Goal: Information Seeking & Learning: Learn about a topic

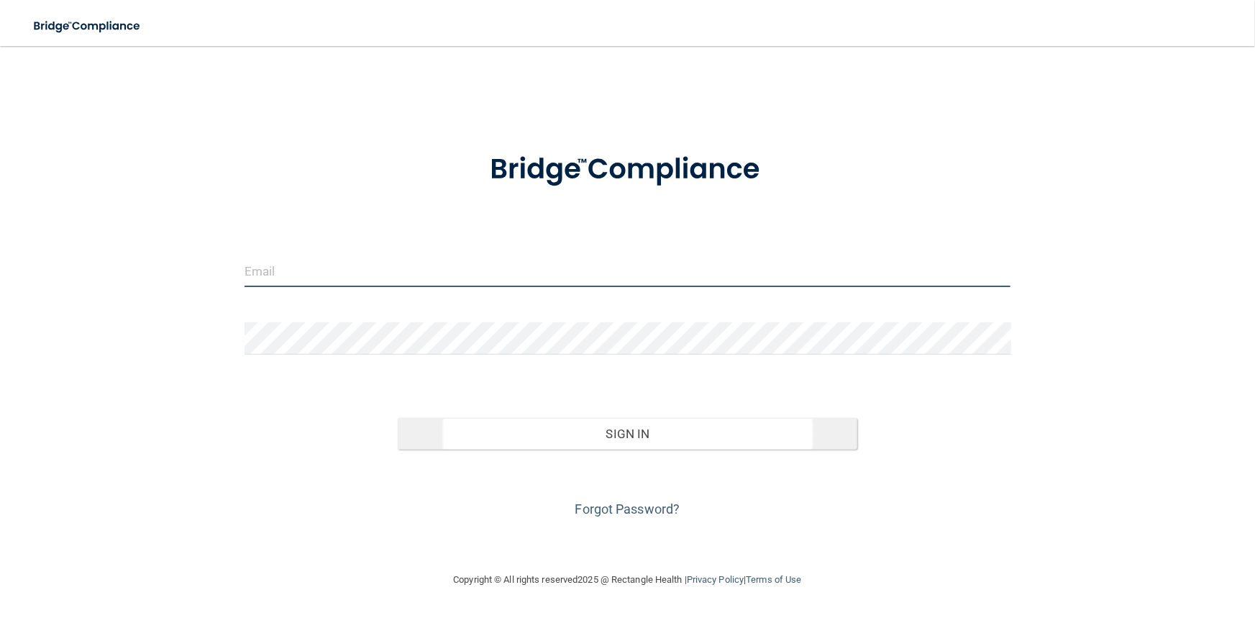
type input "[PERSON_NAME][EMAIL_ADDRESS][DOMAIN_NAME]"
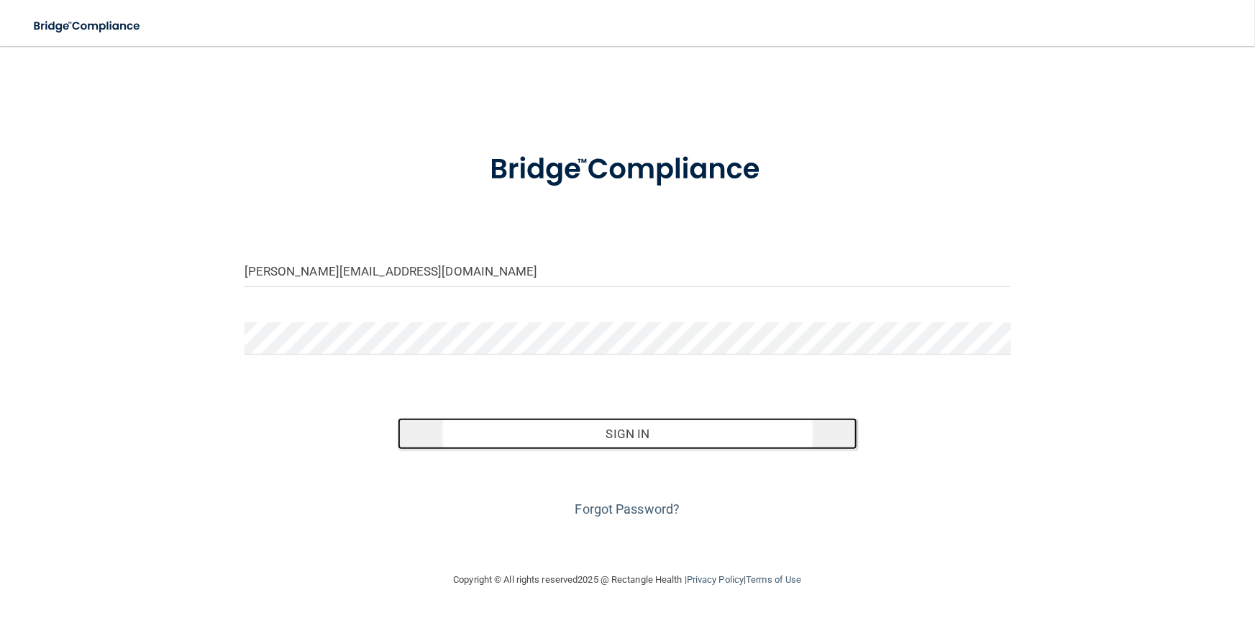
click at [633, 432] on button "Sign In" at bounding box center [627, 434] width 459 height 32
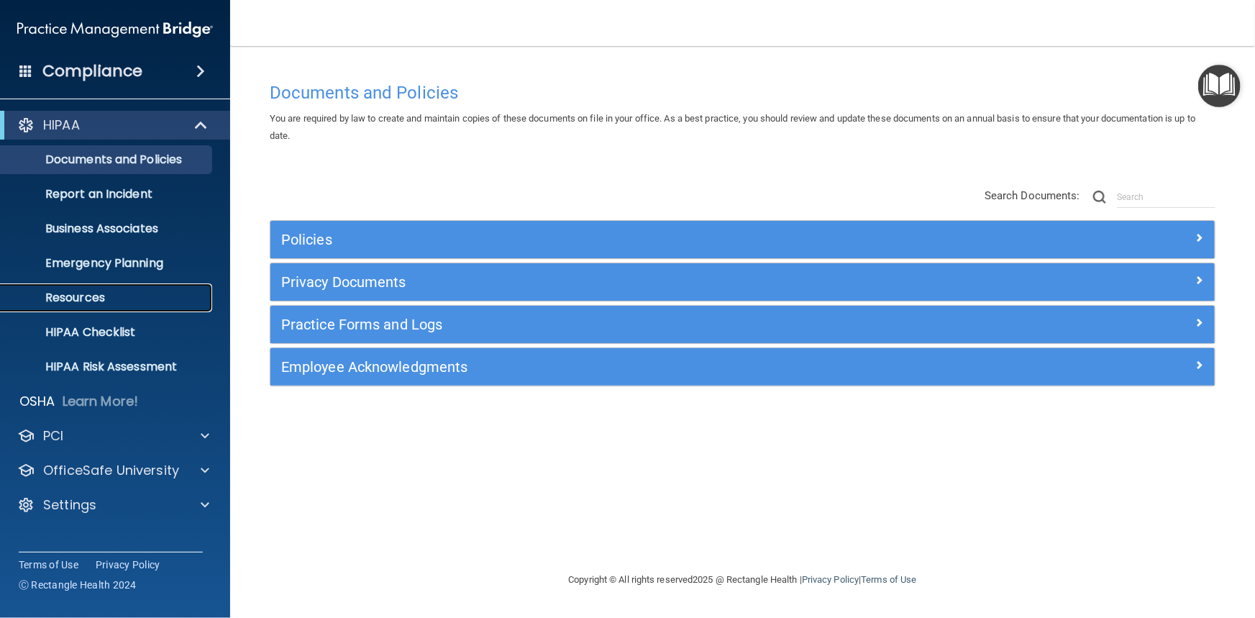
click at [78, 302] on p "Resources" at bounding box center [107, 297] width 196 height 14
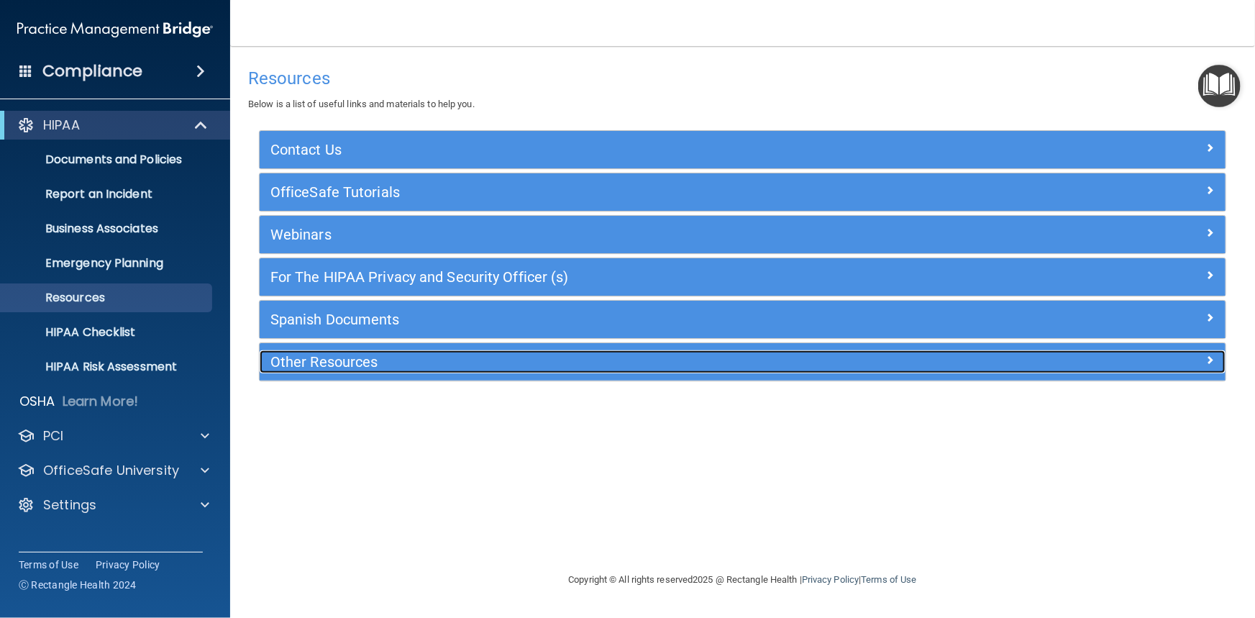
click at [337, 362] on h5 "Other Resources" at bounding box center [621, 362] width 702 height 16
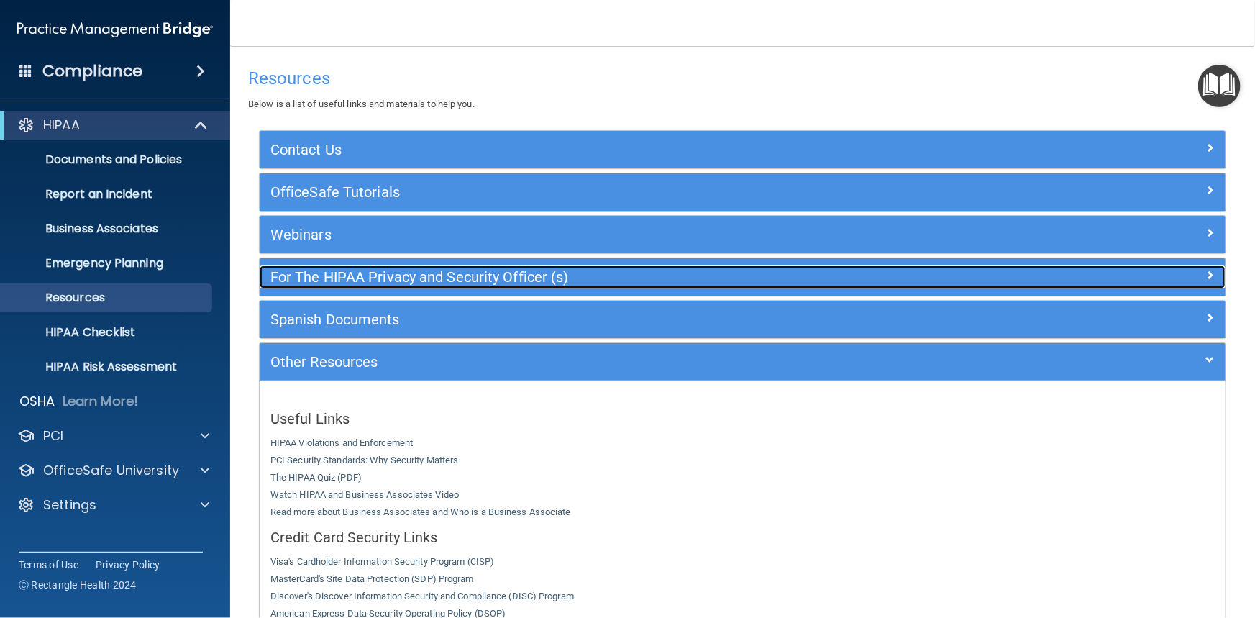
click at [417, 280] on h5 "For The HIPAA Privacy and Security Officer (s)" at bounding box center [621, 277] width 702 height 16
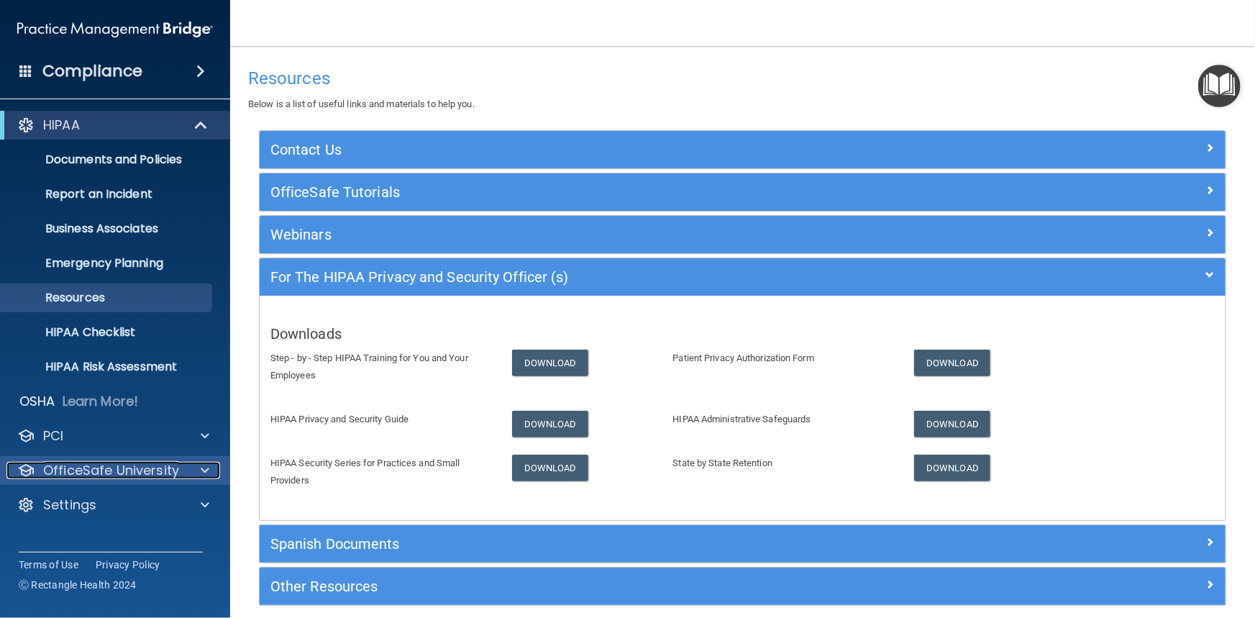
click at [197, 467] on div at bounding box center [203, 470] width 36 height 17
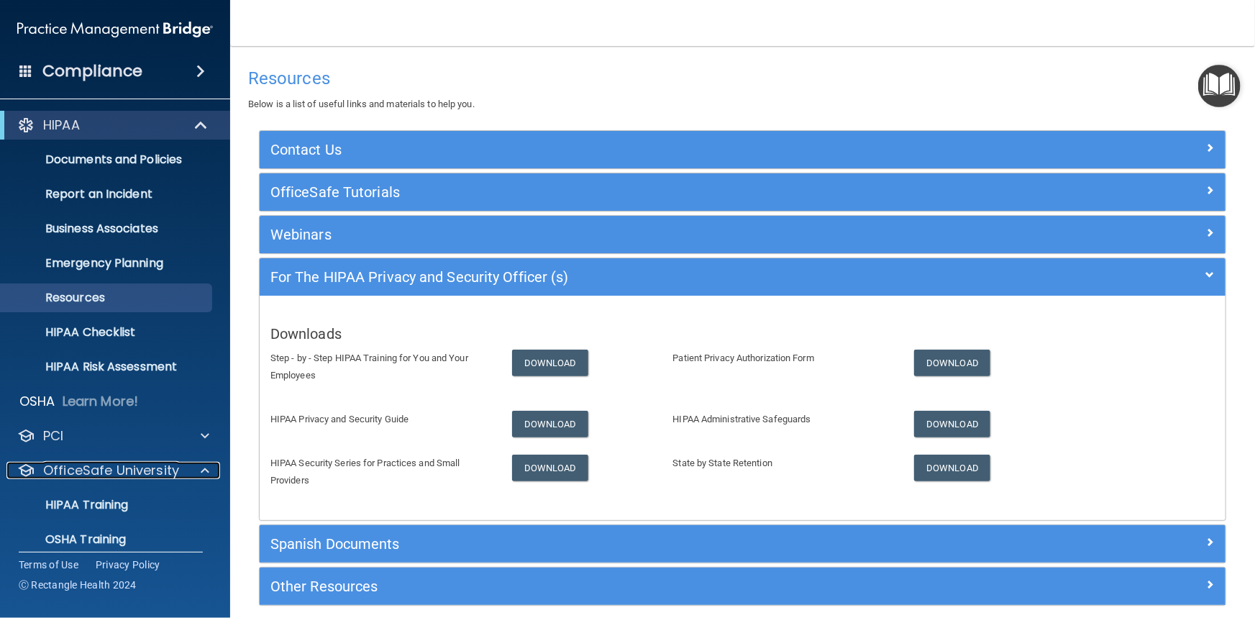
scroll to position [60, 0]
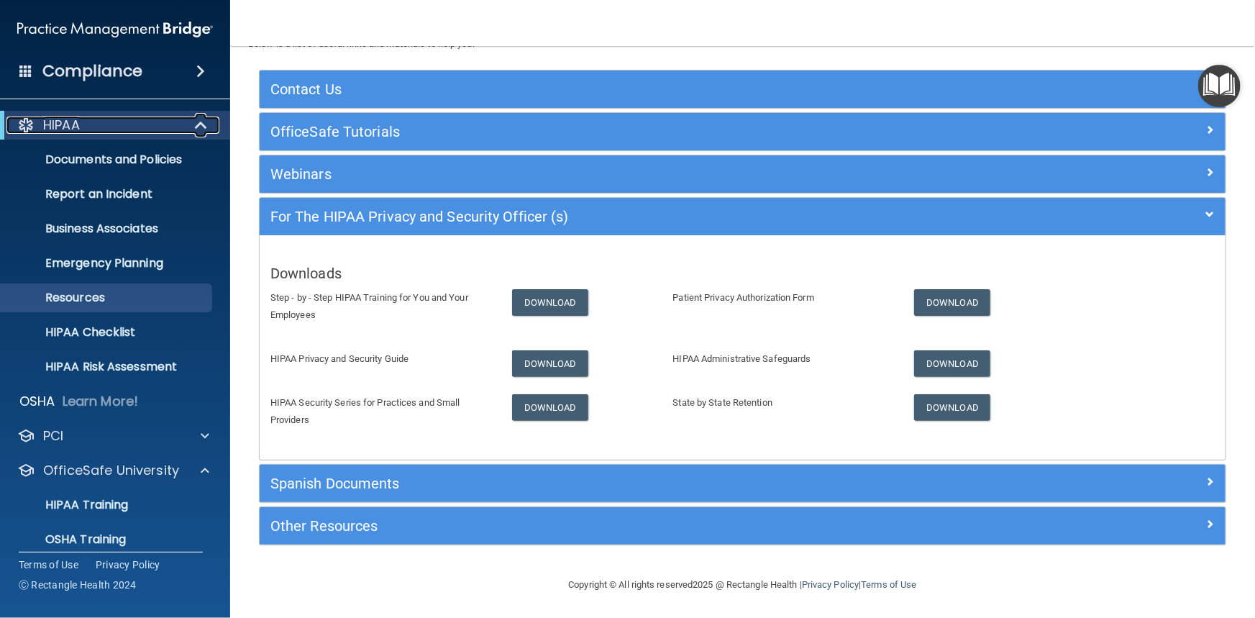
click at [55, 124] on p "HIPAA" at bounding box center [61, 124] width 37 height 17
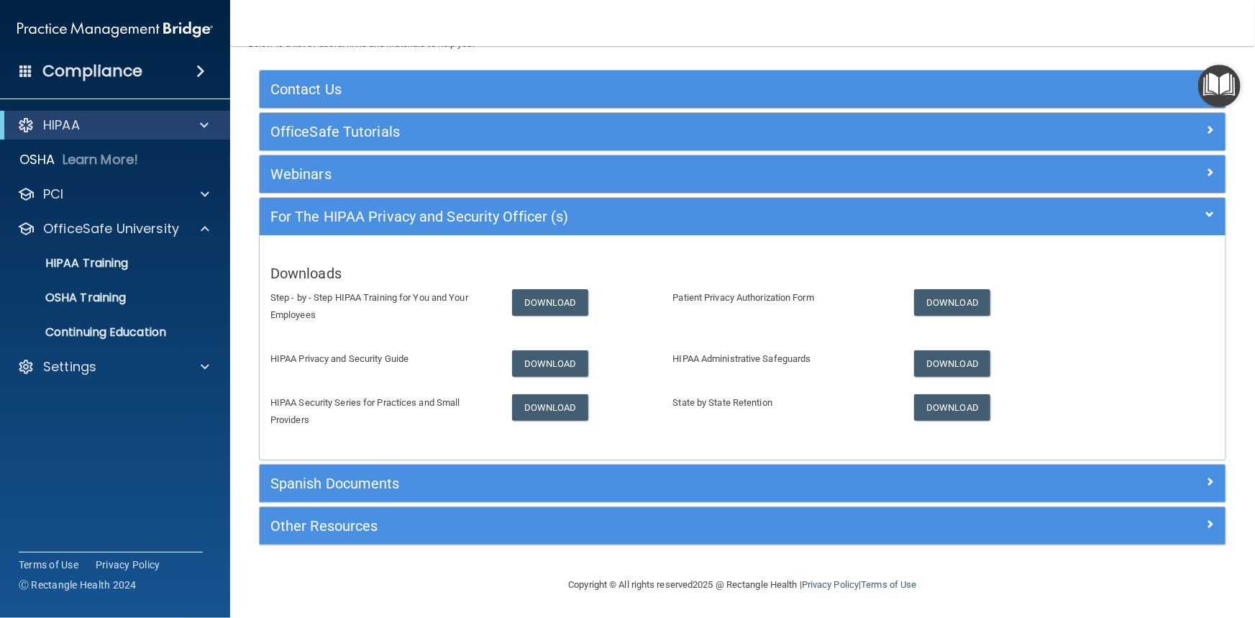
click at [68, 64] on h4 "Compliance" at bounding box center [92, 71] width 100 height 20
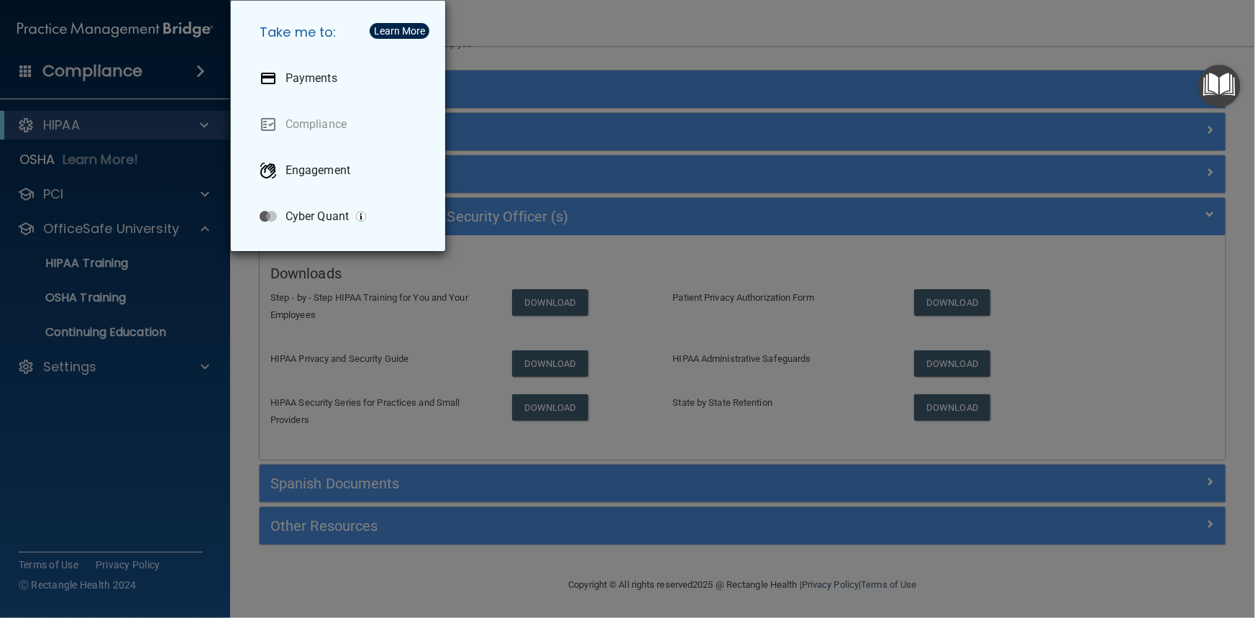
click at [393, 26] on div "Learn More" at bounding box center [399, 31] width 51 height 10
click at [405, 27] on div "Learn More" at bounding box center [399, 31] width 51 height 10
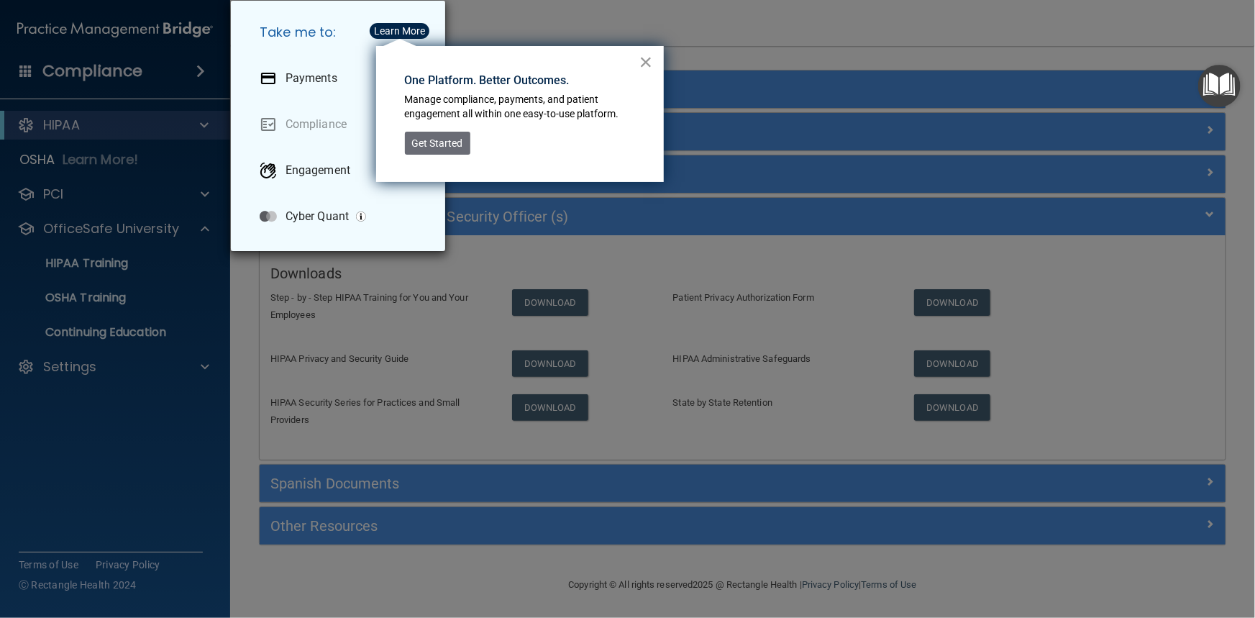
click at [651, 54] on button "×" at bounding box center [646, 61] width 14 height 23
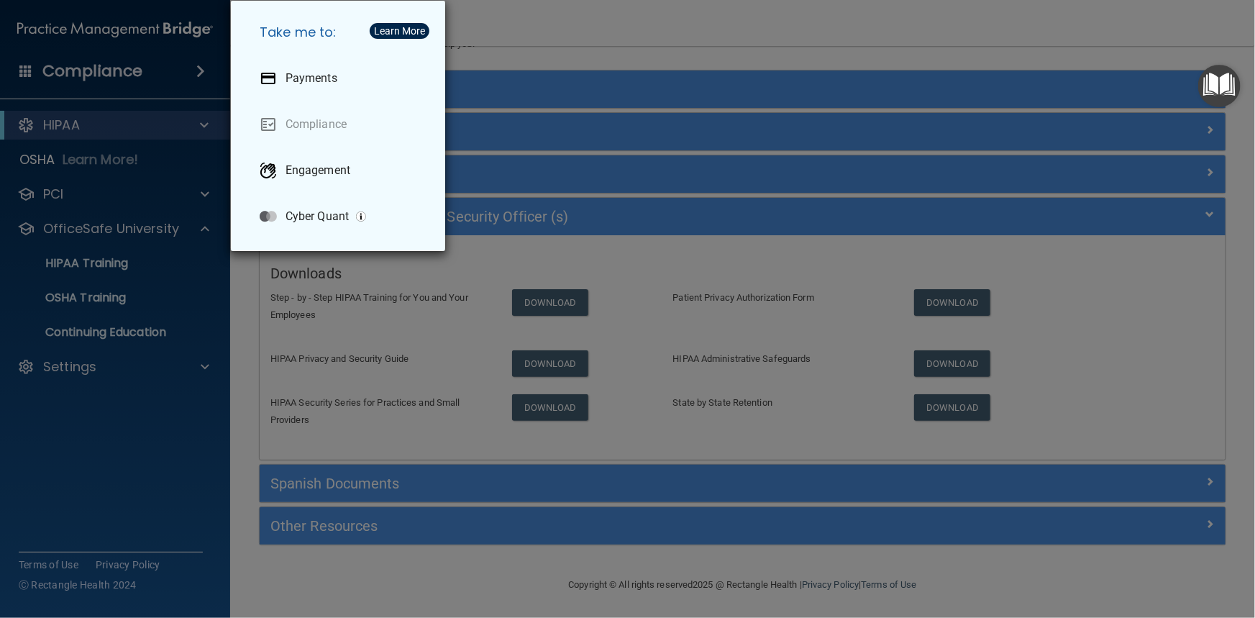
click at [590, 11] on div "Take me to: Payments Compliance Engagement Cyber Quant" at bounding box center [627, 309] width 1255 height 618
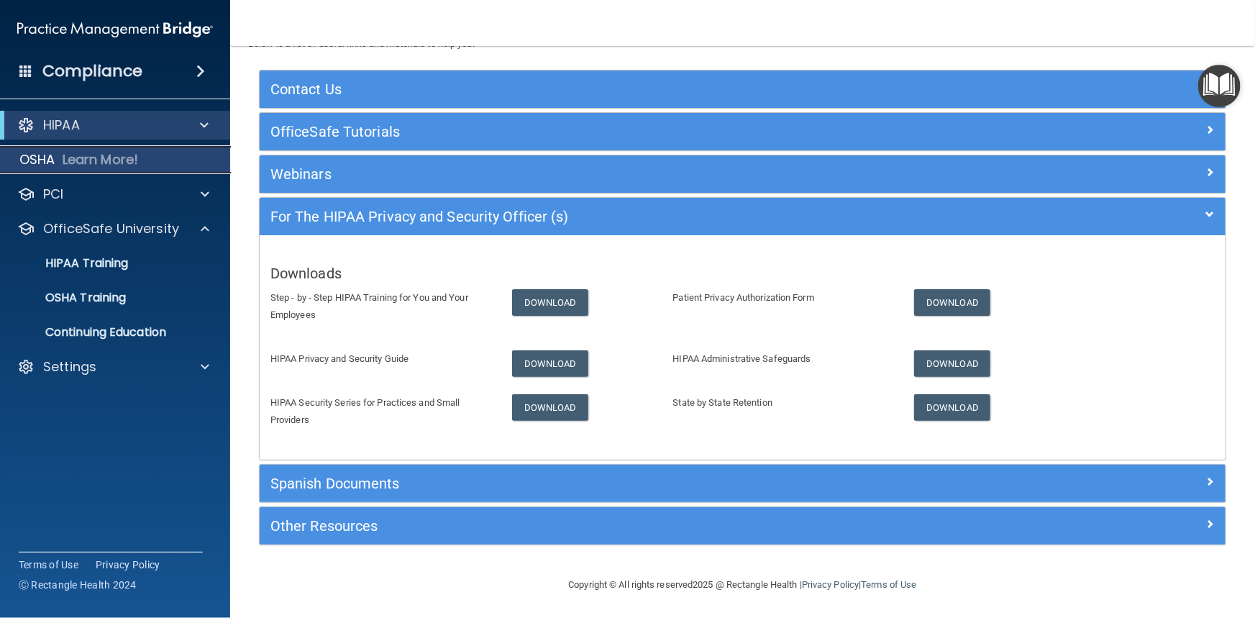
click at [109, 164] on p "Learn More!" at bounding box center [101, 159] width 76 height 17
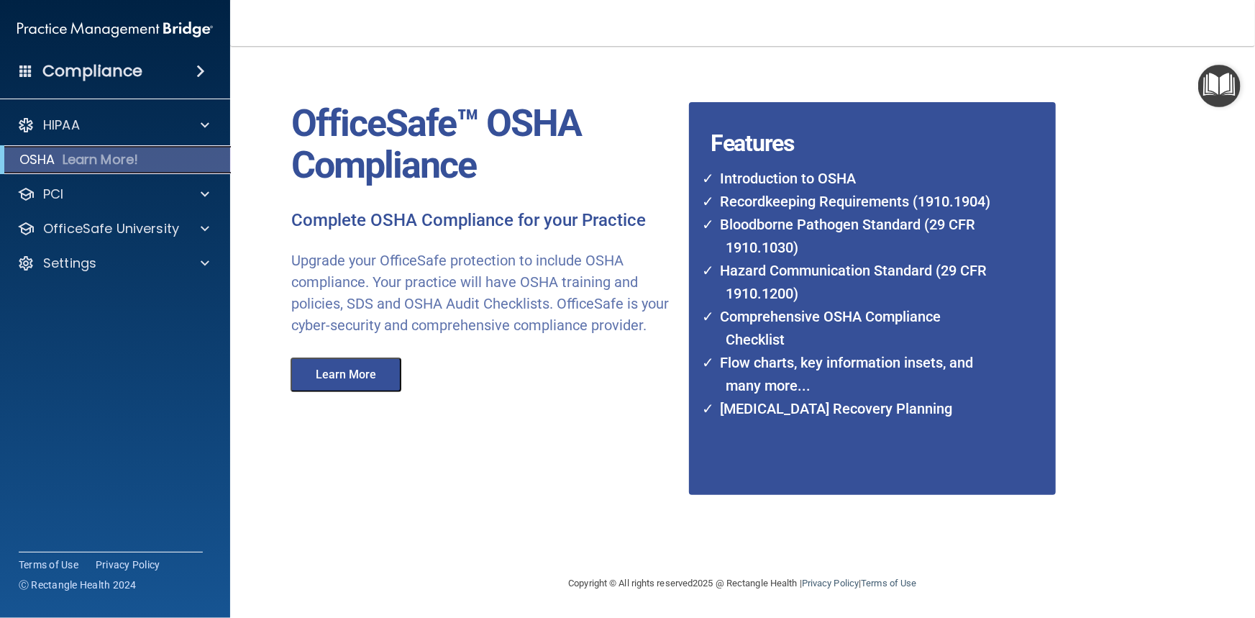
scroll to position [23, 0]
click at [109, 164] on p "Learn More!" at bounding box center [101, 159] width 76 height 17
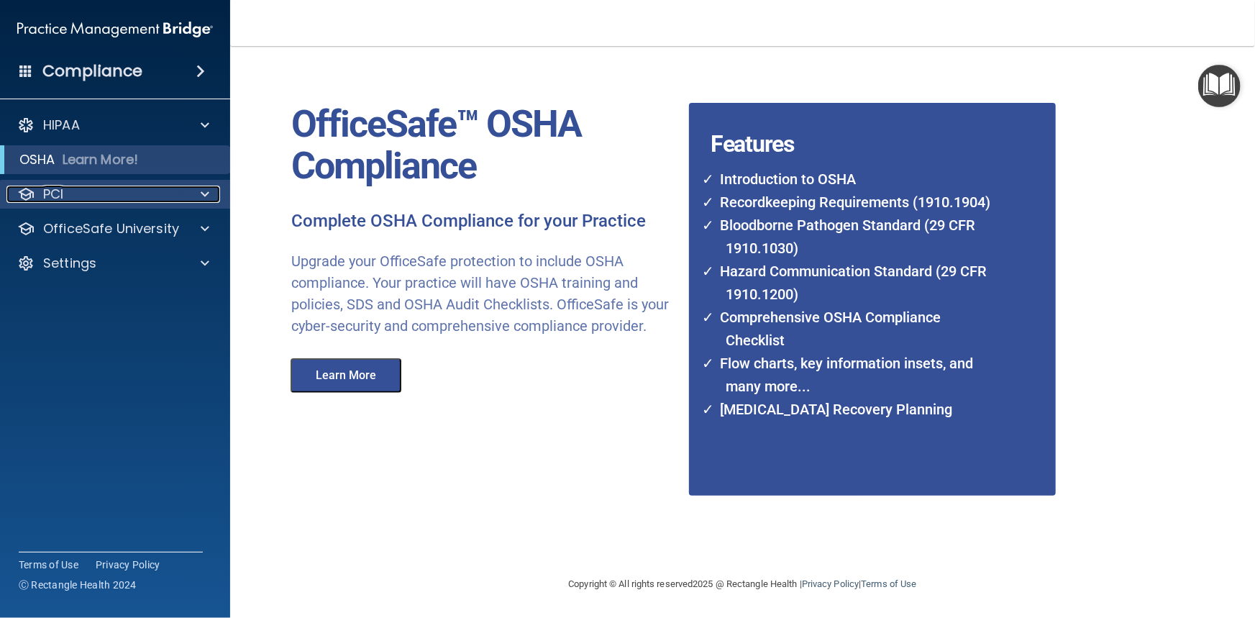
click at [140, 193] on div "PCI" at bounding box center [95, 193] width 178 height 17
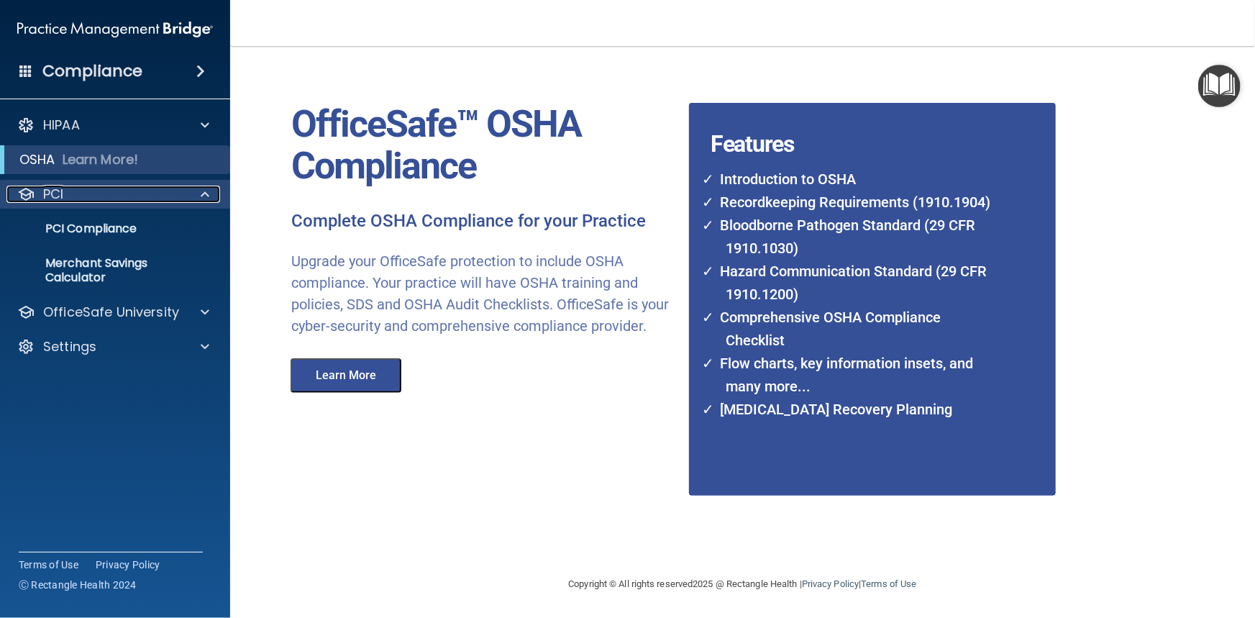
click at [140, 193] on div "PCI" at bounding box center [95, 193] width 178 height 17
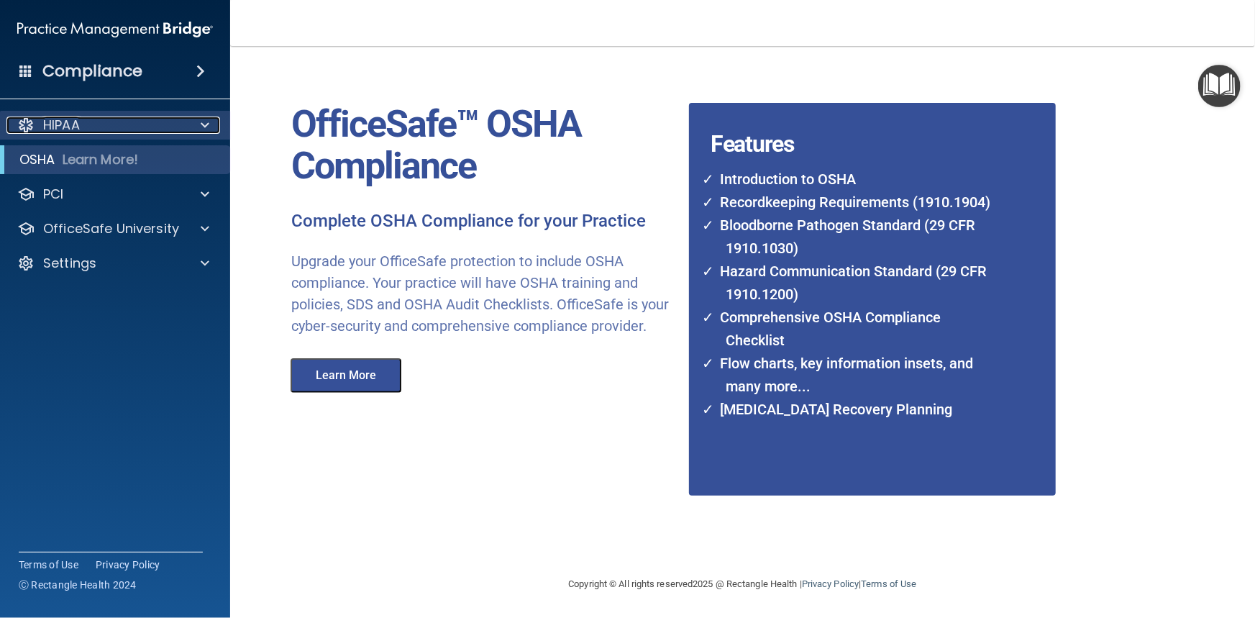
click at [93, 125] on div "HIPAA" at bounding box center [95, 124] width 178 height 17
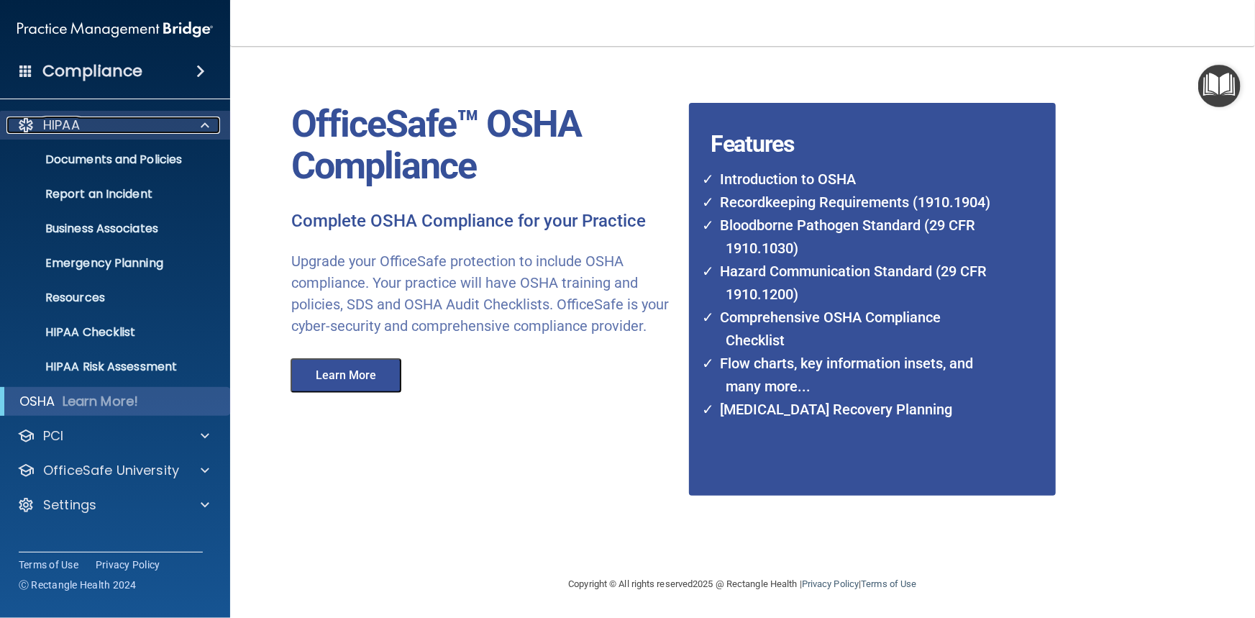
click at [93, 125] on div "HIPAA" at bounding box center [95, 124] width 178 height 17
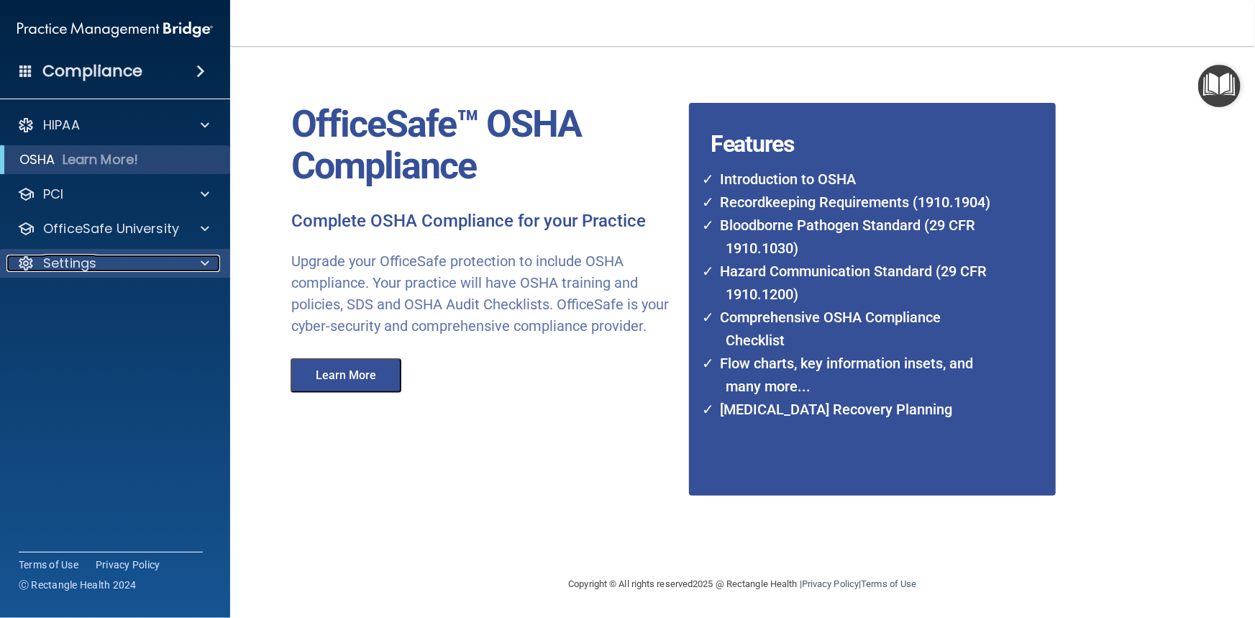
click at [203, 262] on span at bounding box center [205, 263] width 9 height 17
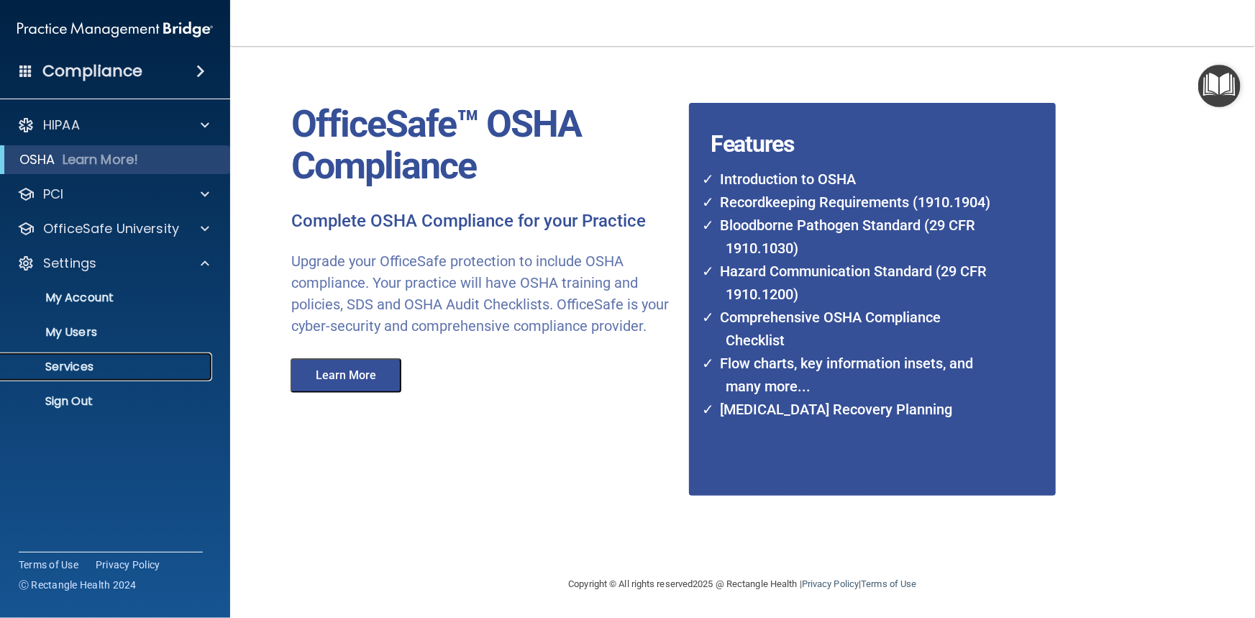
click at [106, 366] on p "Services" at bounding box center [107, 366] width 196 height 14
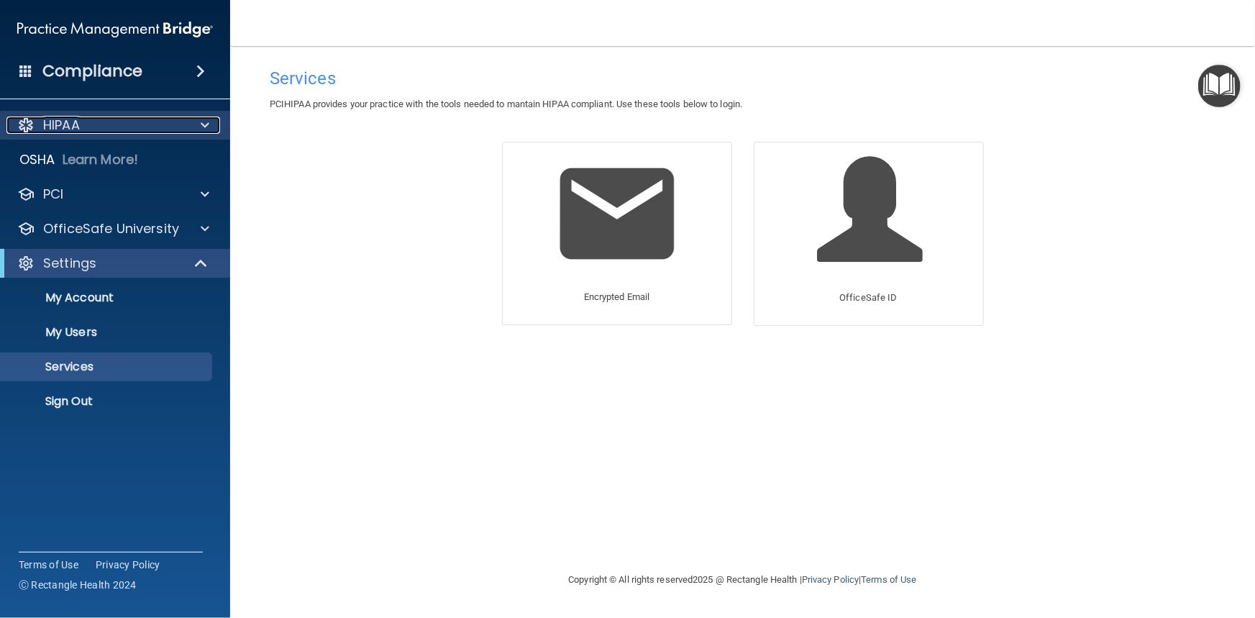
click at [91, 128] on div "HIPAA" at bounding box center [95, 124] width 178 height 17
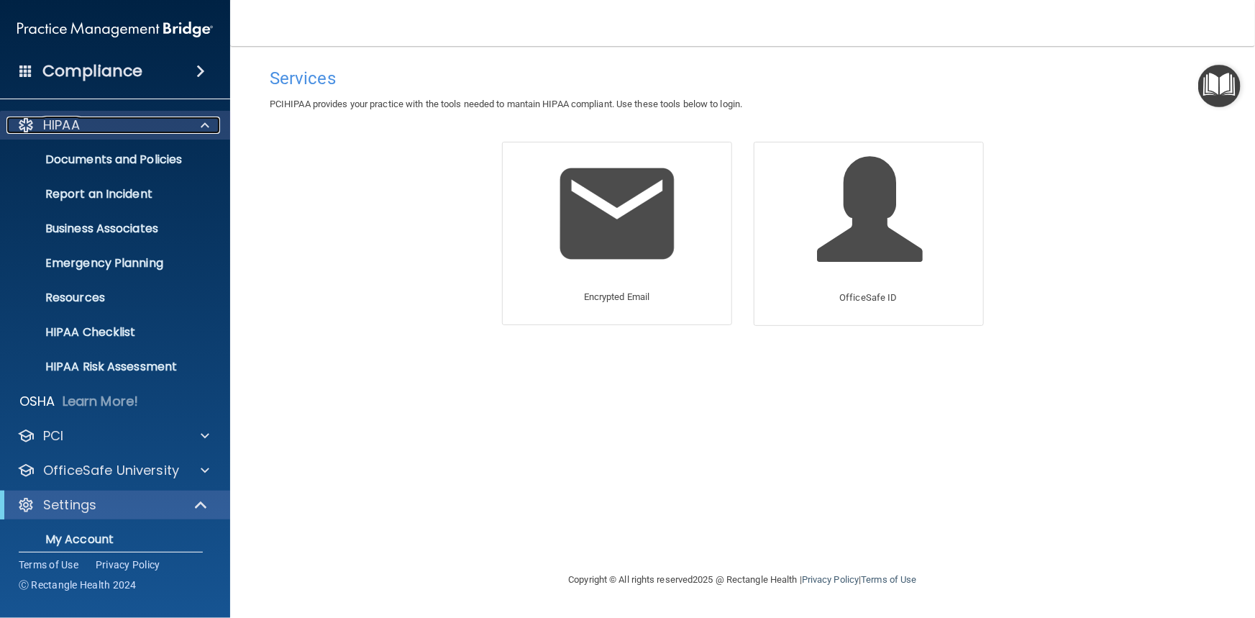
click at [75, 122] on p "HIPAA" at bounding box center [61, 124] width 37 height 17
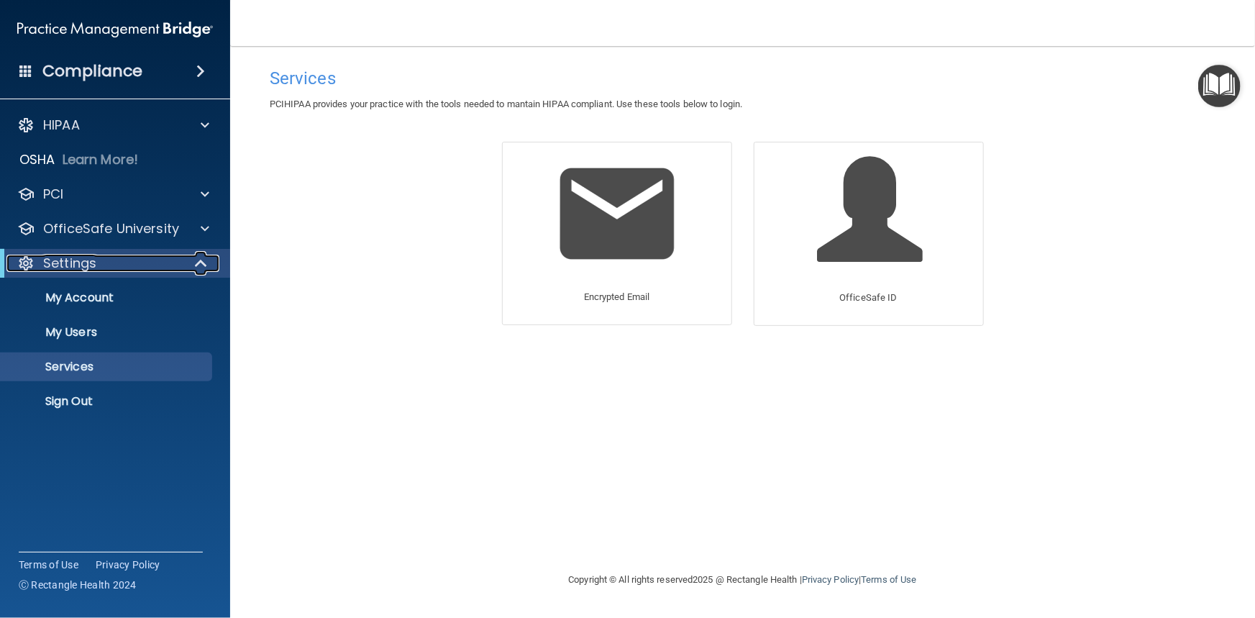
click at [199, 258] on span at bounding box center [202, 263] width 12 height 17
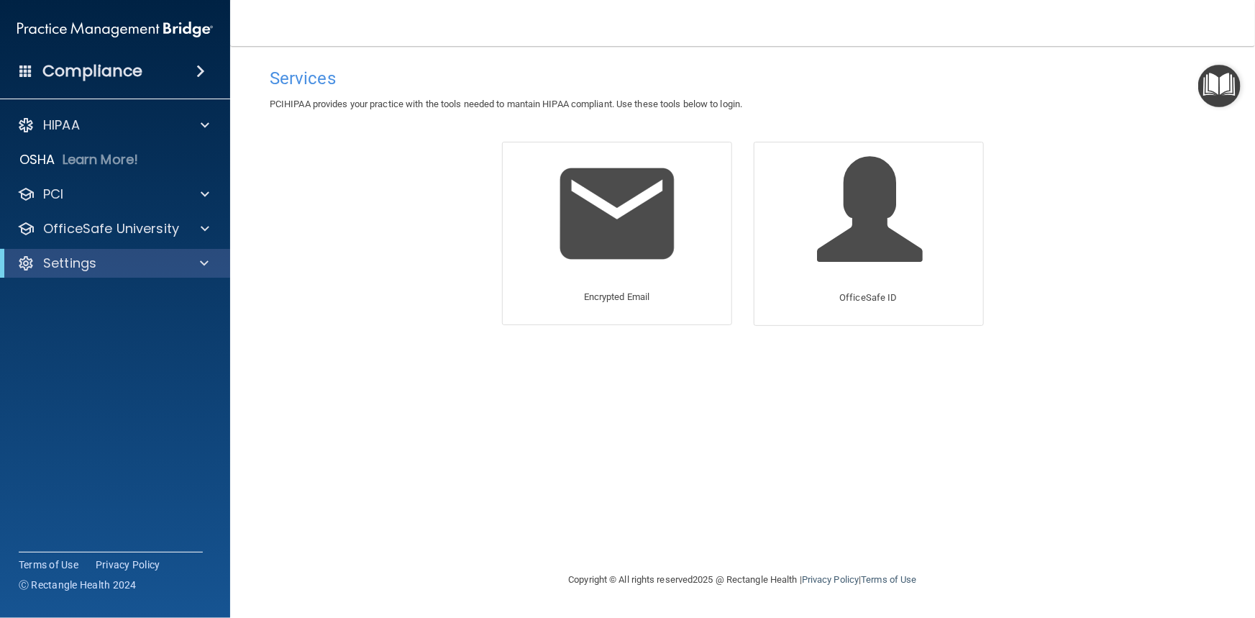
click at [1218, 93] on img "Open Resource Center" at bounding box center [1219, 86] width 42 height 42
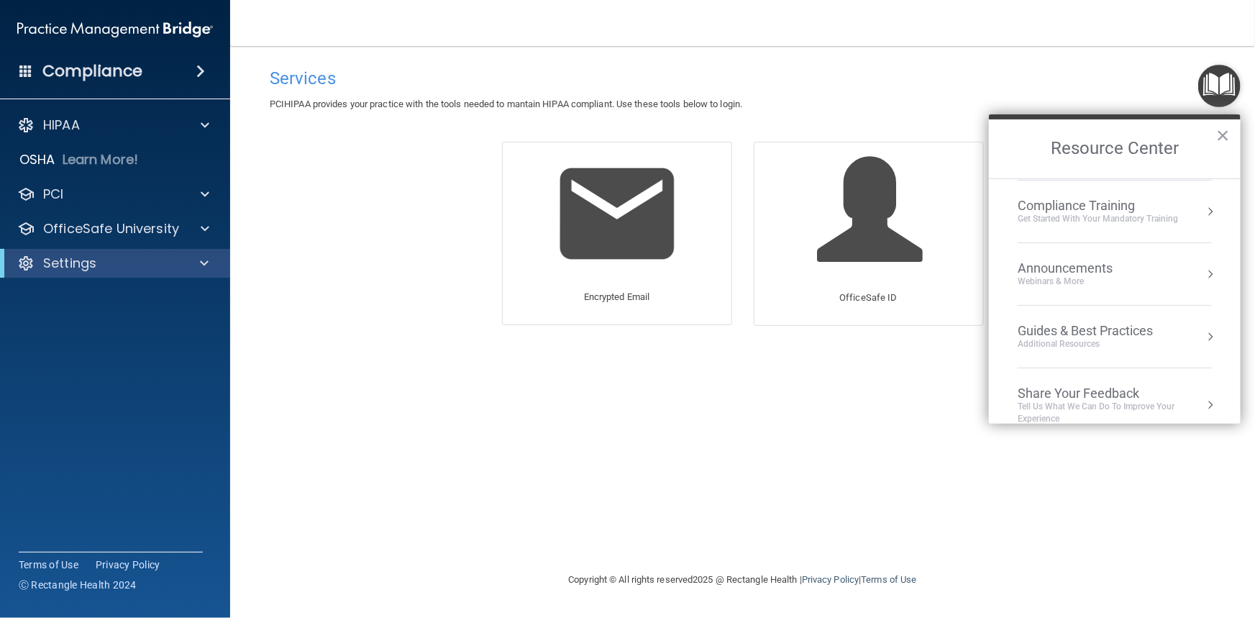
scroll to position [142, 0]
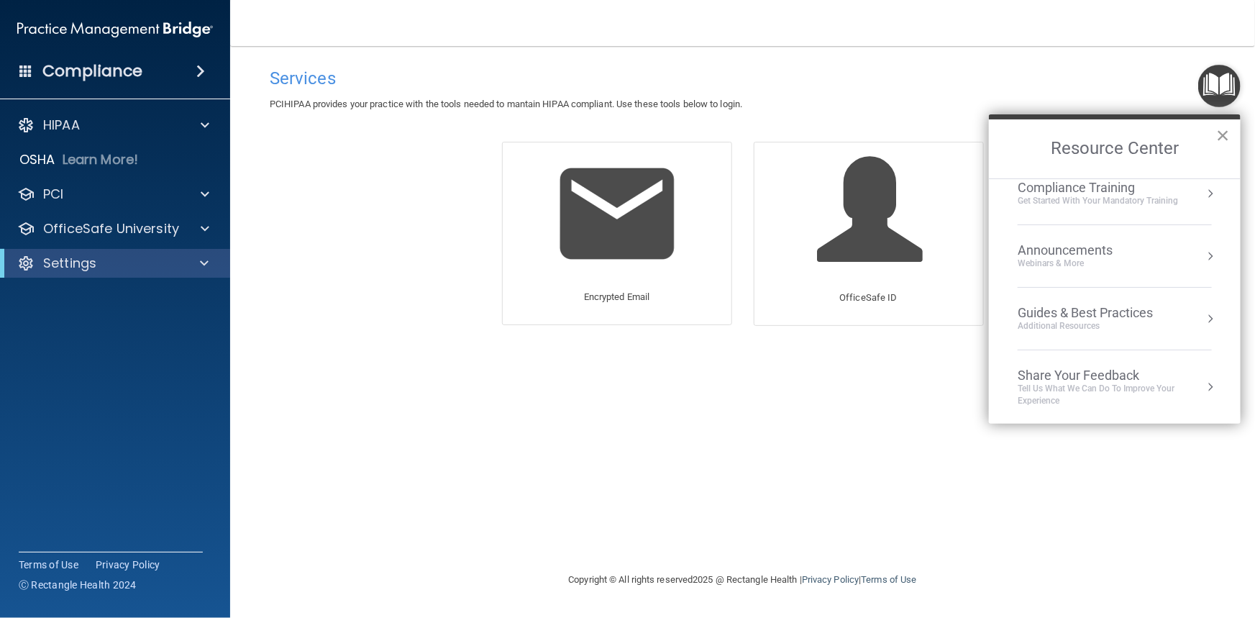
click at [1226, 137] on button "×" at bounding box center [1223, 135] width 14 height 23
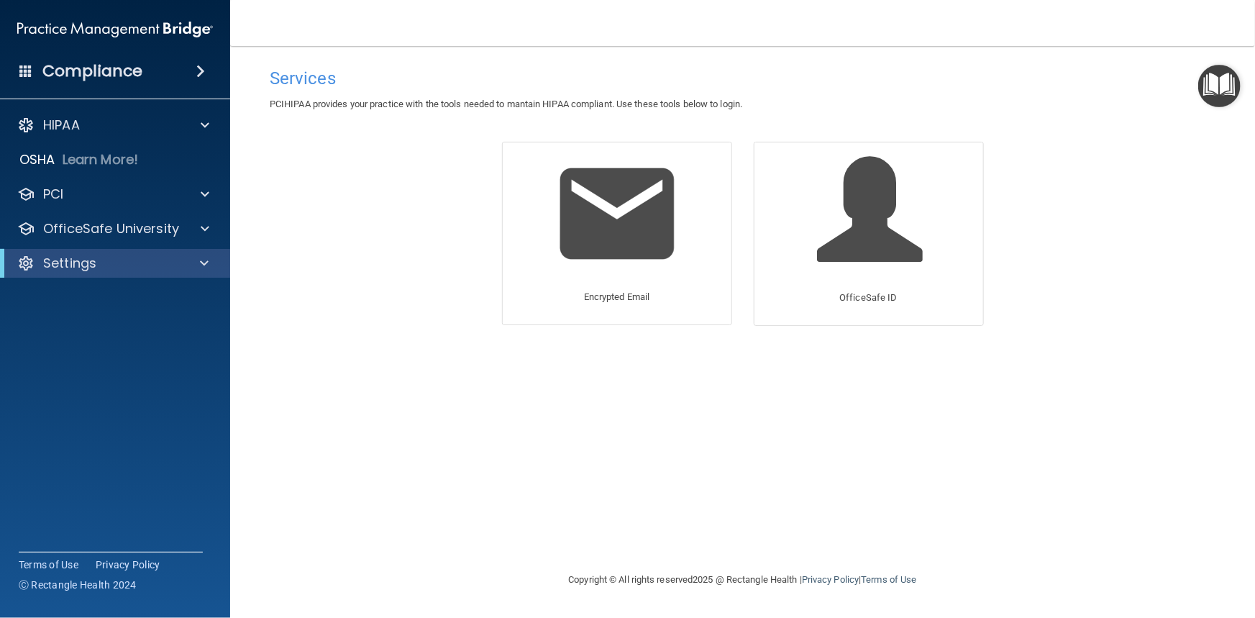
click at [134, 78] on h4 "Compliance" at bounding box center [92, 71] width 100 height 20
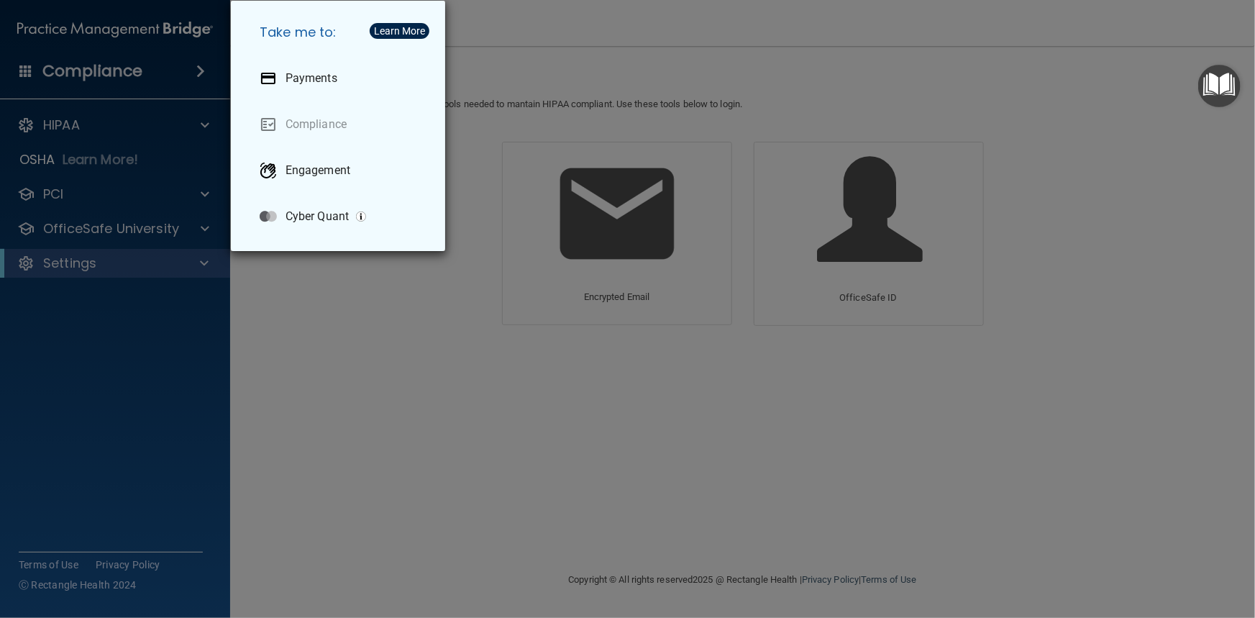
click at [134, 80] on div "Take me to: Payments Compliance Engagement Cyber Quant" at bounding box center [627, 309] width 1255 height 618
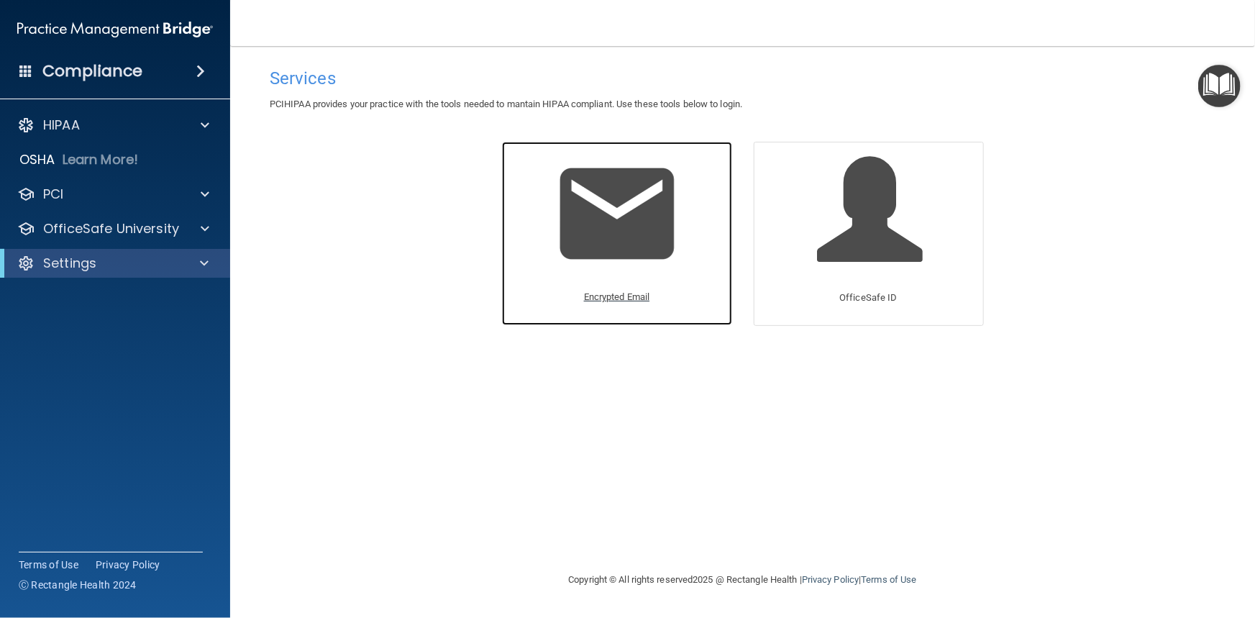
click at [609, 303] on p "Encrypted Email" at bounding box center [617, 296] width 66 height 17
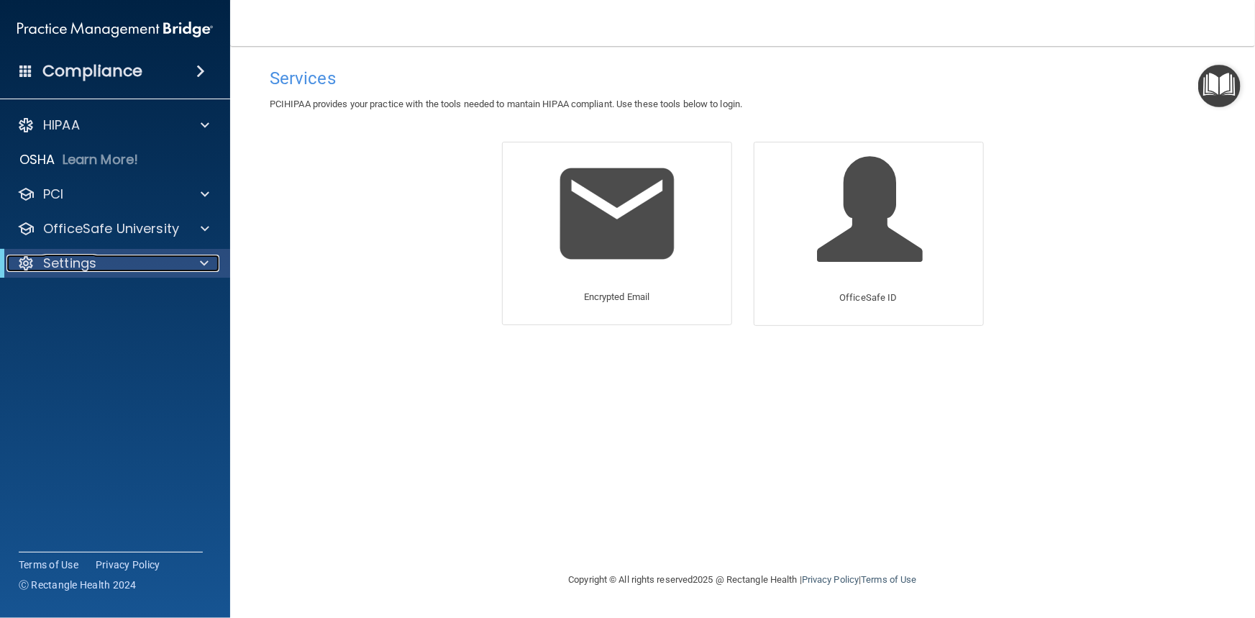
click at [203, 262] on span at bounding box center [204, 263] width 9 height 17
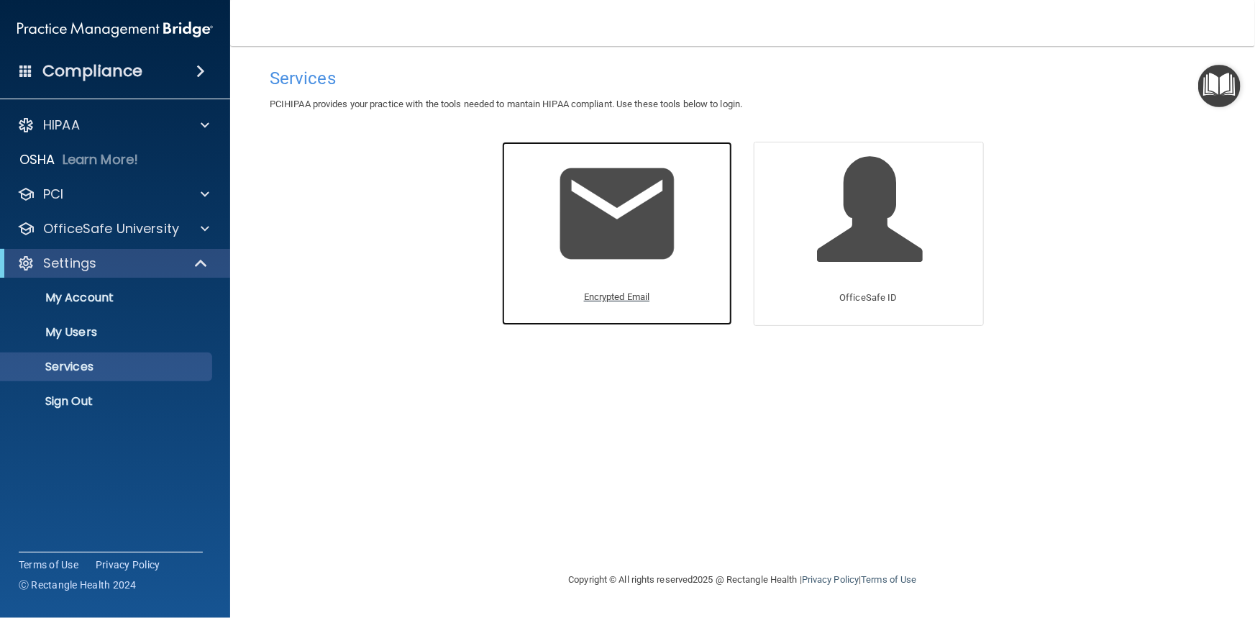
click at [610, 295] on p "Encrypted Email" at bounding box center [617, 296] width 66 height 17
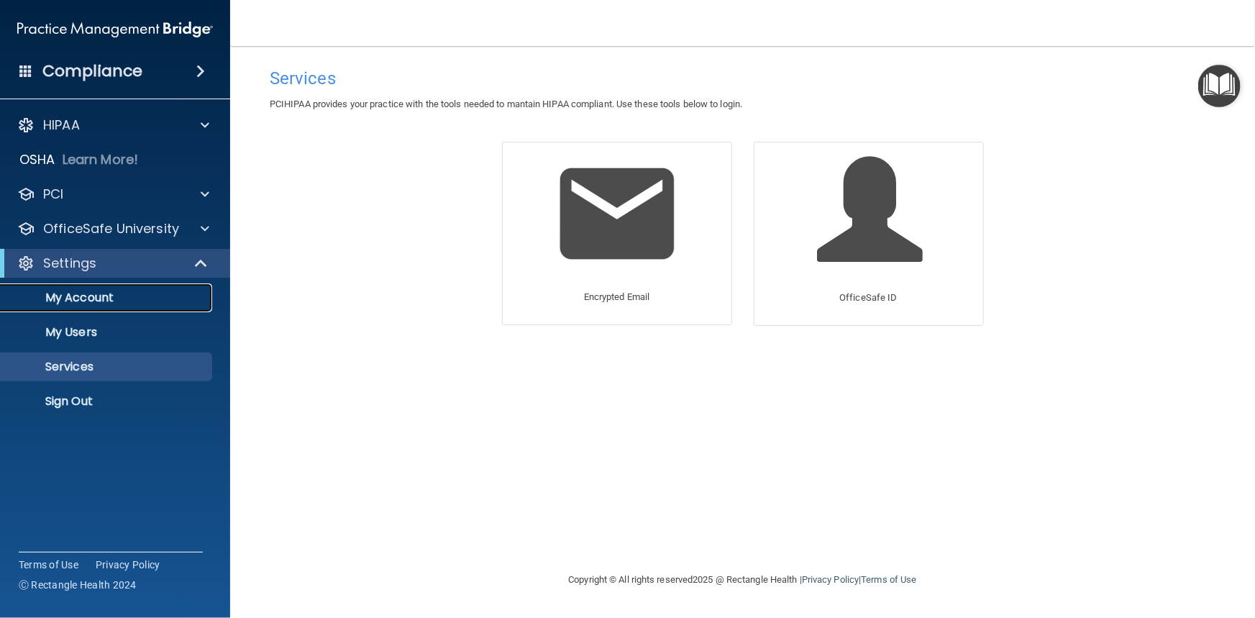
click at [78, 295] on p "My Account" at bounding box center [107, 297] width 196 height 14
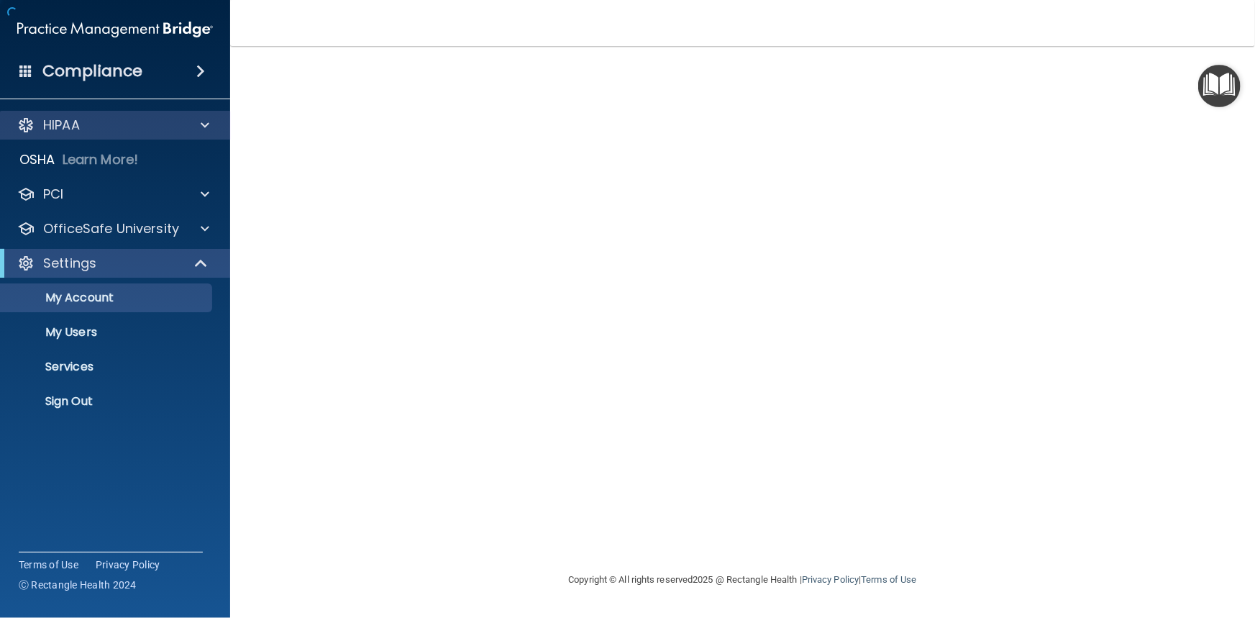
click at [86, 114] on div "HIPAA" at bounding box center [115, 125] width 231 height 29
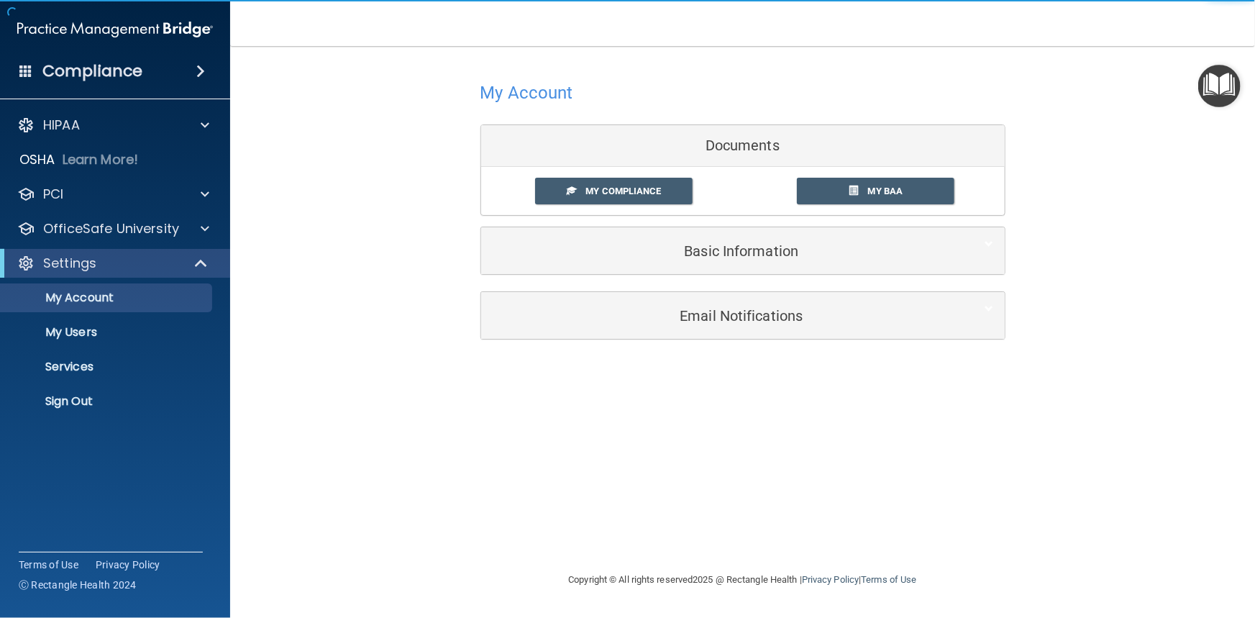
click at [98, 72] on h4 "Compliance" at bounding box center [92, 71] width 100 height 20
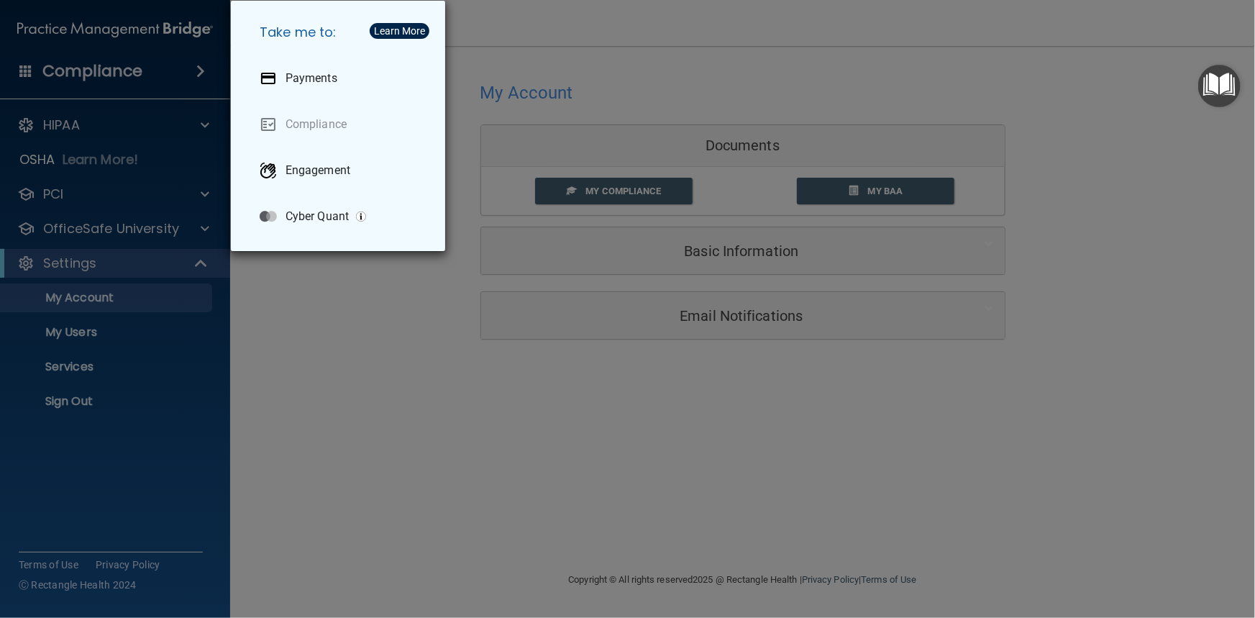
click at [98, 72] on div "Take me to: Payments Compliance Engagement Cyber Quant" at bounding box center [627, 309] width 1255 height 618
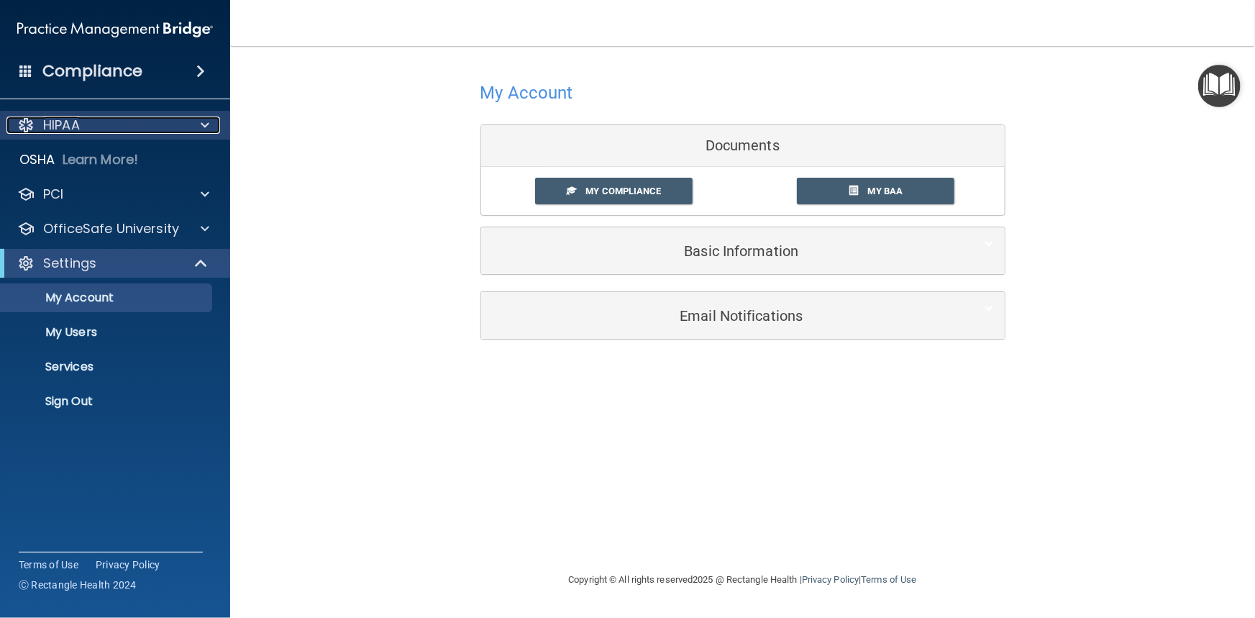
click at [85, 128] on div "HIPAA" at bounding box center [95, 124] width 178 height 17
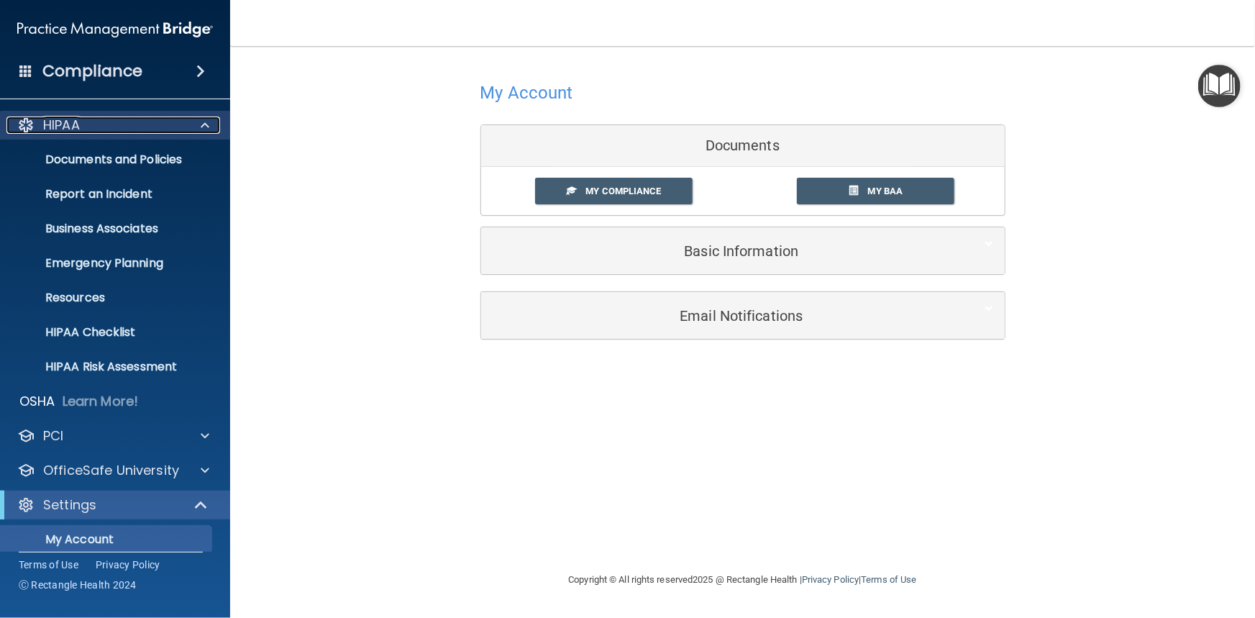
click at [78, 123] on p "HIPAA" at bounding box center [61, 124] width 37 height 17
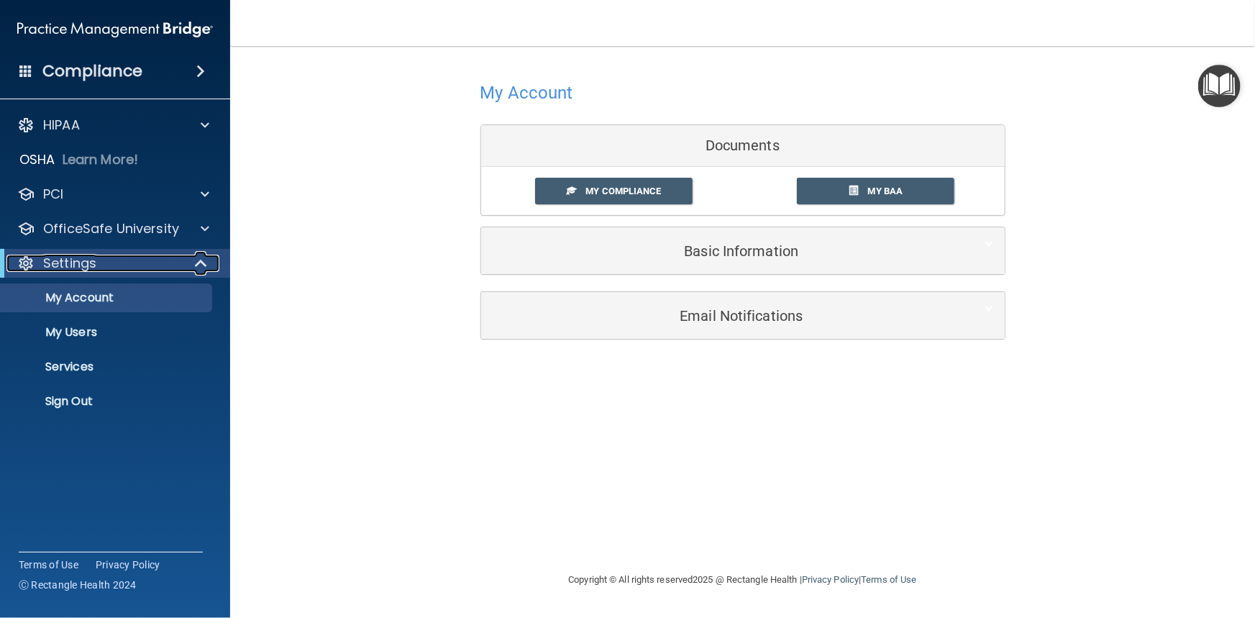
click at [200, 260] on span at bounding box center [202, 263] width 12 height 17
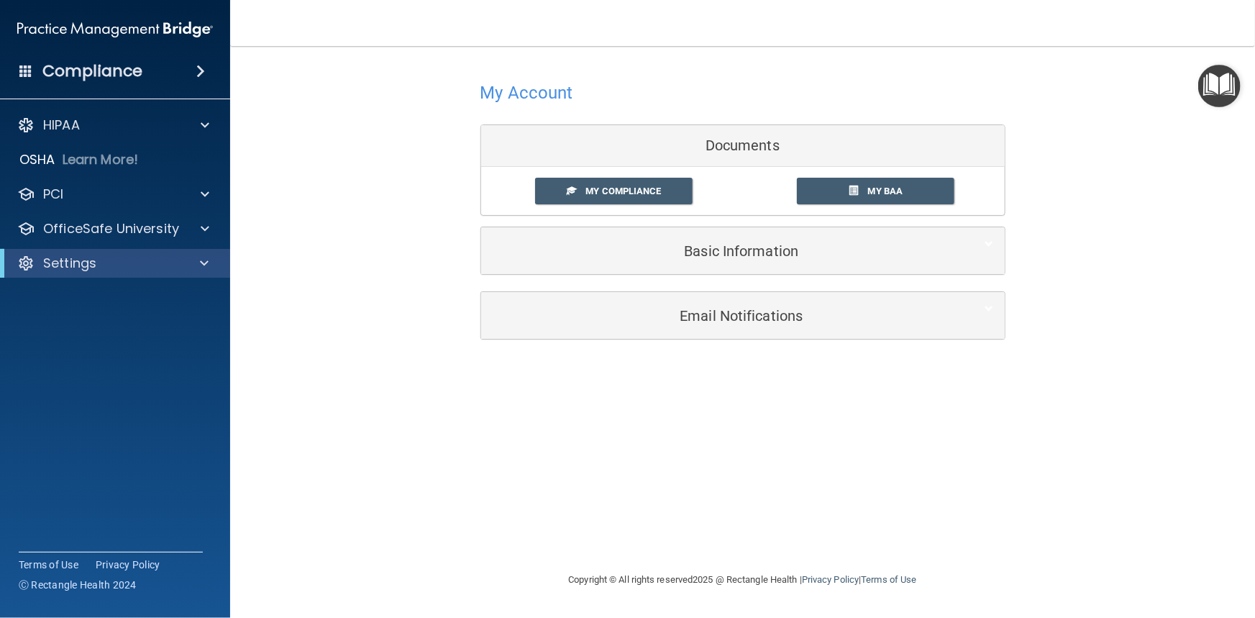
click at [122, 76] on h4 "Compliance" at bounding box center [92, 71] width 100 height 20
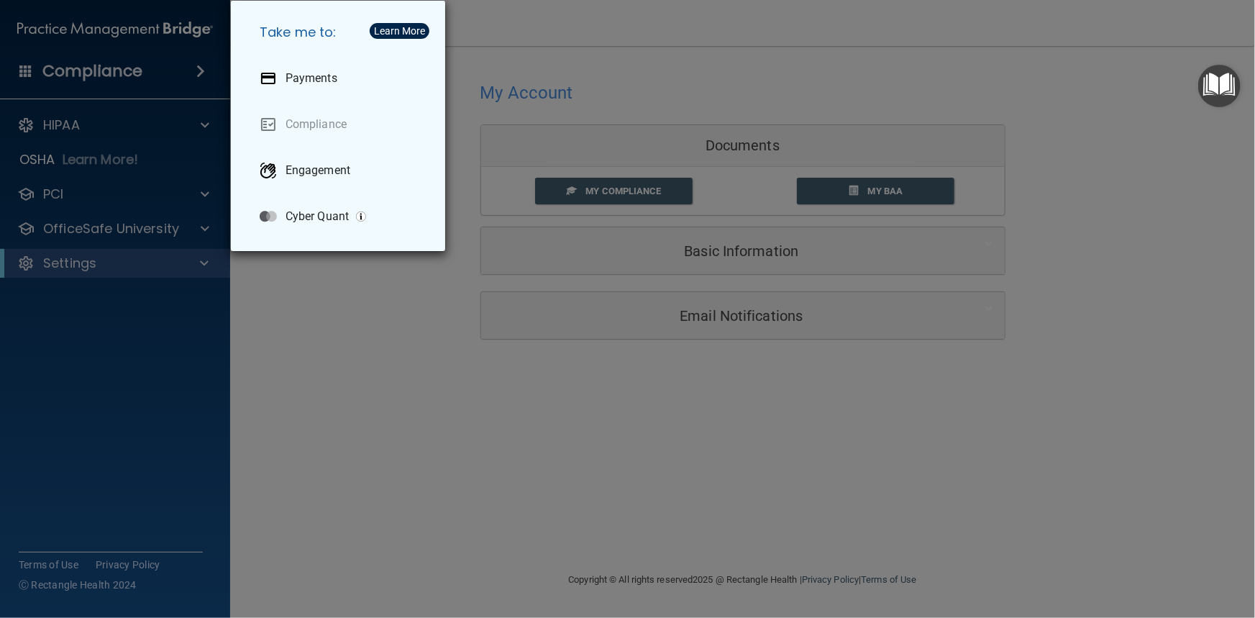
click at [310, 391] on div "Take me to: Payments Compliance Engagement Cyber Quant" at bounding box center [627, 309] width 1255 height 618
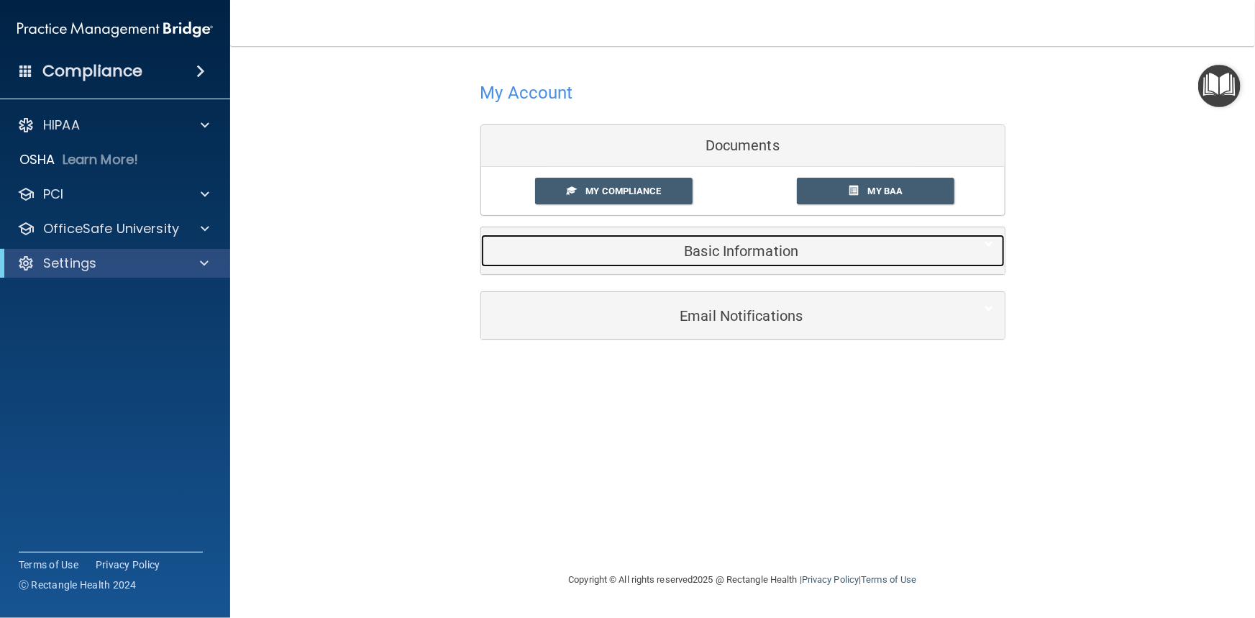
click at [725, 243] on h5 "Basic Information" at bounding box center [721, 251] width 458 height 16
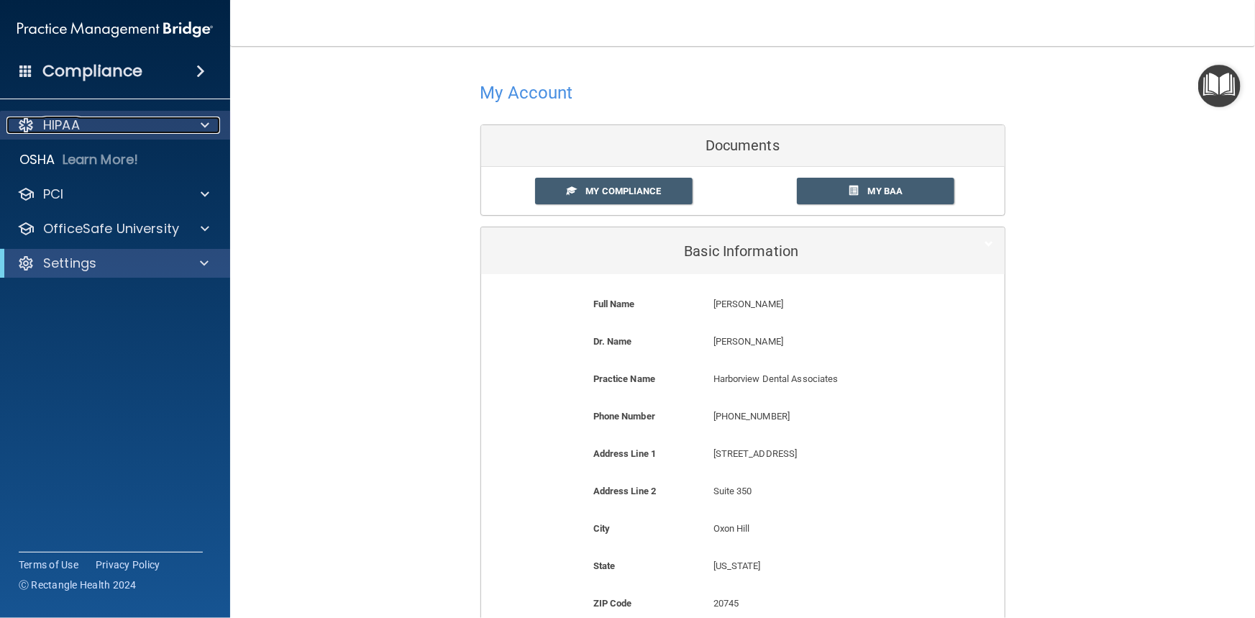
click at [92, 122] on div "HIPAA" at bounding box center [95, 124] width 178 height 17
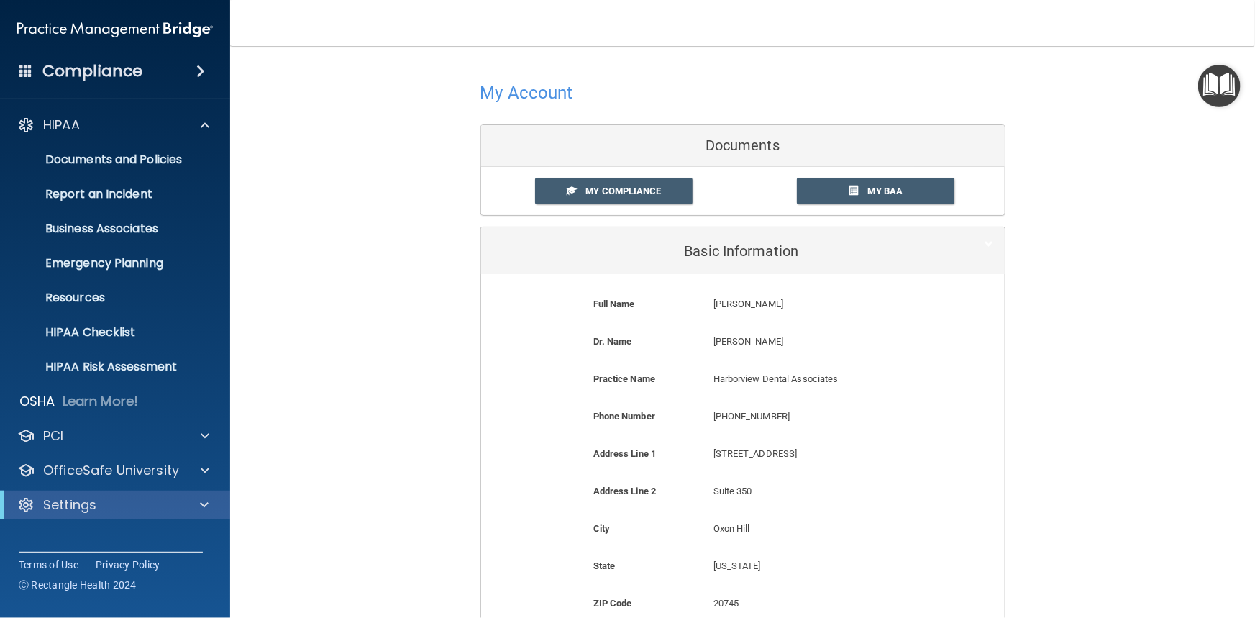
click at [100, 75] on h4 "Compliance" at bounding box center [92, 71] width 100 height 20
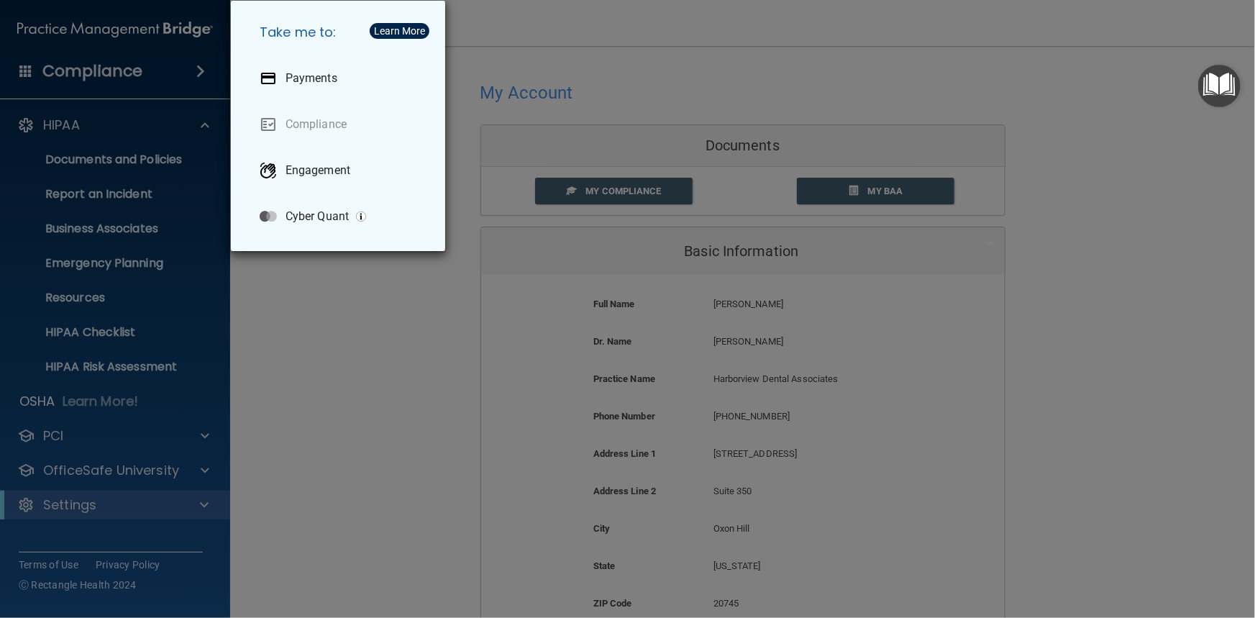
click at [354, 322] on div "Take me to: Payments Compliance Engagement Cyber Quant" at bounding box center [627, 309] width 1255 height 618
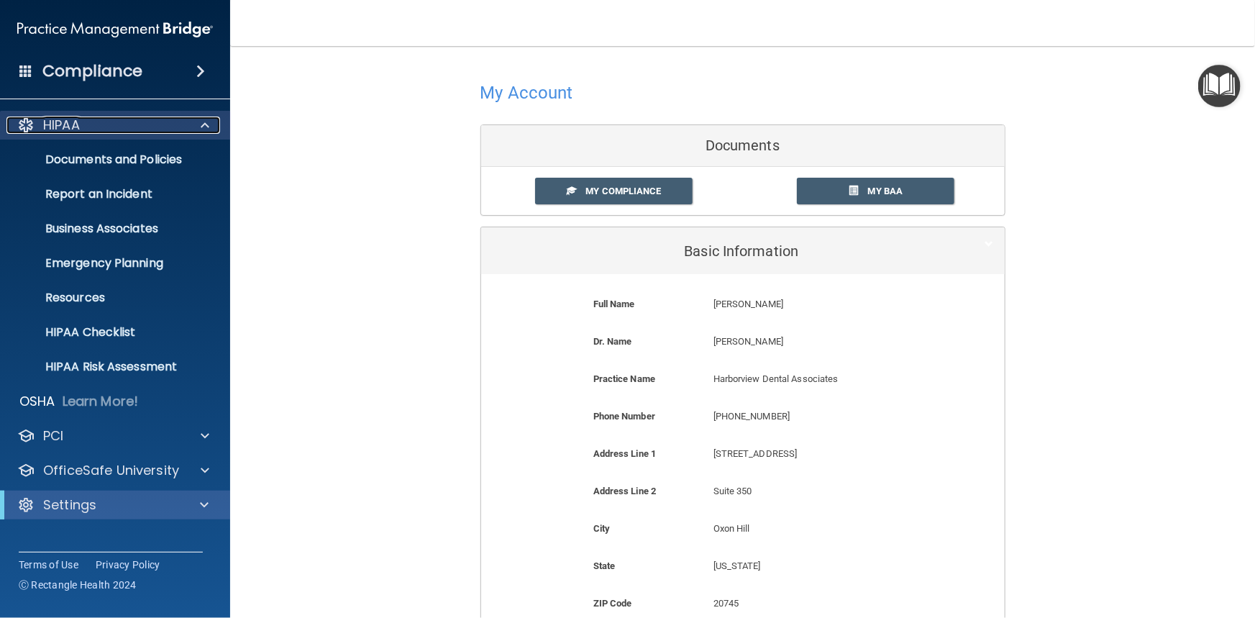
click at [201, 123] on span at bounding box center [205, 124] width 9 height 17
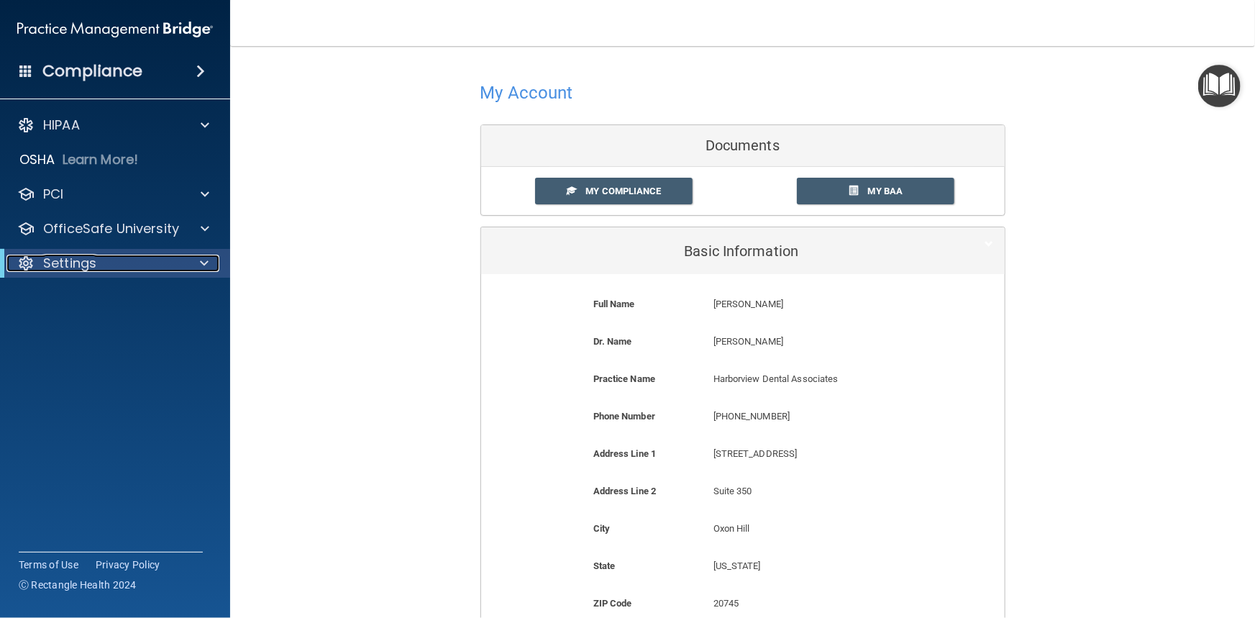
click at [119, 266] on div "Settings" at bounding box center [95, 263] width 178 height 17
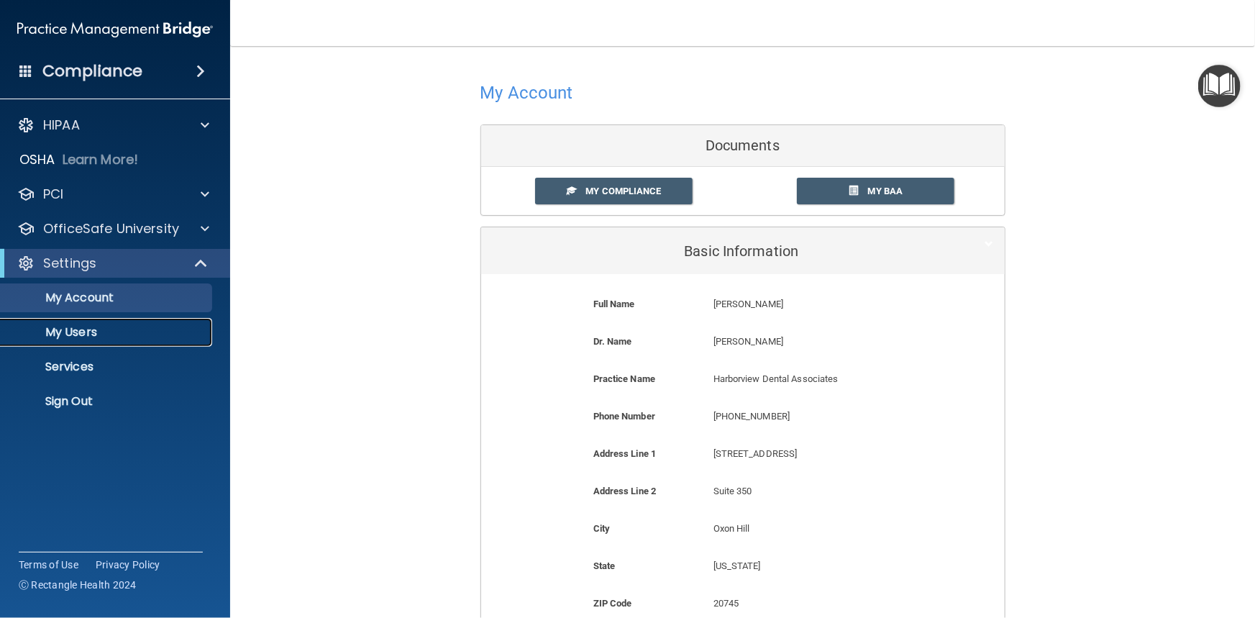
click at [78, 337] on p "My Users" at bounding box center [107, 332] width 196 height 14
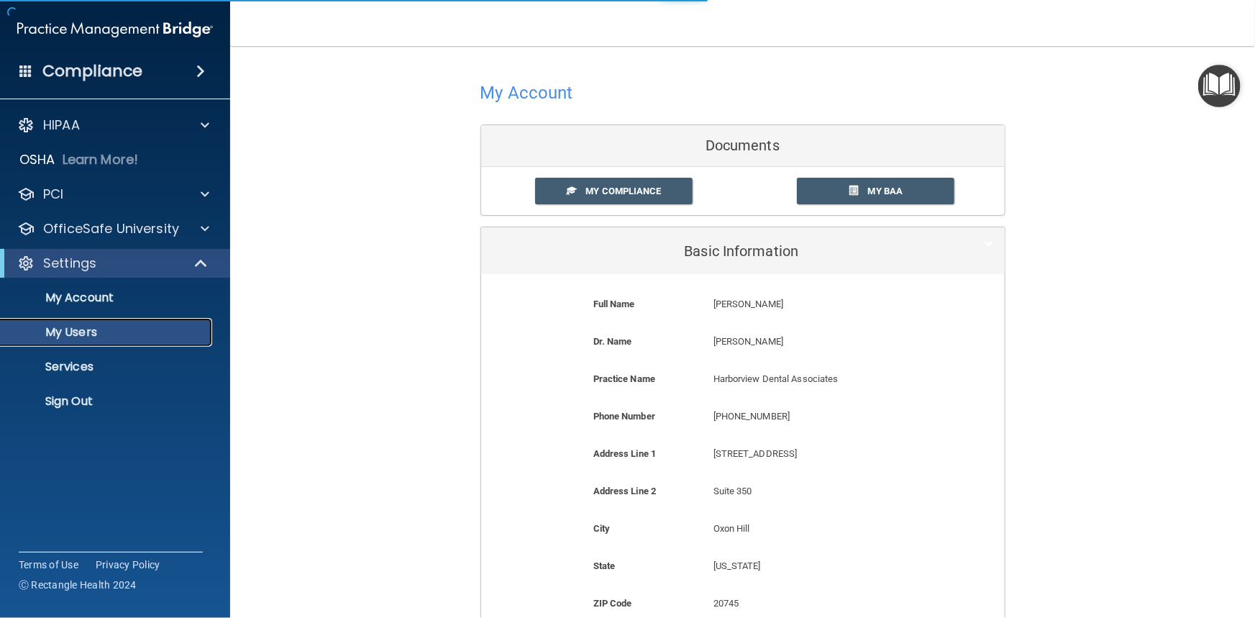
select select "20"
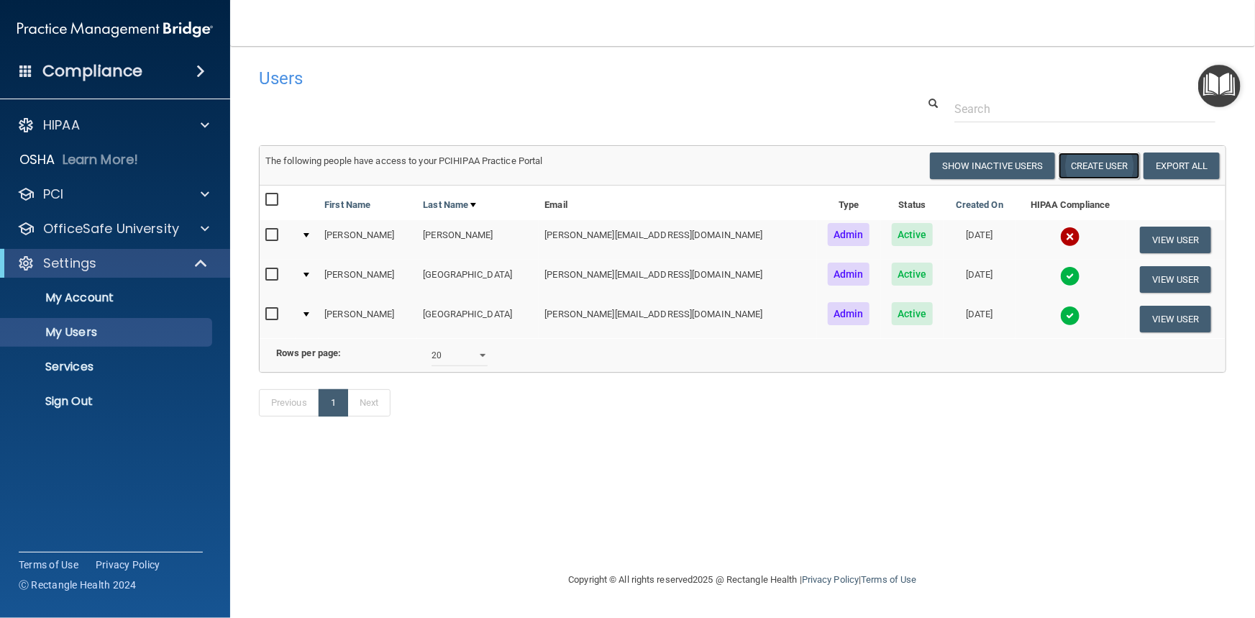
click at [1088, 170] on button "Create User" at bounding box center [1098, 165] width 81 height 27
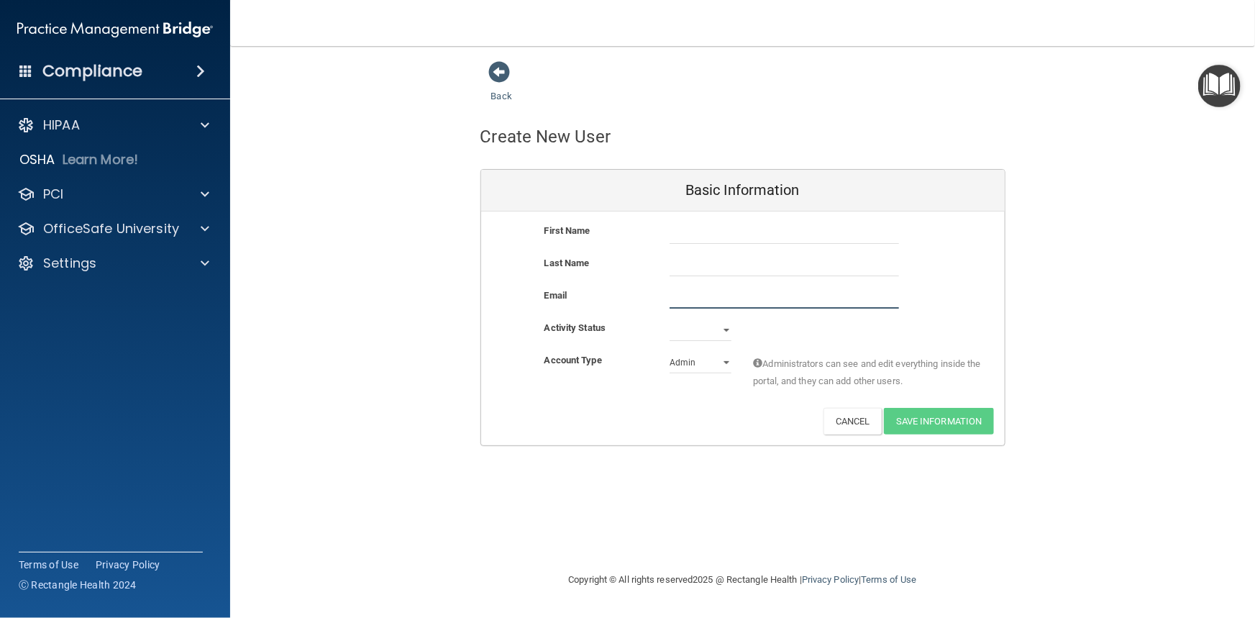
click at [718, 288] on input "email" at bounding box center [783, 298] width 229 height 22
click at [1152, 198] on div "Back Create New User Basic Information First Name Last Name Email Activity Stat…" at bounding box center [742, 252] width 967 height 385
click at [856, 428] on button "Cancel" at bounding box center [852, 421] width 58 height 27
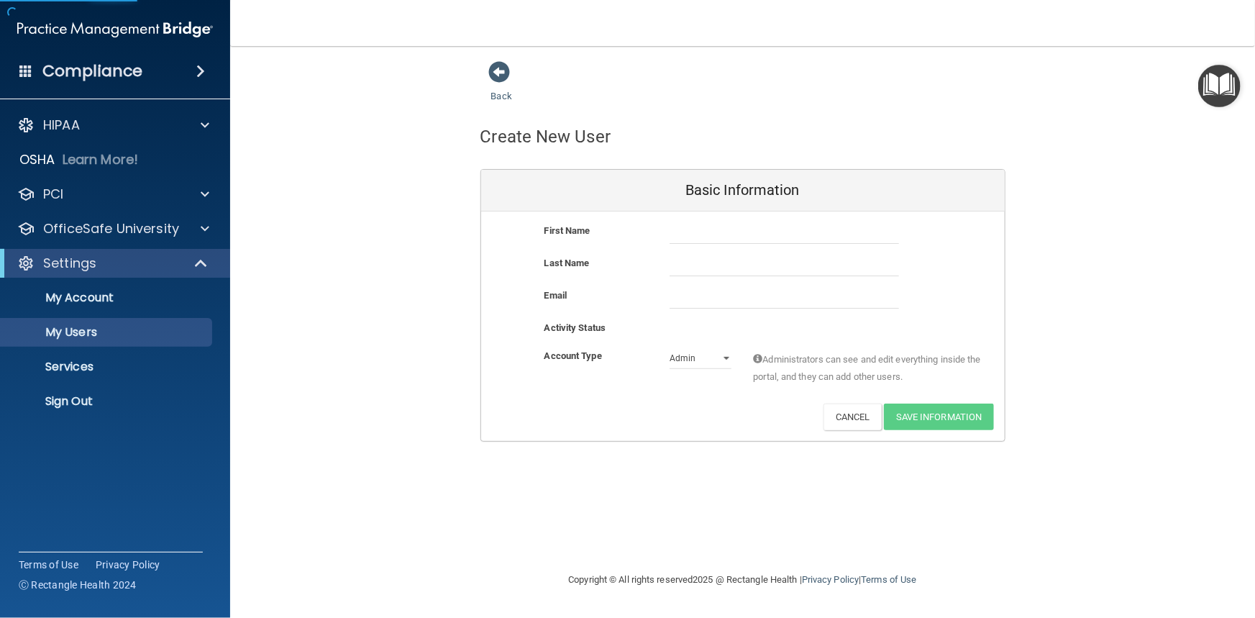
select select "20"
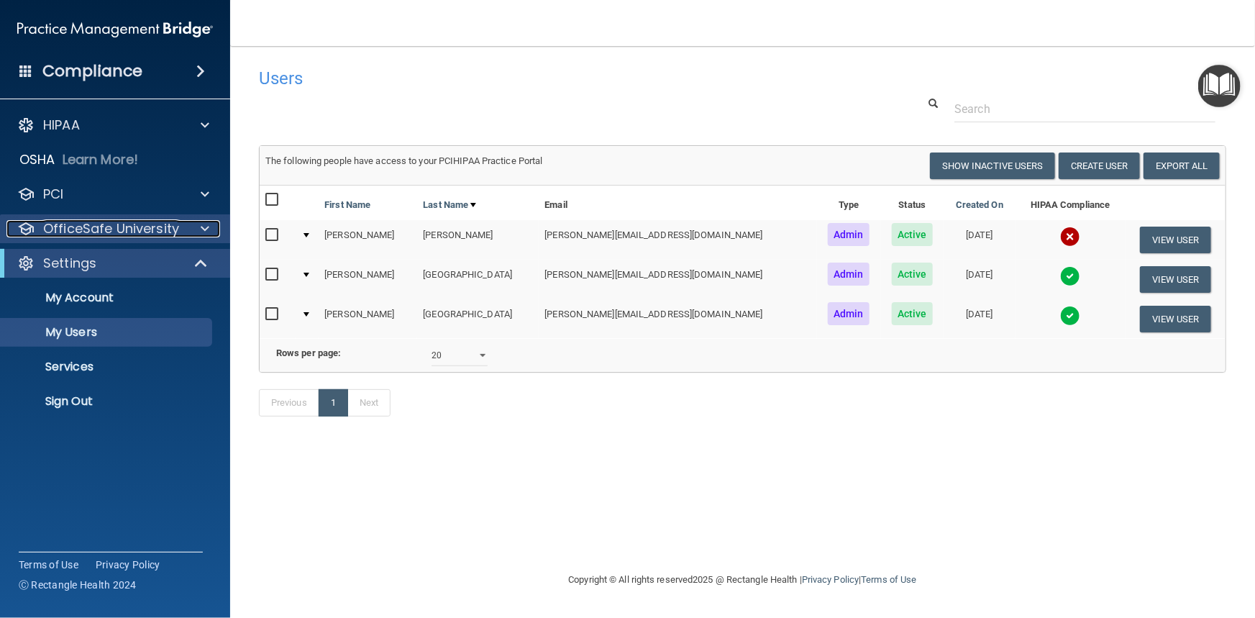
click at [104, 233] on p "OfficeSafe University" at bounding box center [111, 228] width 136 height 17
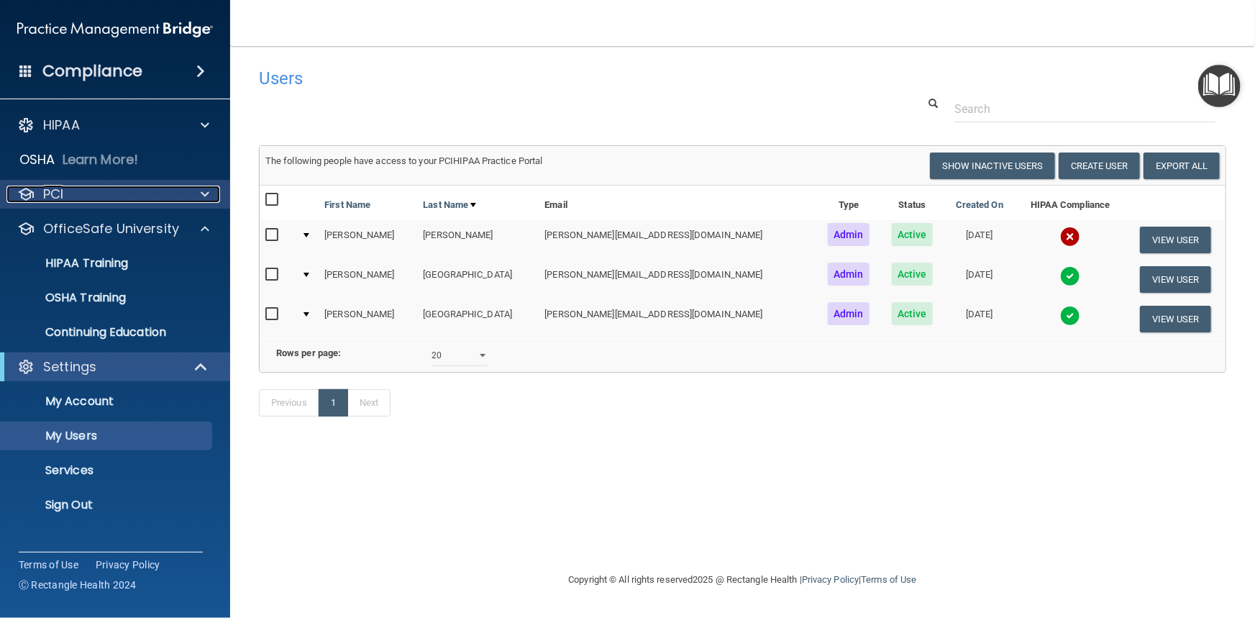
click at [90, 199] on div "PCI" at bounding box center [95, 193] width 178 height 17
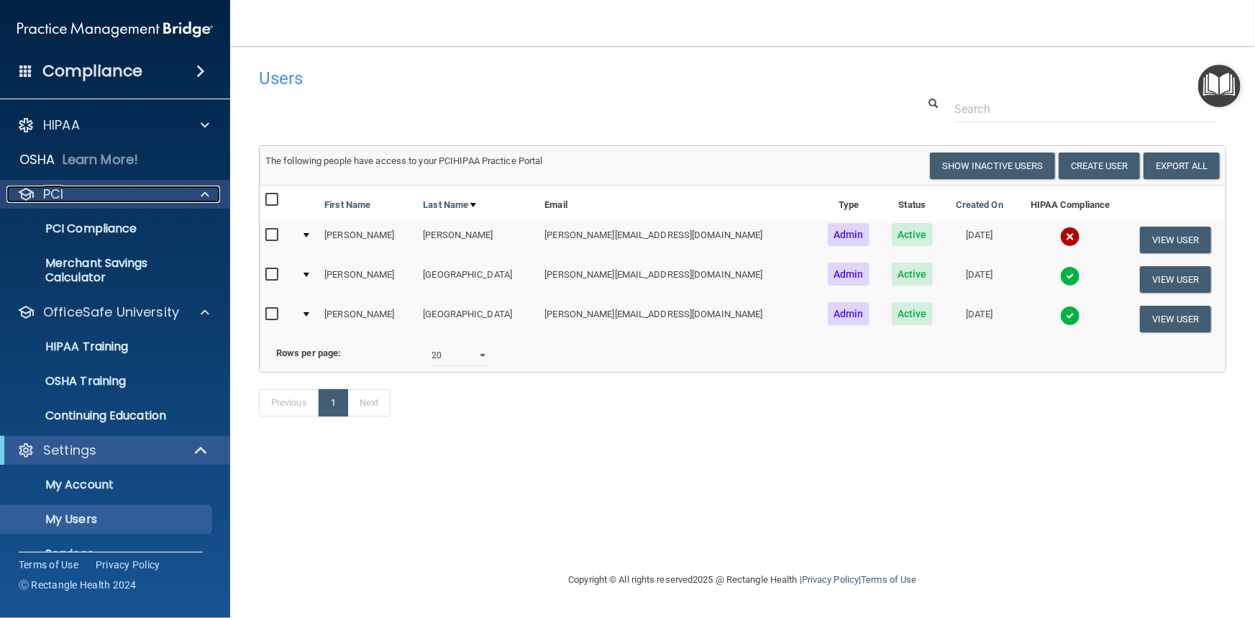
click at [90, 199] on div "PCI" at bounding box center [95, 193] width 178 height 17
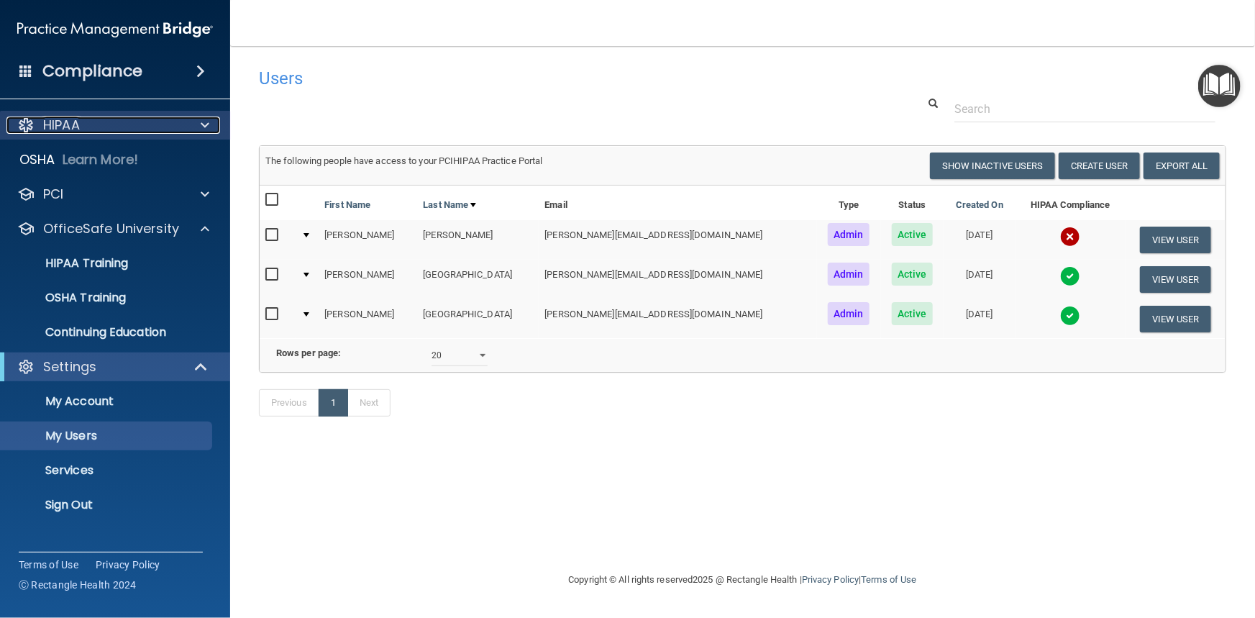
click at [88, 129] on div "HIPAA" at bounding box center [95, 124] width 178 height 17
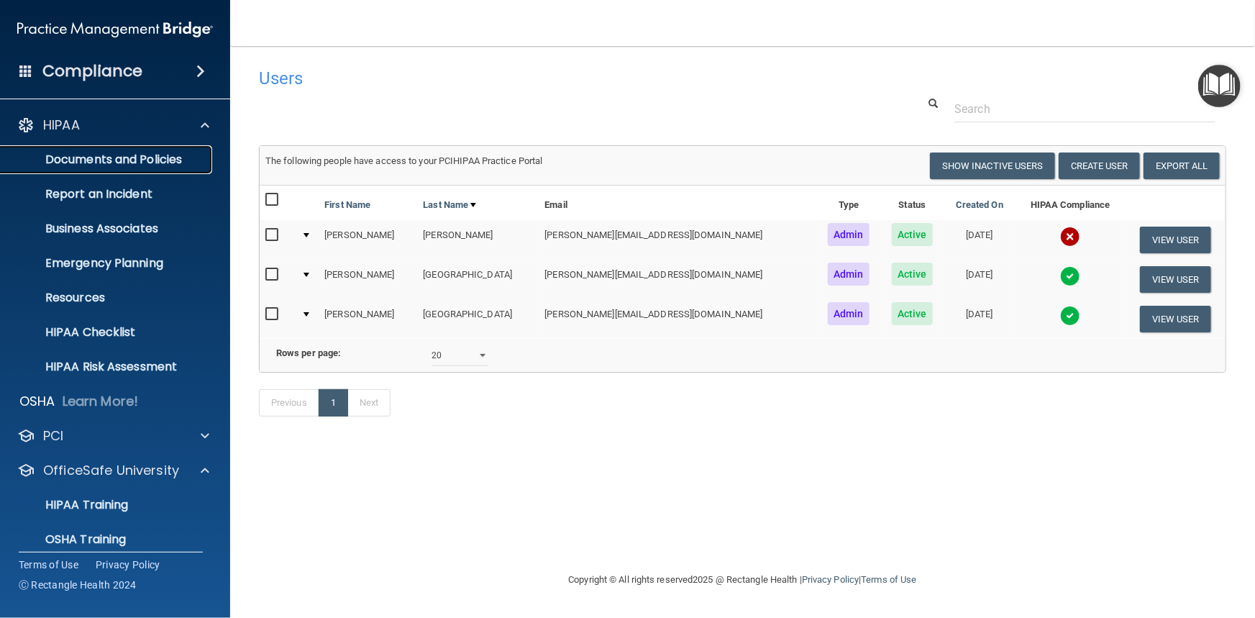
click at [124, 160] on p "Documents and Policies" at bounding box center [107, 159] width 196 height 14
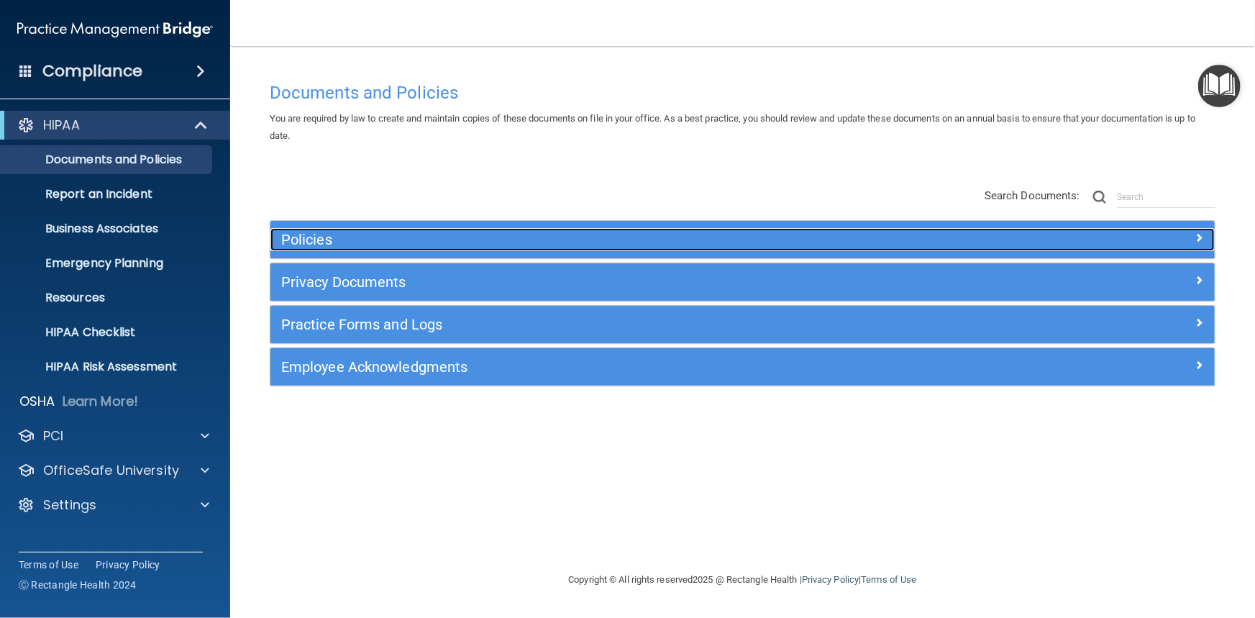
click at [447, 237] on h5 "Policies" at bounding box center [624, 239] width 687 height 16
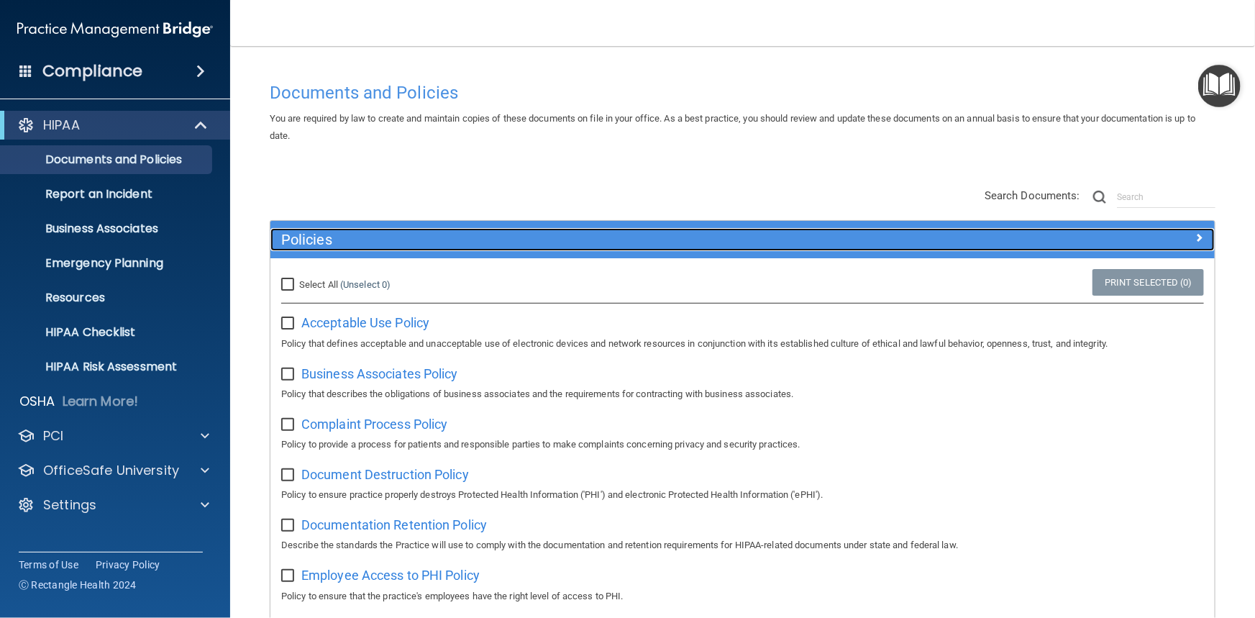
click at [447, 237] on h5 "Policies" at bounding box center [624, 239] width 687 height 16
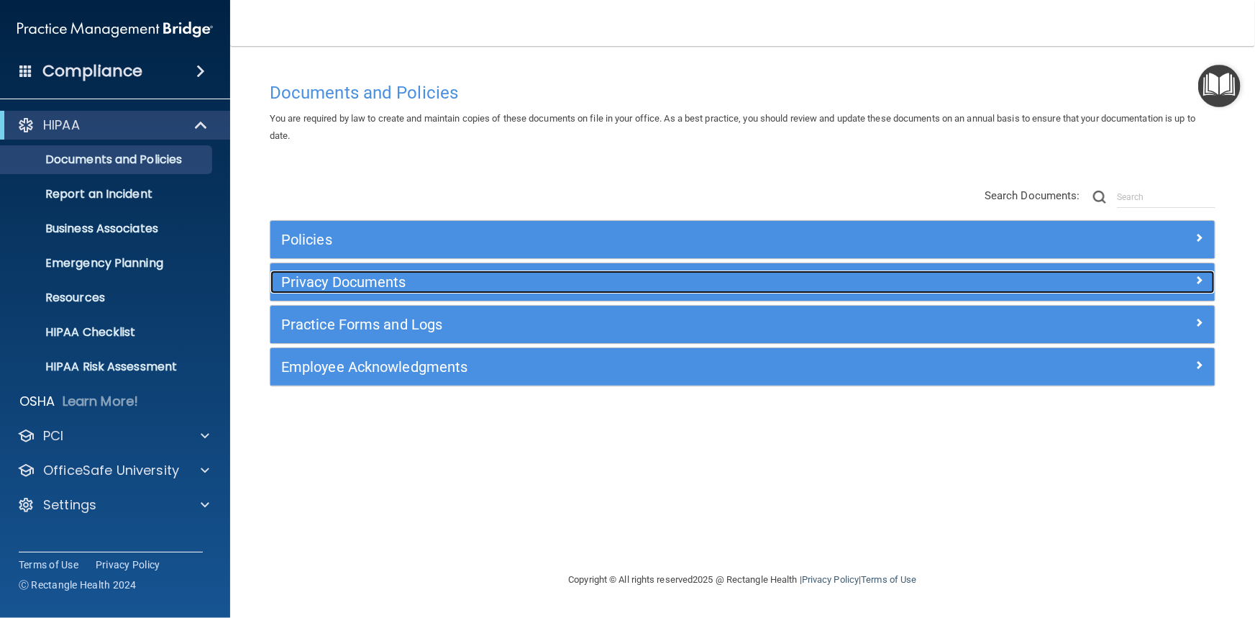
click at [451, 282] on h5 "Privacy Documents" at bounding box center [624, 282] width 687 height 16
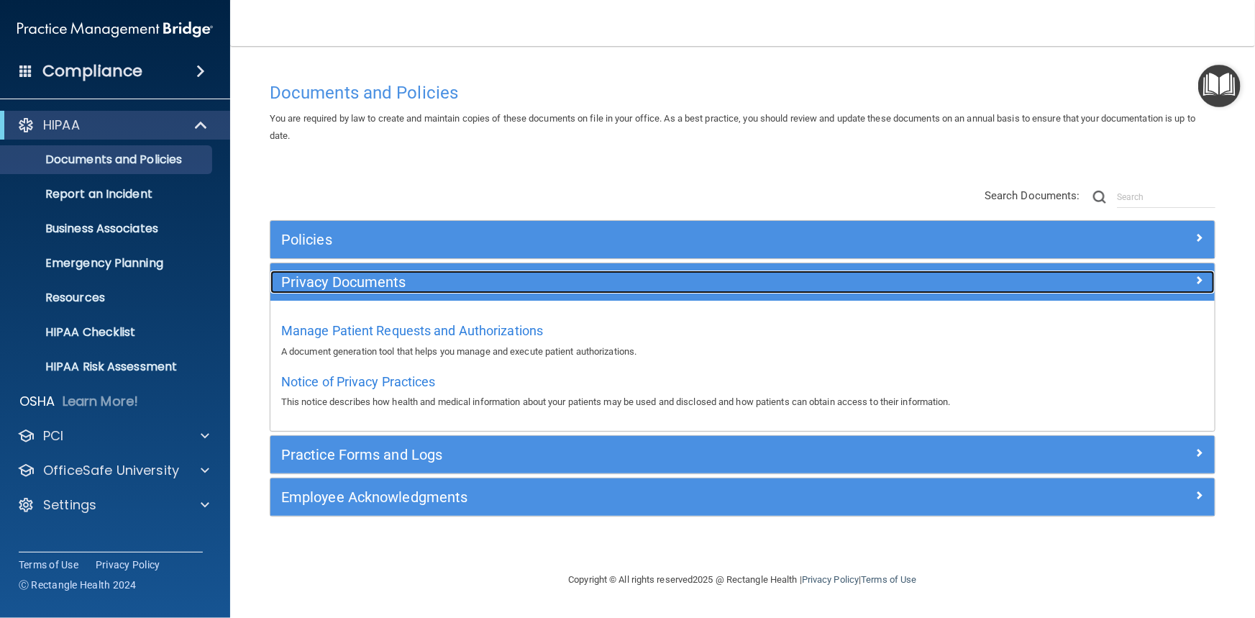
click at [451, 282] on h5 "Privacy Documents" at bounding box center [624, 282] width 687 height 16
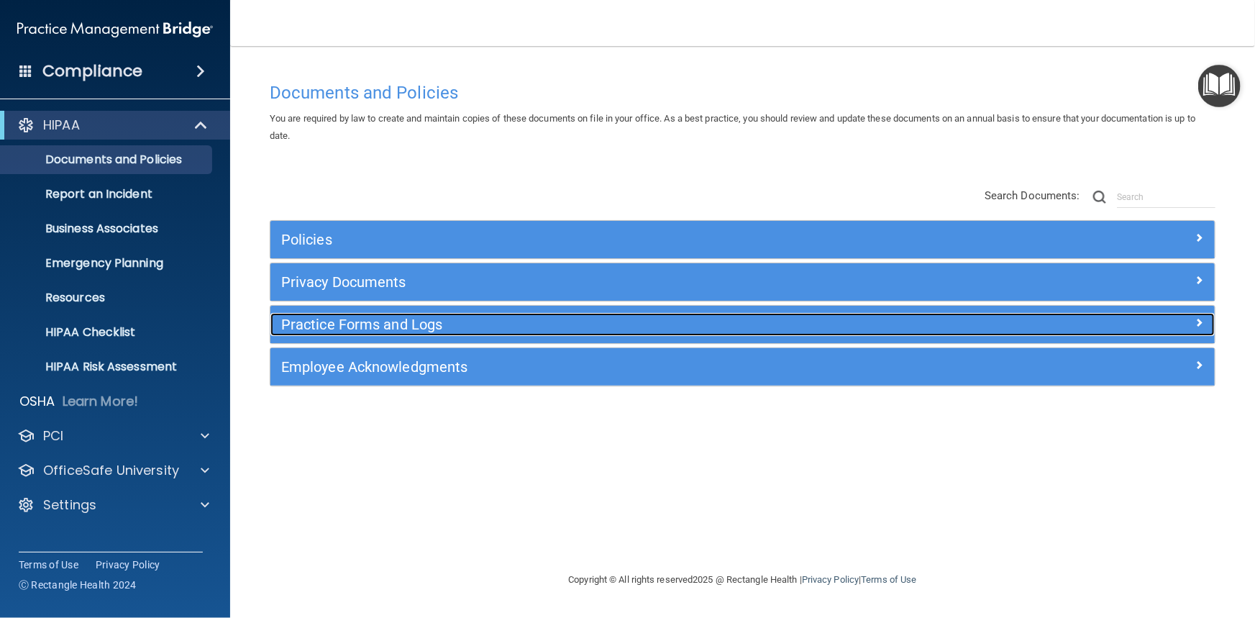
click at [485, 329] on h5 "Practice Forms and Logs" at bounding box center [624, 324] width 687 height 16
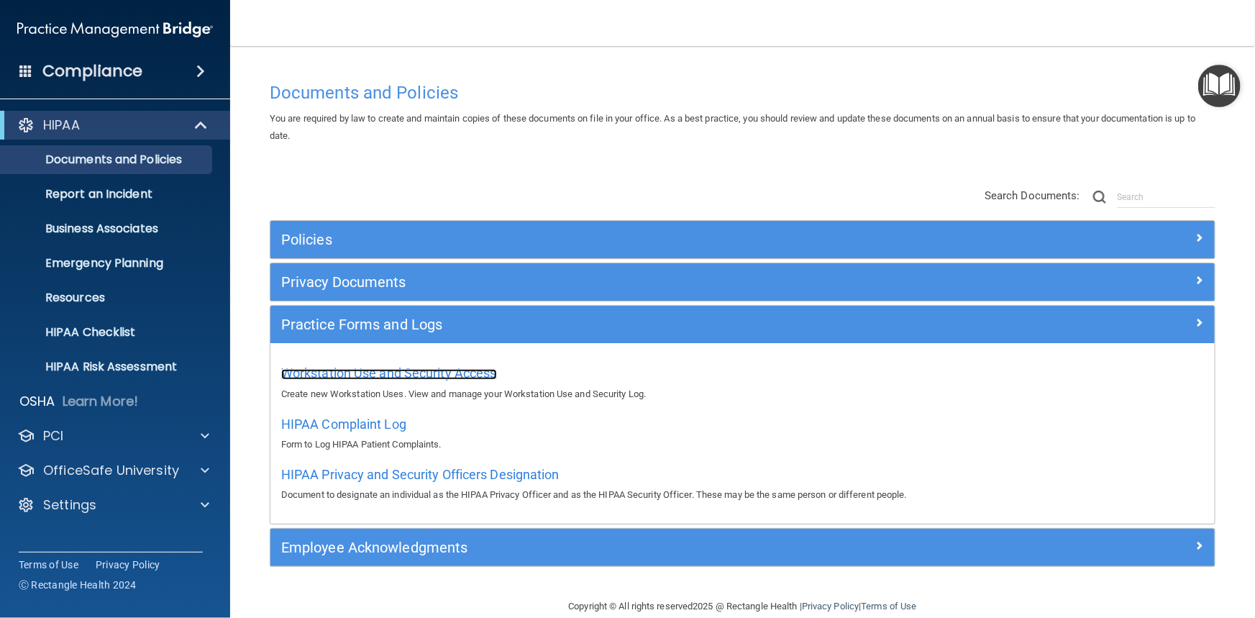
click at [486, 380] on span "Workstation Use and Security Access" at bounding box center [389, 372] width 216 height 15
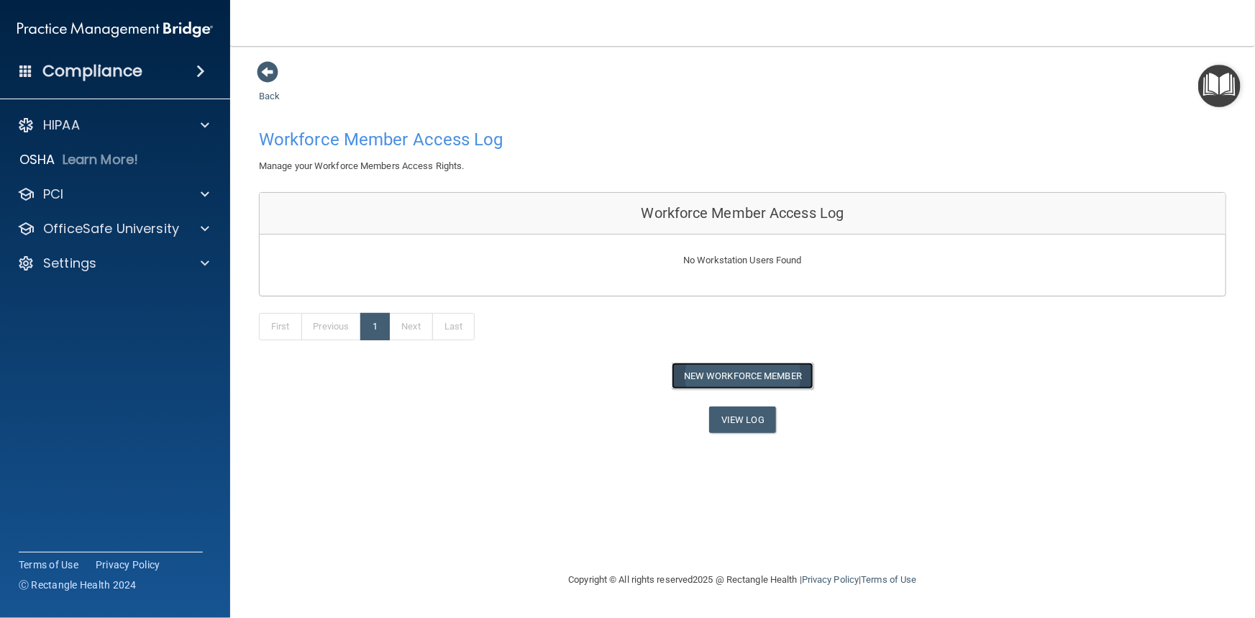
click at [704, 374] on button "New Workforce Member" at bounding box center [742, 375] width 142 height 27
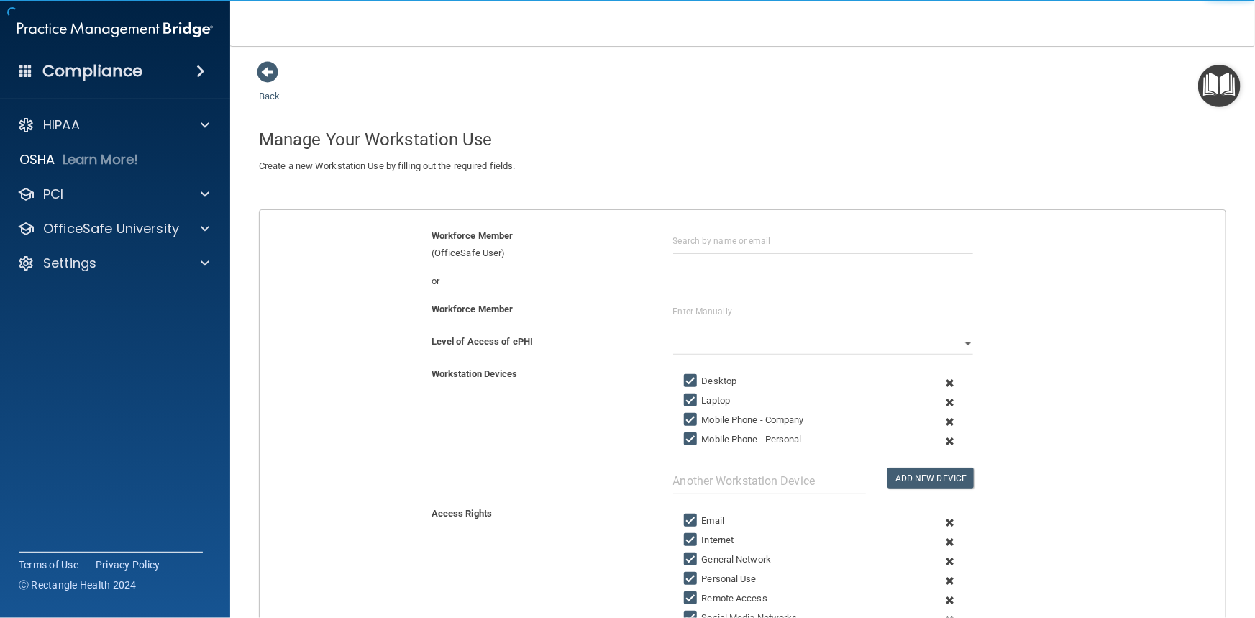
click at [690, 295] on div "or" at bounding box center [742, 286] width 987 height 28
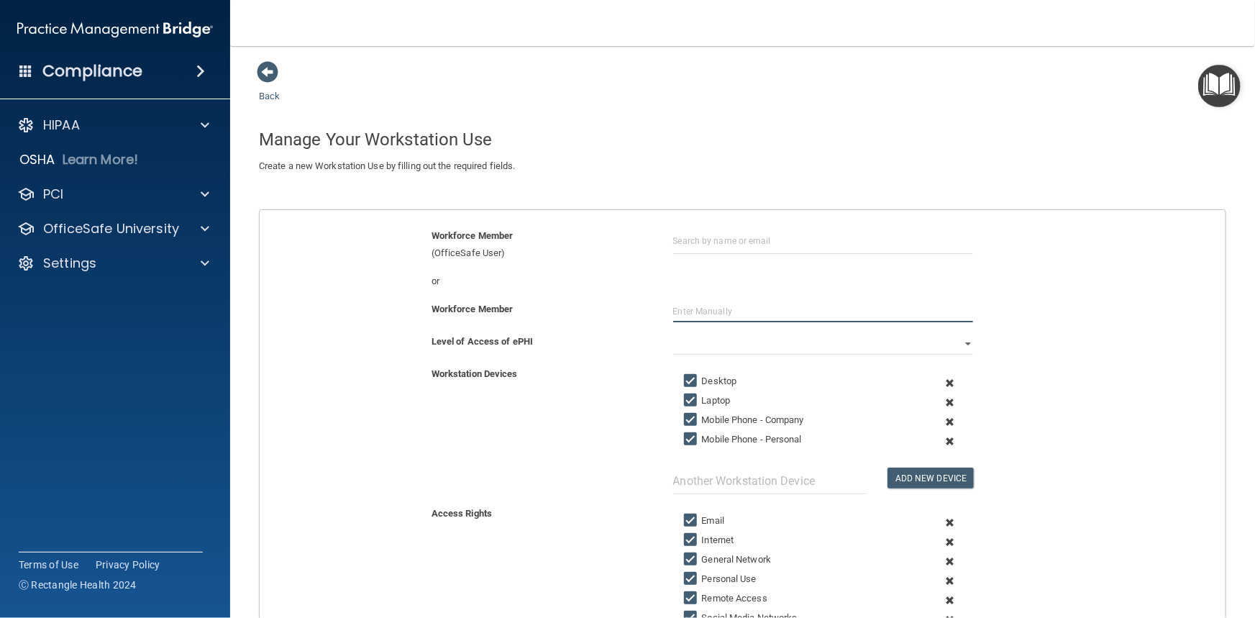
click at [694, 310] on input "text" at bounding box center [823, 312] width 301 height 22
click at [687, 244] on input "text" at bounding box center [823, 240] width 301 height 27
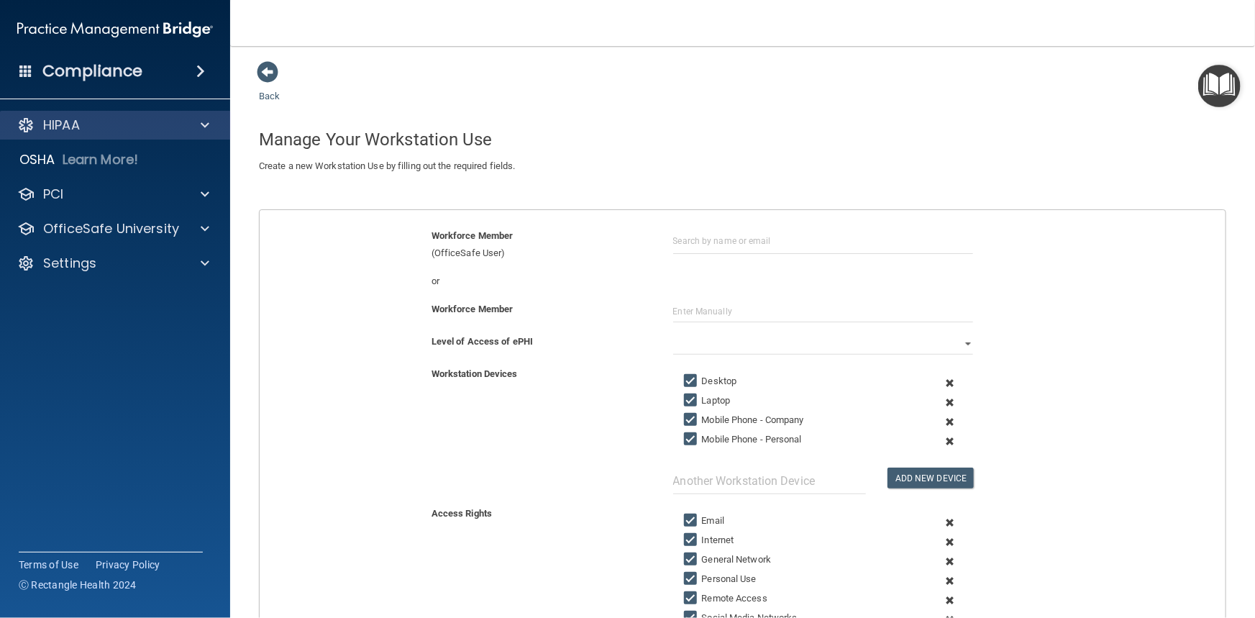
click at [127, 134] on div "HIPAA" at bounding box center [115, 125] width 231 height 29
click at [50, 131] on p "HIPAA" at bounding box center [61, 124] width 37 height 17
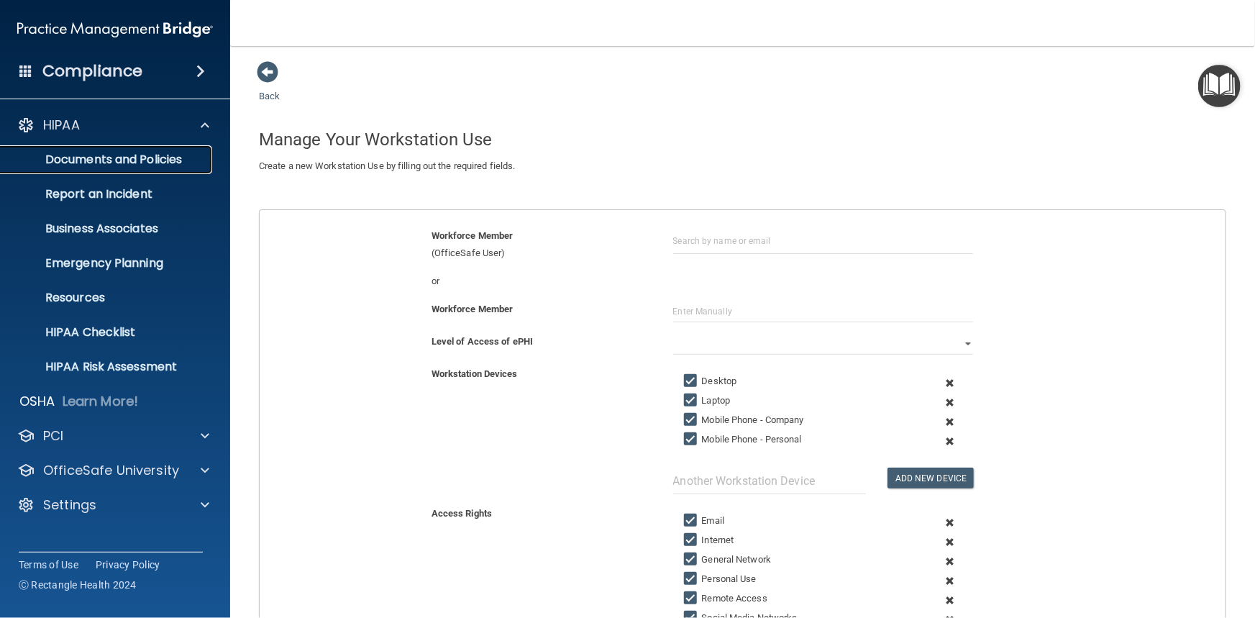
click at [75, 155] on p "Documents and Policies" at bounding box center [107, 159] width 196 height 14
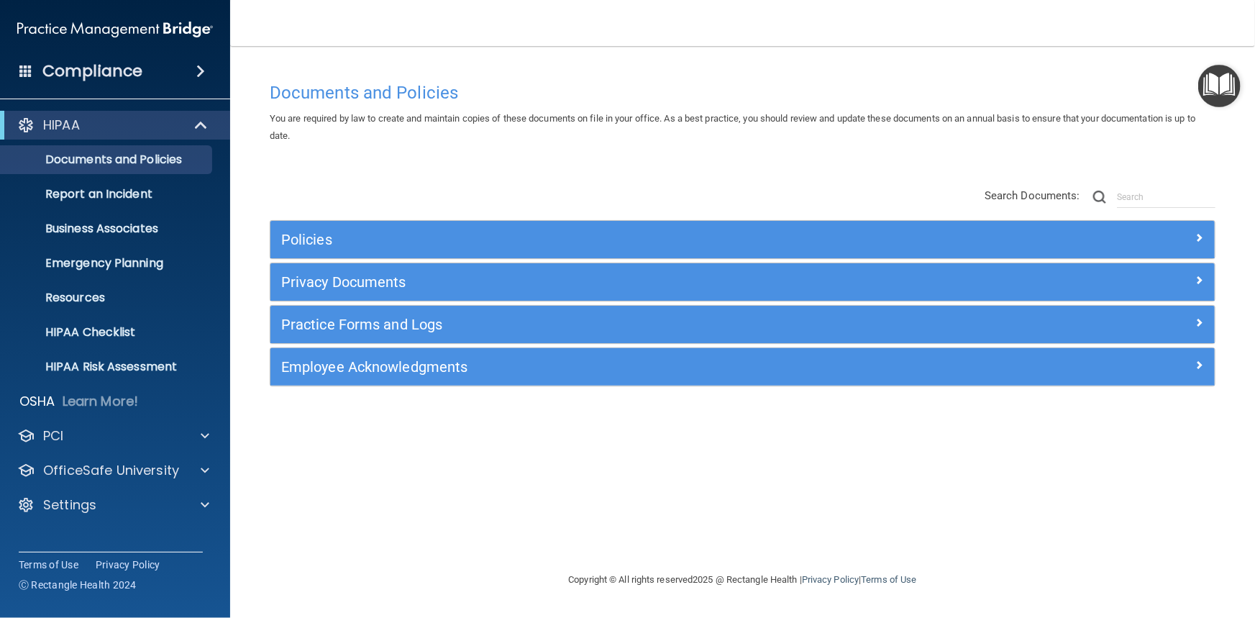
click at [419, 448] on div "Documents and Policies You are required by law to create and maintain copies of…" at bounding box center [742, 323] width 967 height 496
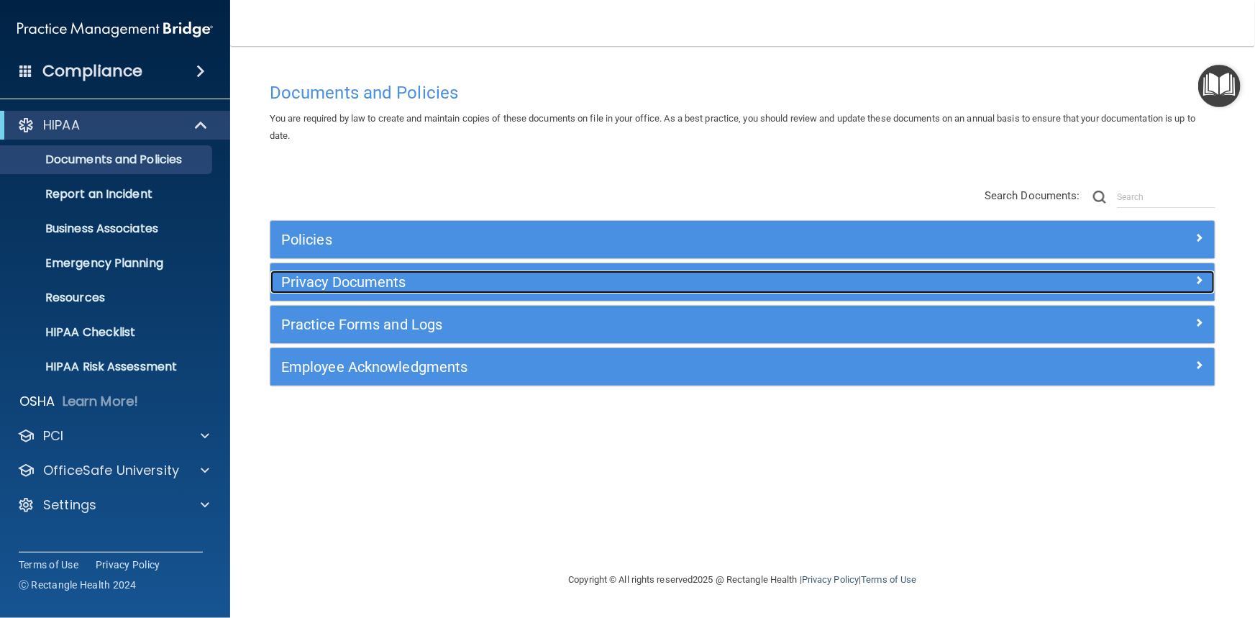
click at [462, 285] on h5 "Privacy Documents" at bounding box center [624, 282] width 687 height 16
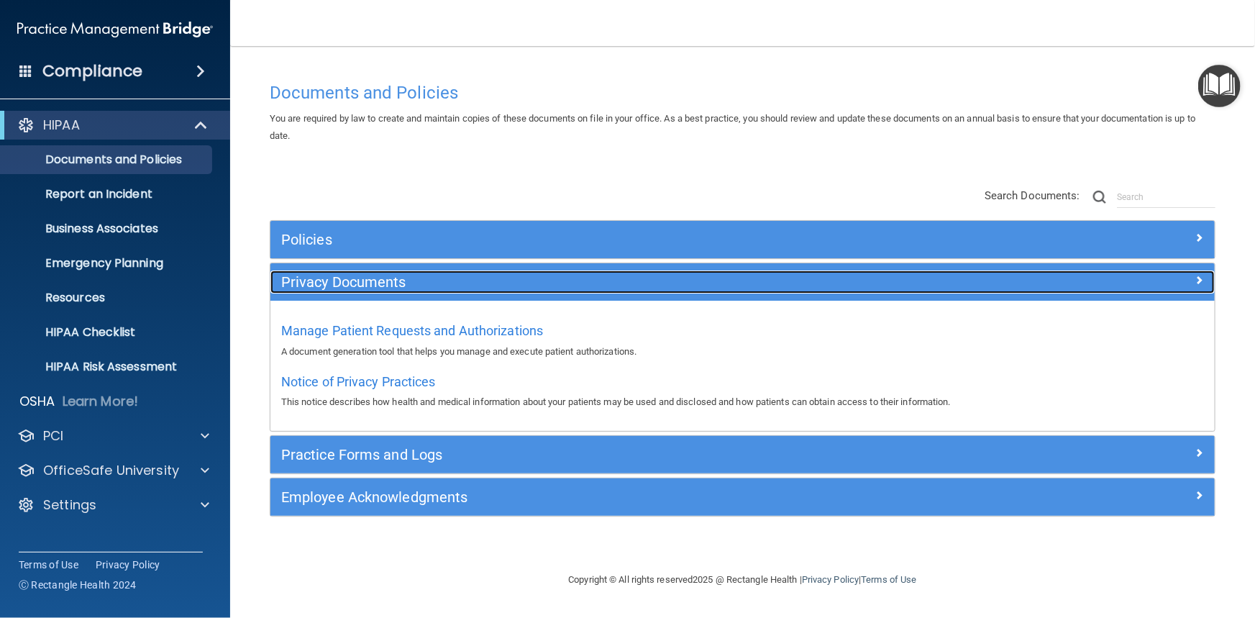
click at [479, 280] on h5 "Privacy Documents" at bounding box center [624, 282] width 687 height 16
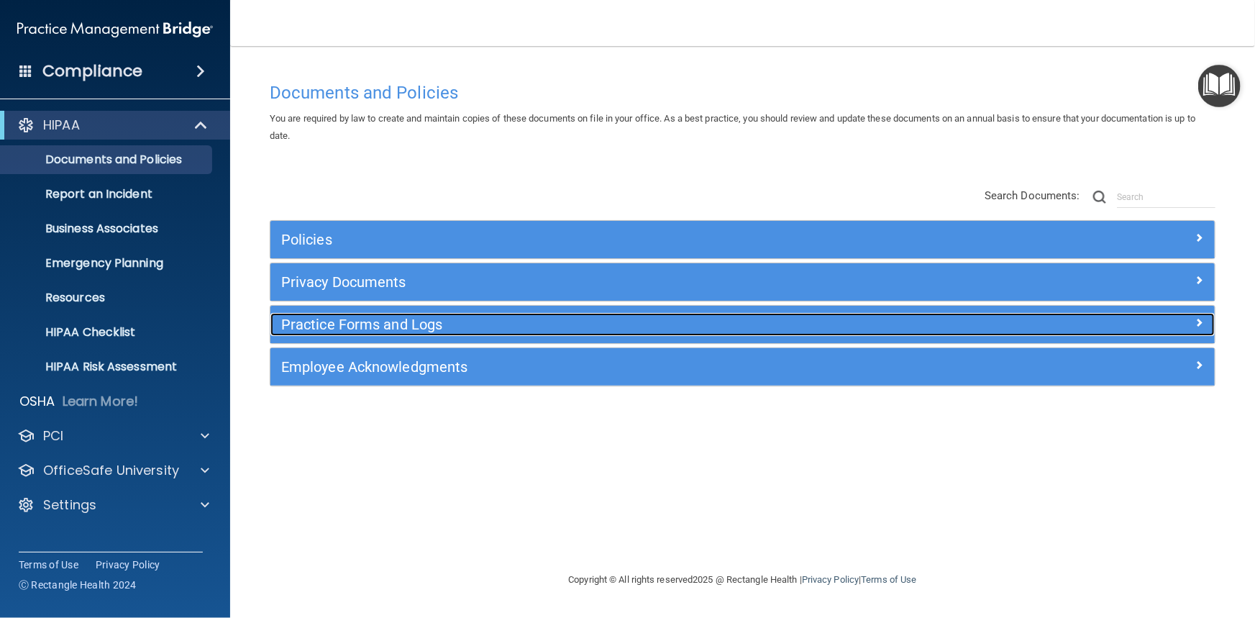
click at [464, 329] on h5 "Practice Forms and Logs" at bounding box center [624, 324] width 687 height 16
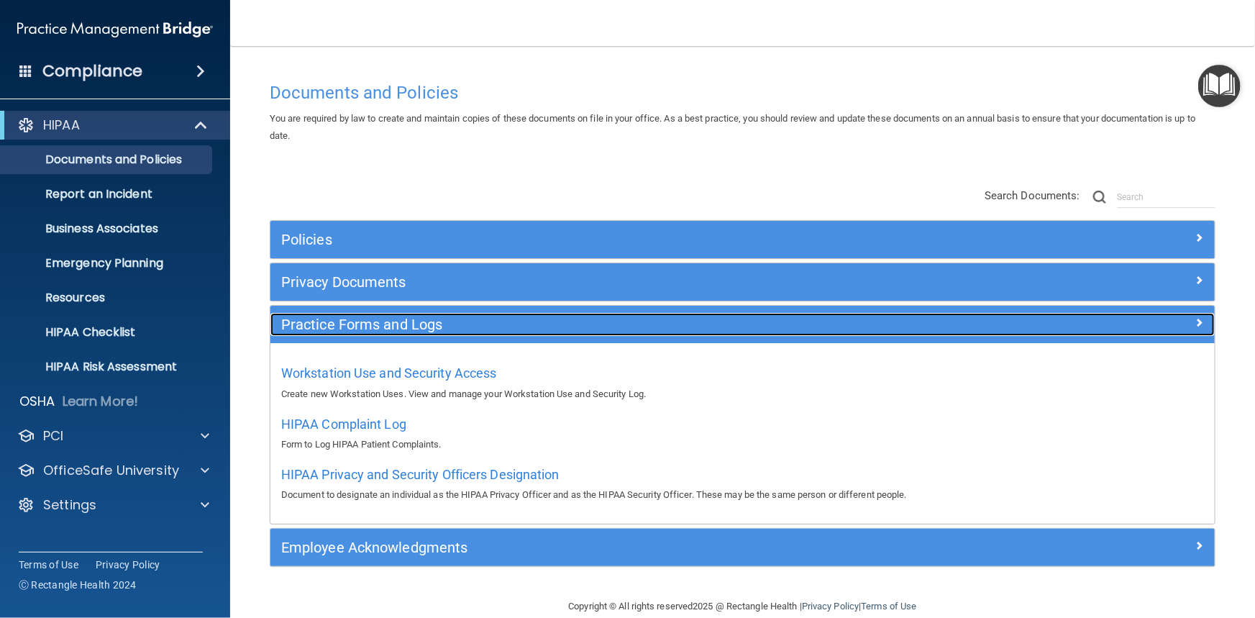
click at [418, 322] on h5 "Practice Forms and Logs" at bounding box center [624, 324] width 687 height 16
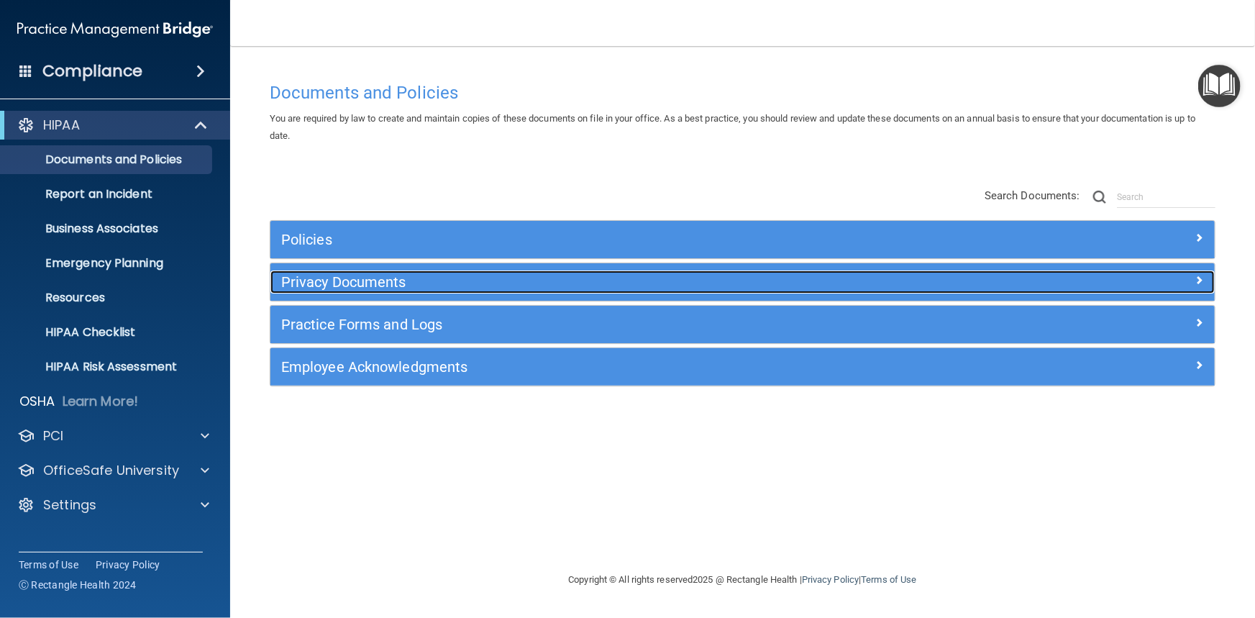
click at [386, 284] on h5 "Privacy Documents" at bounding box center [624, 282] width 687 height 16
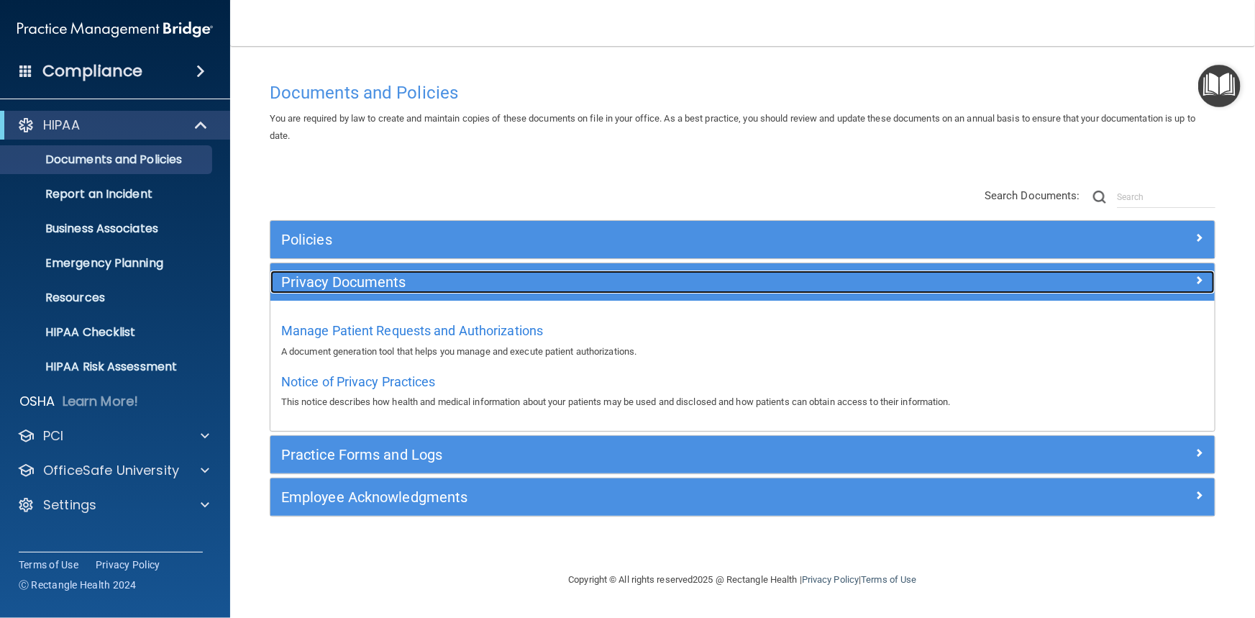
click at [384, 285] on h5 "Privacy Documents" at bounding box center [624, 282] width 687 height 16
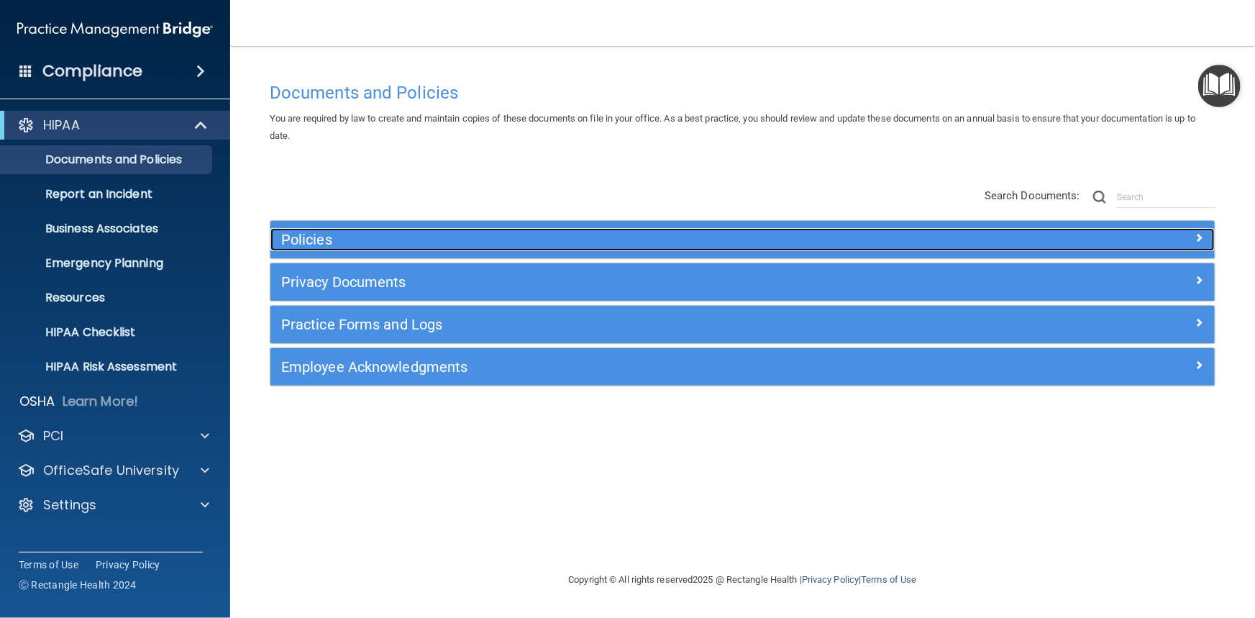
click at [313, 239] on h5 "Policies" at bounding box center [624, 239] width 687 height 16
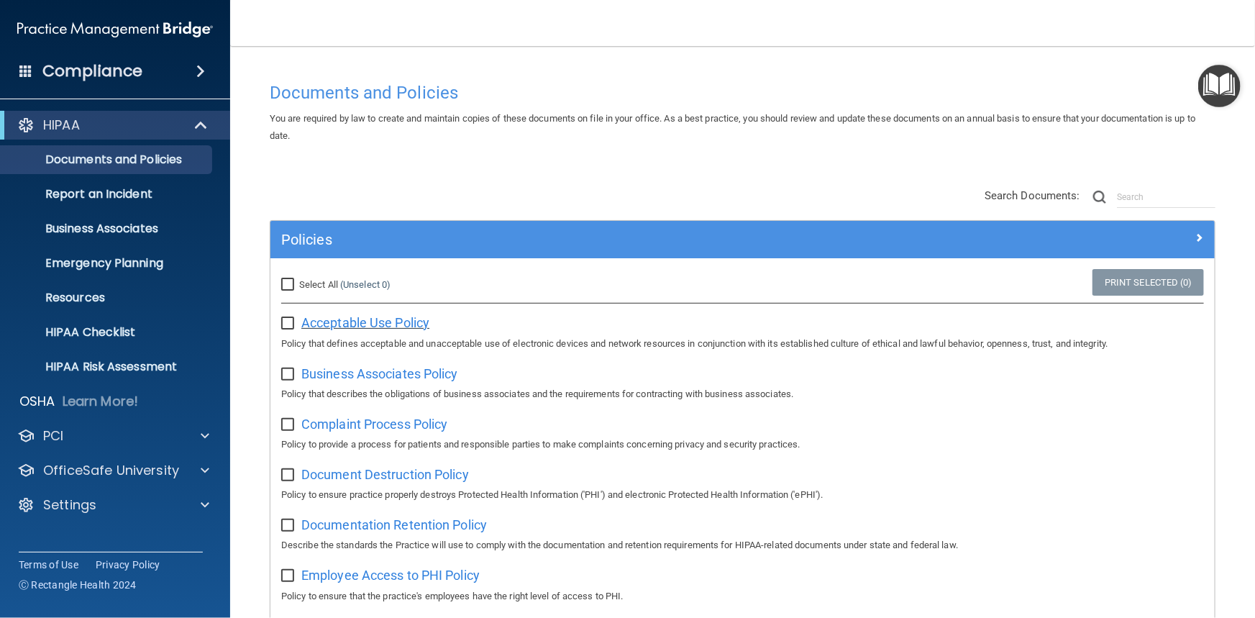
click at [367, 323] on span "Acceptable Use Policy" at bounding box center [365, 322] width 128 height 15
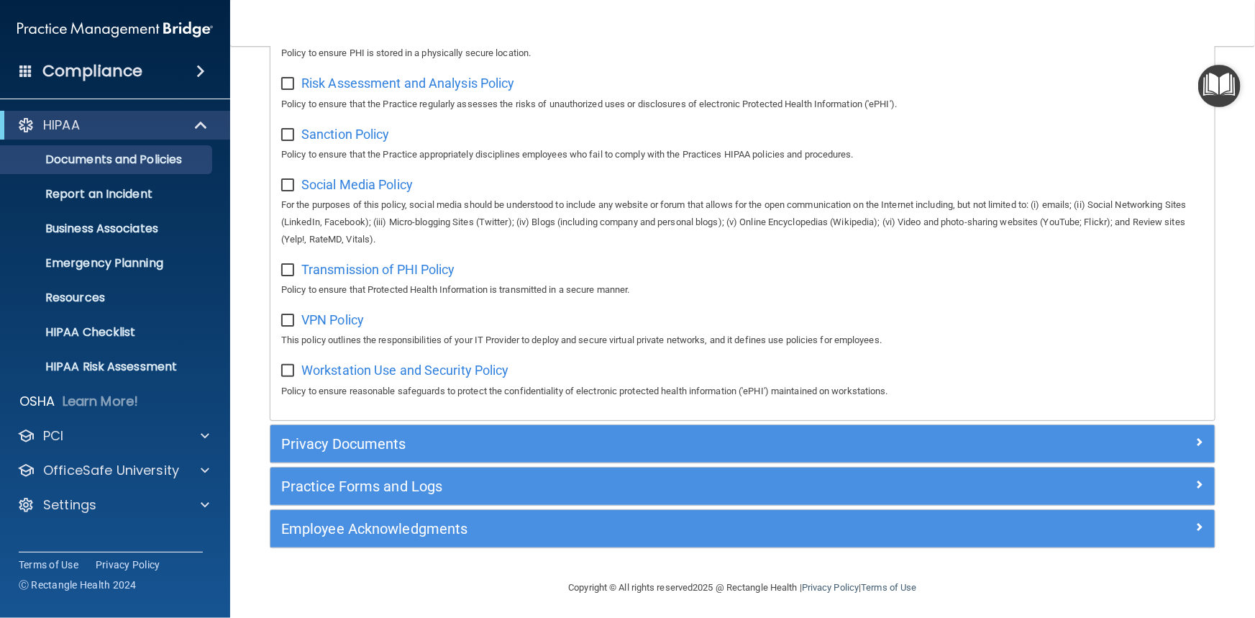
scroll to position [1021, 0]
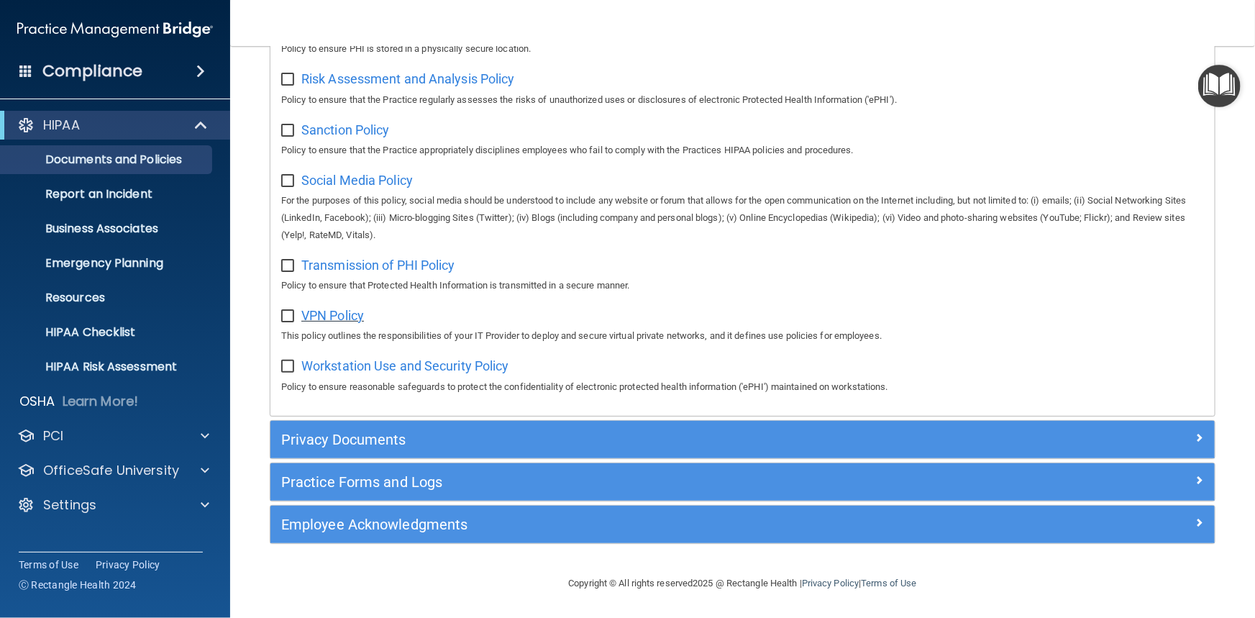
click at [339, 319] on span "VPN Policy" at bounding box center [332, 315] width 63 height 15
click at [368, 178] on span "Social Media Policy" at bounding box center [356, 180] width 111 height 15
click at [423, 272] on span "Transmission of PHI Policy" at bounding box center [378, 264] width 154 height 15
click at [395, 373] on span "Workstation Use and Security Policy" at bounding box center [405, 365] width 208 height 15
click at [381, 132] on span "Sanction Policy" at bounding box center [345, 129] width 88 height 15
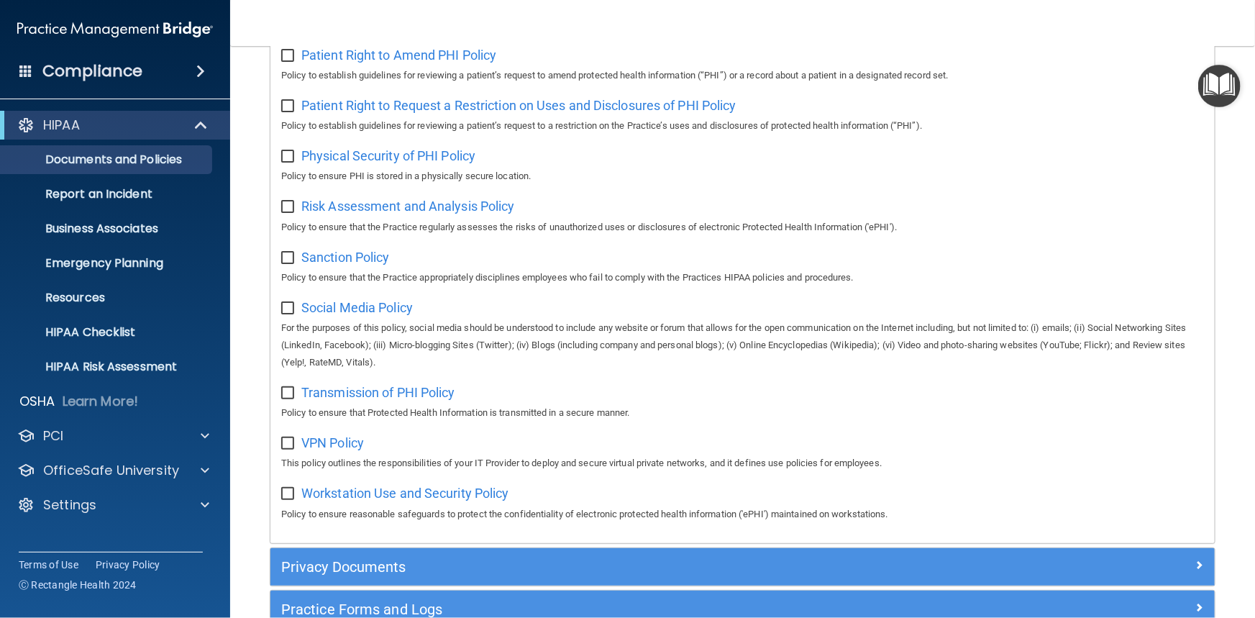
scroll to position [825, 0]
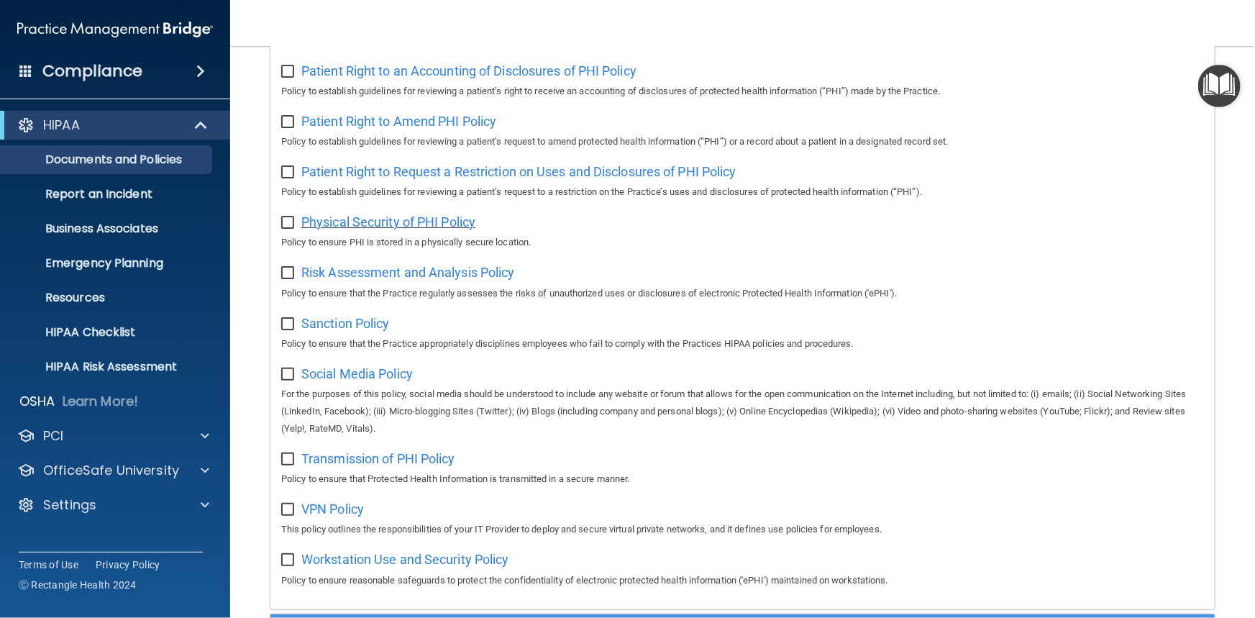
click at [380, 224] on span "Physical Security of PHI Policy" at bounding box center [388, 221] width 174 height 15
click at [436, 273] on span "Risk Assessment and Analysis Policy" at bounding box center [408, 272] width 214 height 15
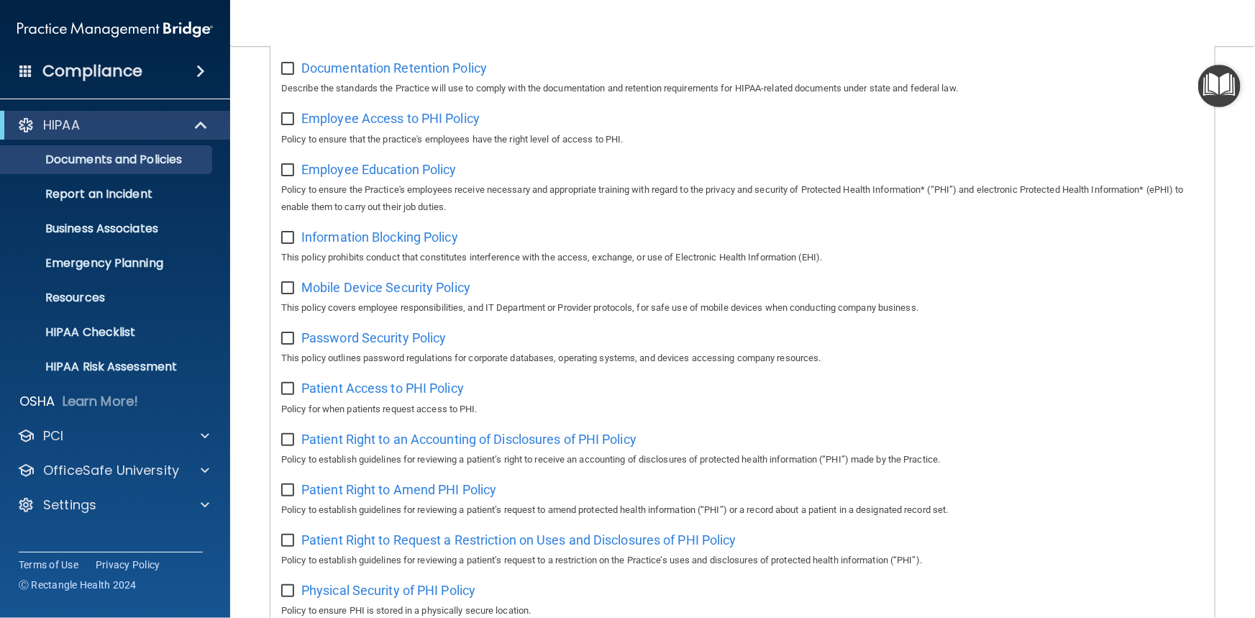
scroll to position [432, 0]
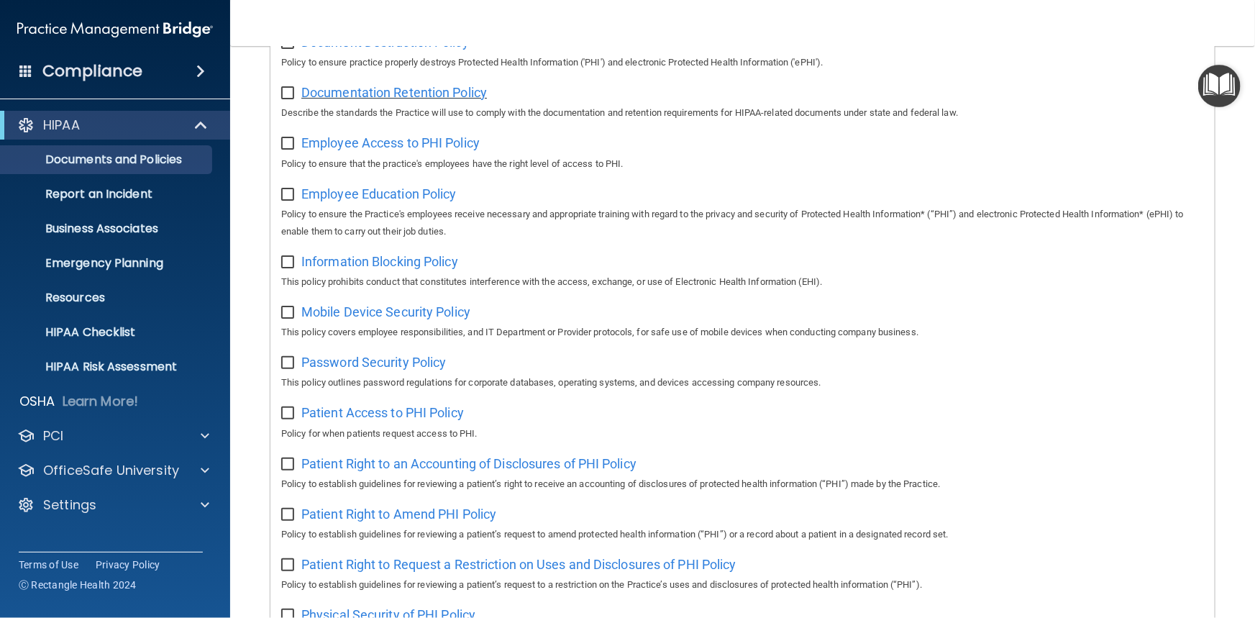
click at [449, 98] on span "Documentation Retention Policy" at bounding box center [393, 92] width 185 height 15
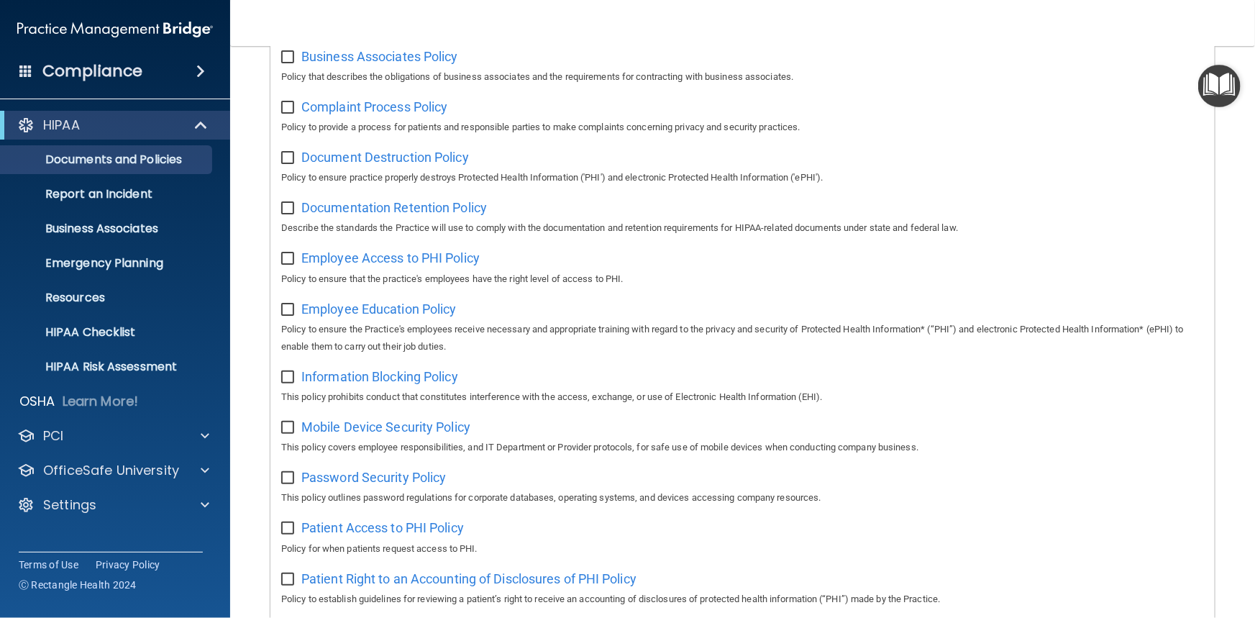
scroll to position [302, 0]
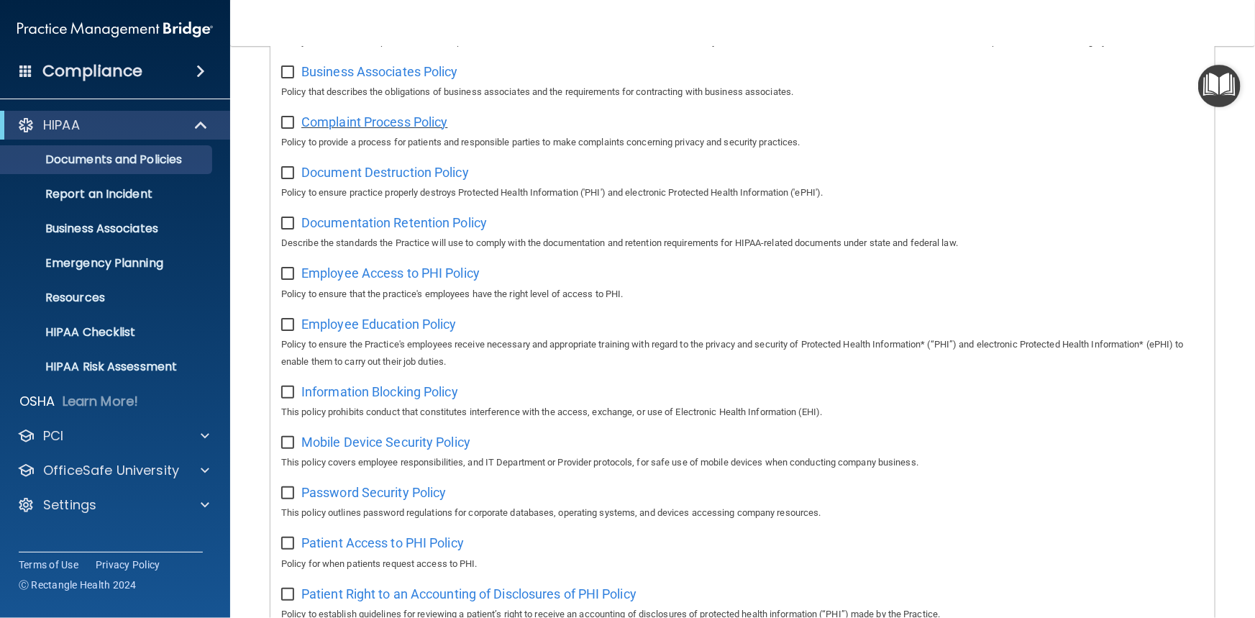
click at [423, 119] on span "Complaint Process Policy" at bounding box center [374, 121] width 146 height 15
click at [423, 177] on span "Document Destruction Policy" at bounding box center [385, 172] width 168 height 15
click at [387, 278] on span "Employee Access to PHI Policy" at bounding box center [390, 272] width 178 height 15
click at [410, 398] on span "Information Blocking Policy" at bounding box center [379, 391] width 157 height 15
click at [428, 496] on span "Password Security Policy" at bounding box center [373, 492] width 145 height 15
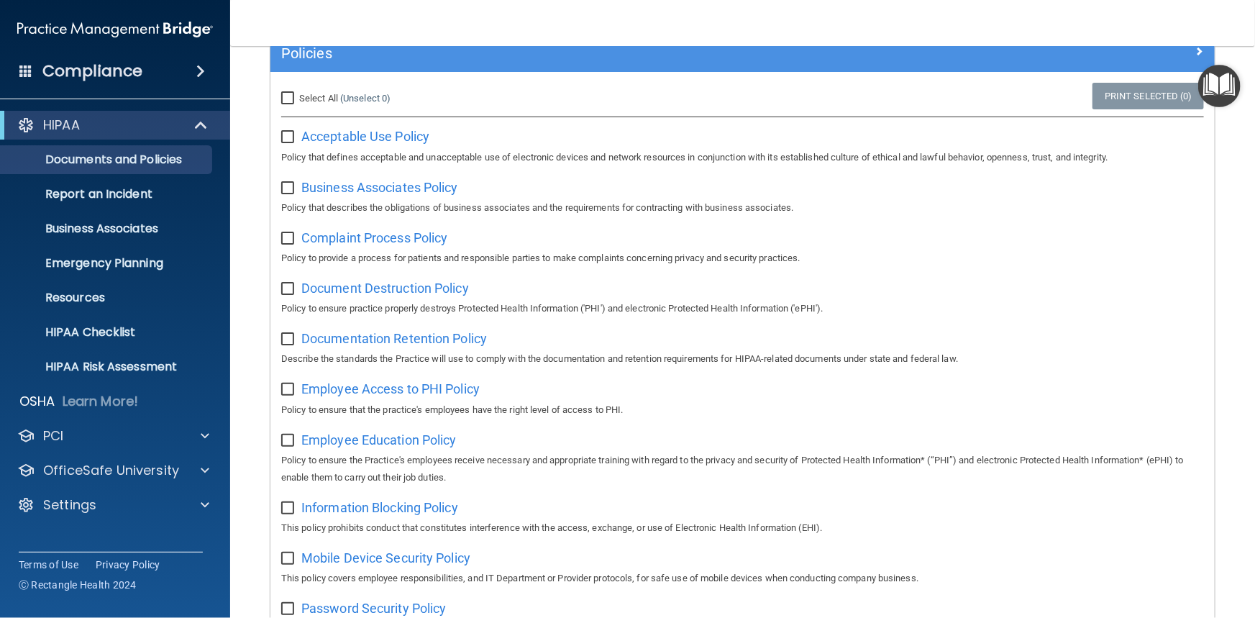
scroll to position [171, 0]
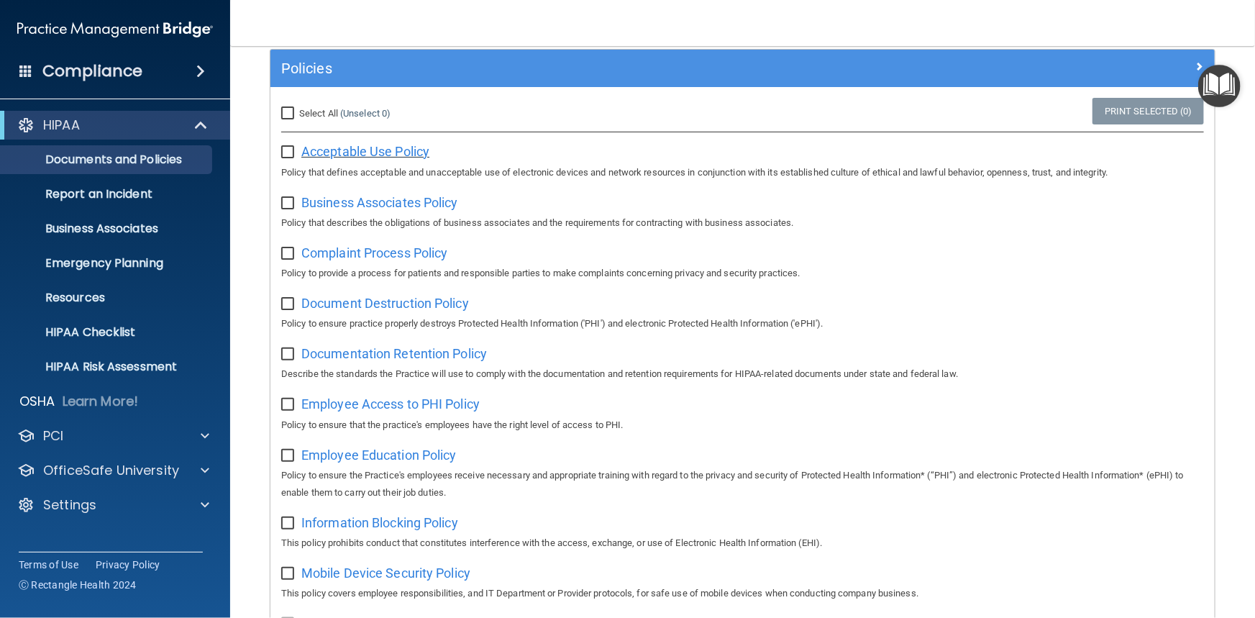
click at [382, 155] on span "Acceptable Use Policy" at bounding box center [365, 151] width 128 height 15
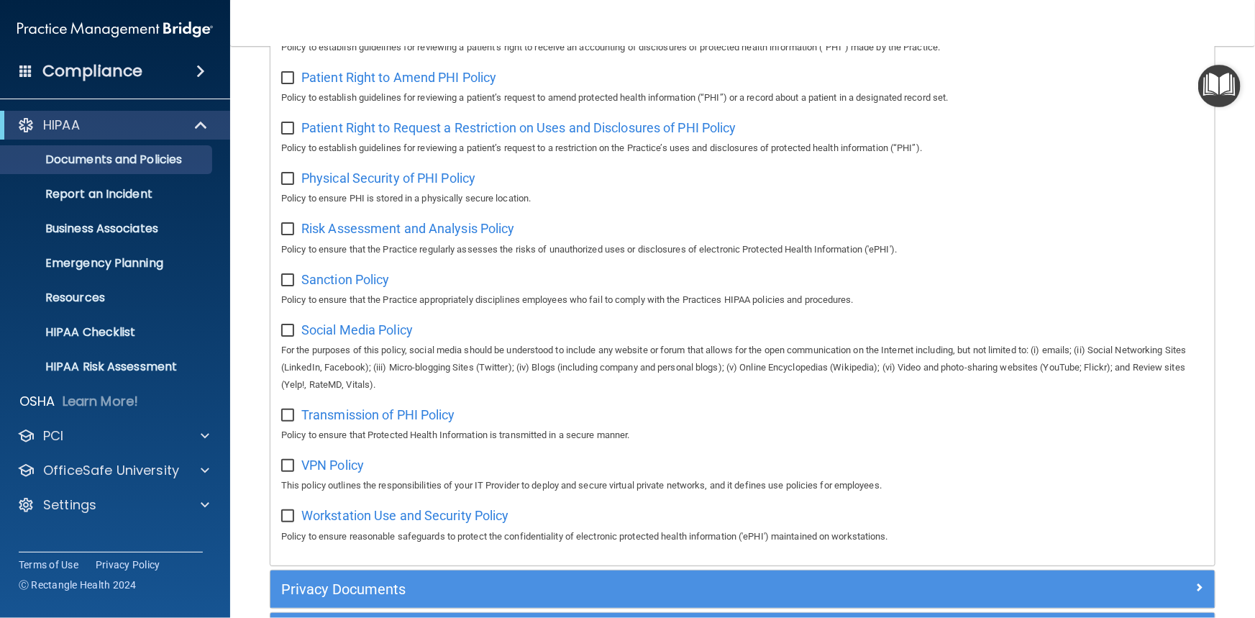
scroll to position [955, 0]
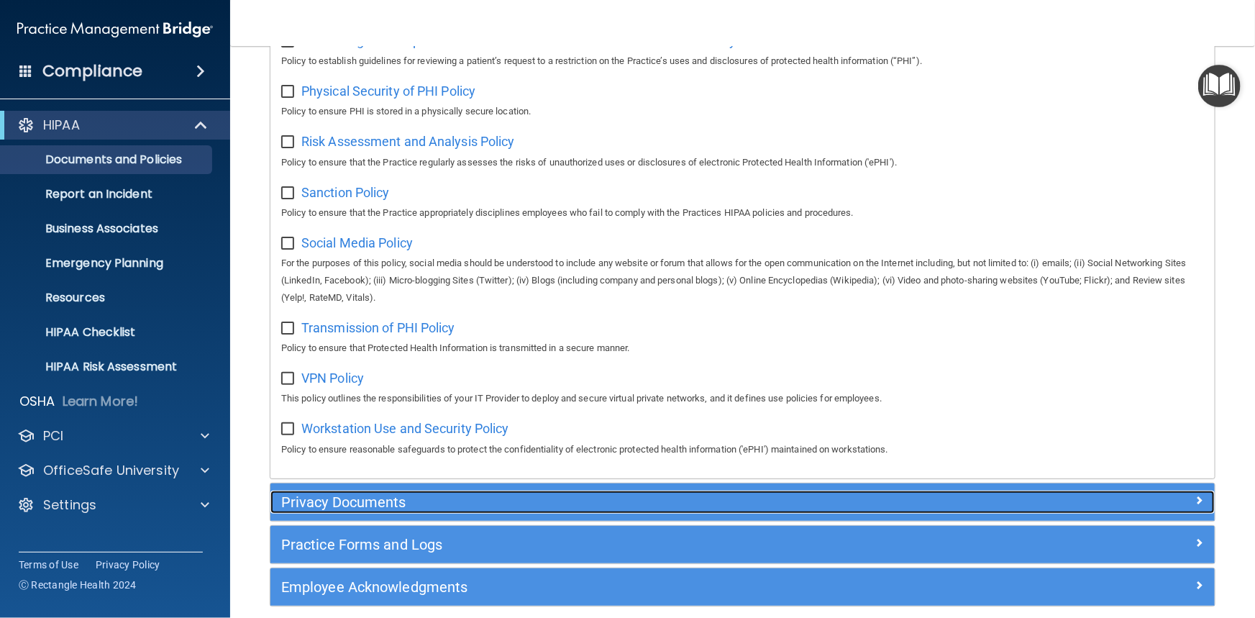
click at [469, 493] on div "Privacy Documents" at bounding box center [624, 501] width 708 height 23
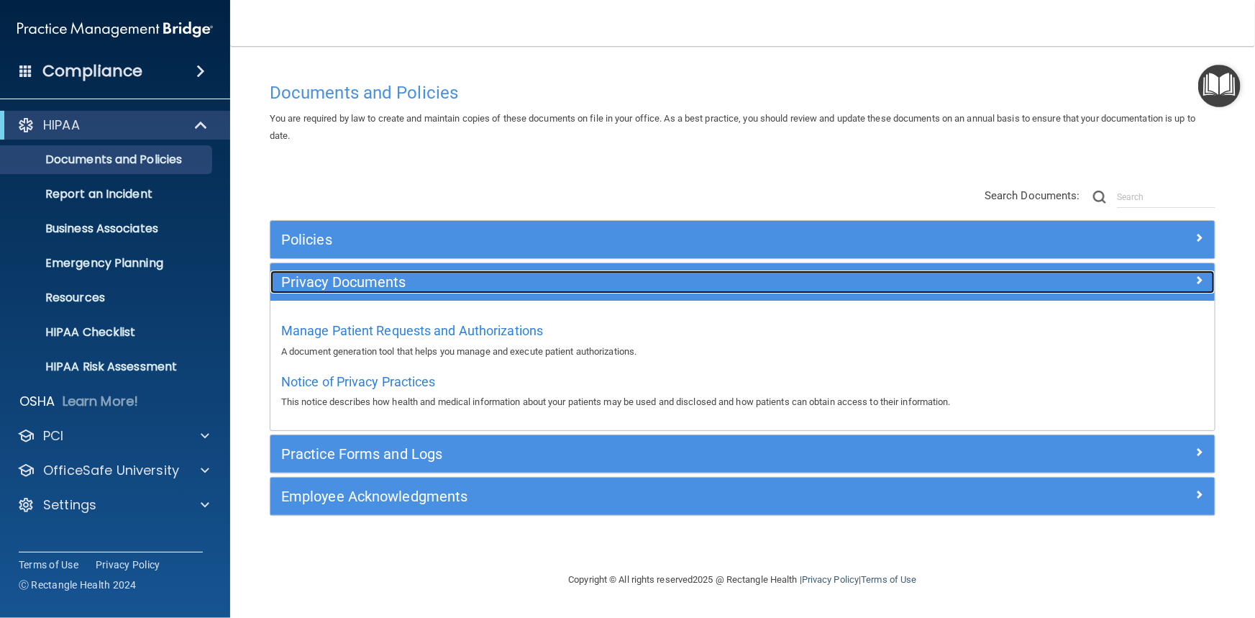
scroll to position [0, 0]
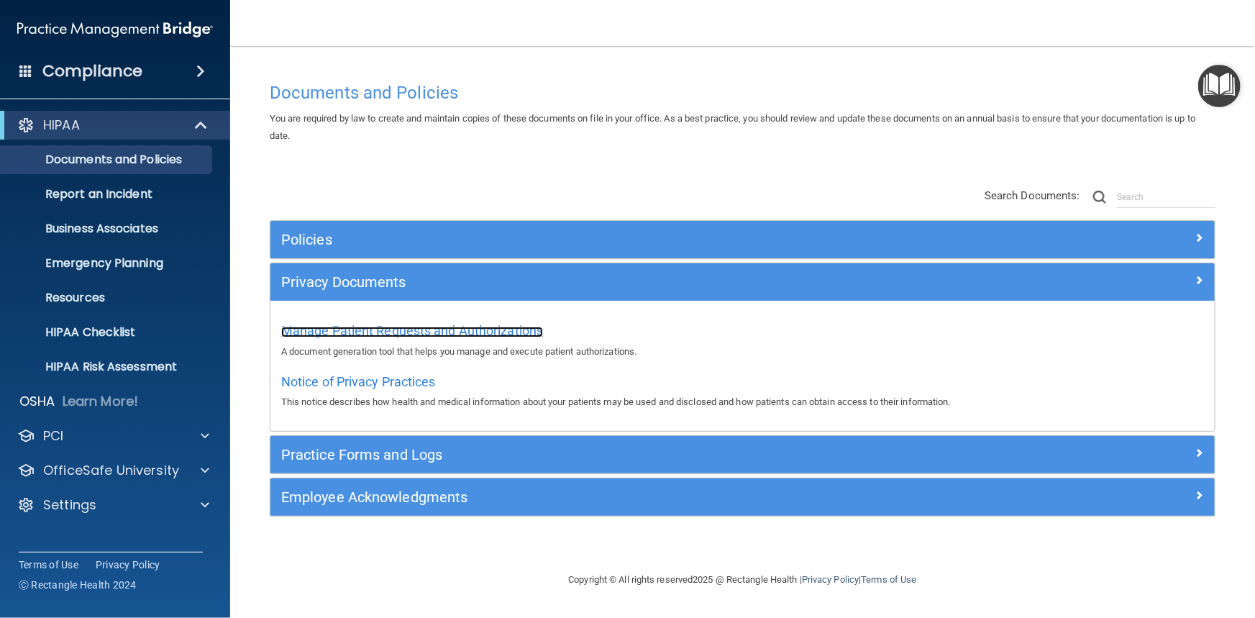
click at [480, 331] on span "Manage Patient Requests and Authorizations" at bounding box center [412, 330] width 262 height 15
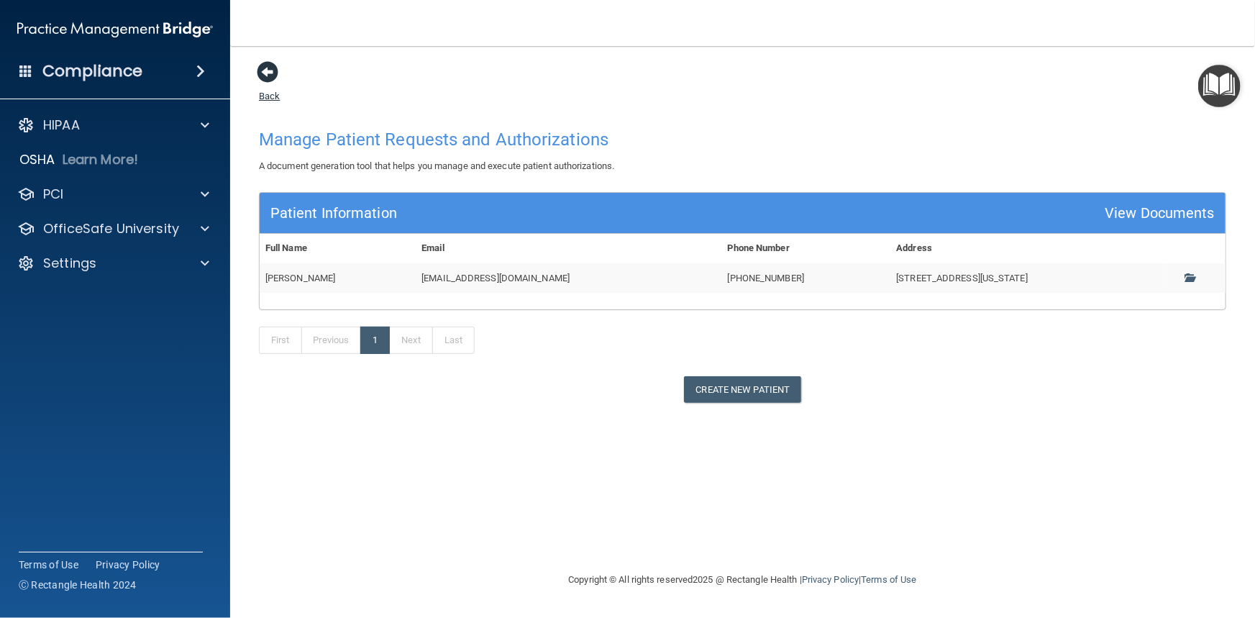
click at [267, 70] on span at bounding box center [268, 72] width 22 height 22
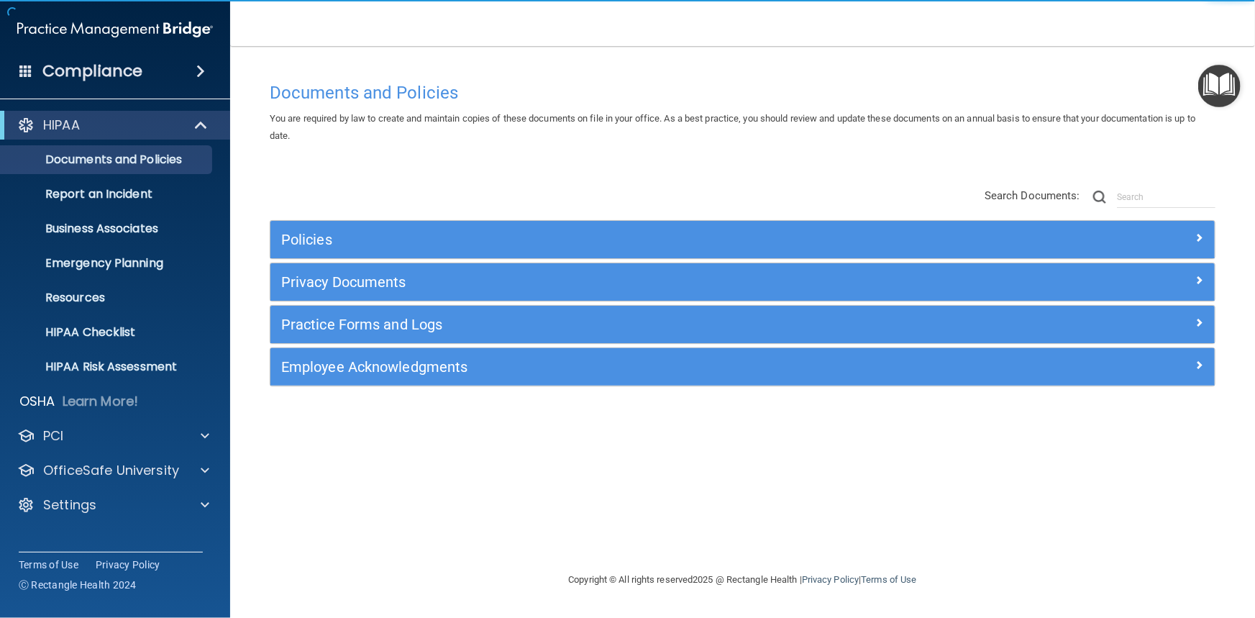
click at [449, 337] on div "Practice Forms and Logs" at bounding box center [742, 324] width 944 height 37
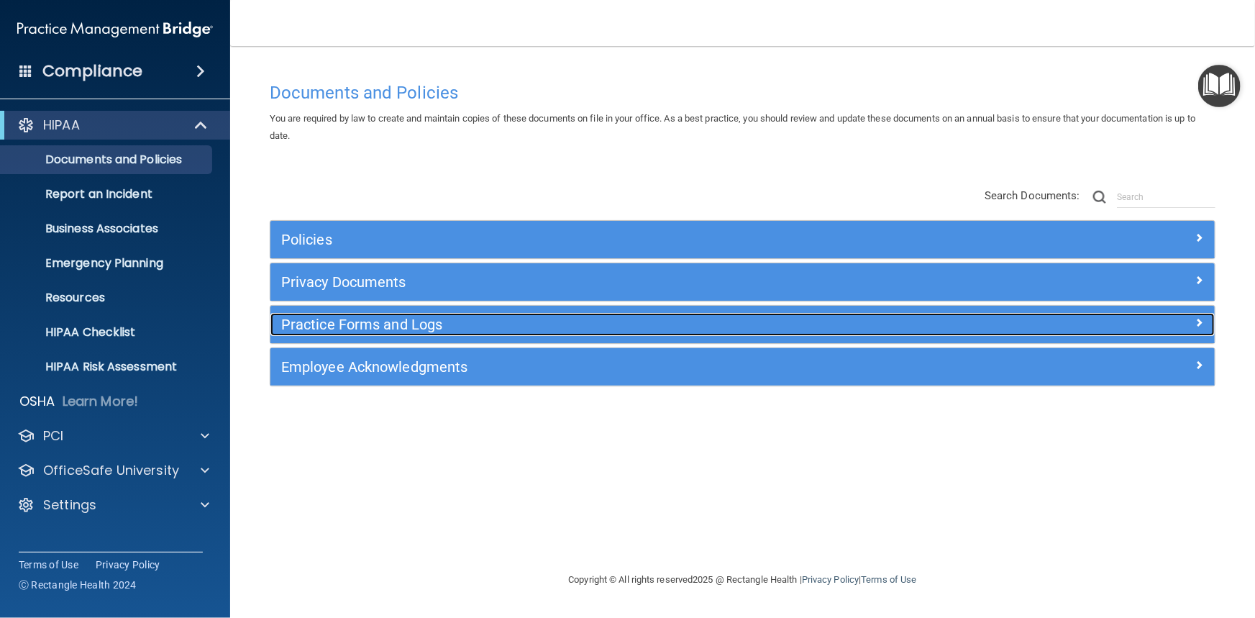
click at [451, 324] on h5 "Practice Forms and Logs" at bounding box center [624, 324] width 687 height 16
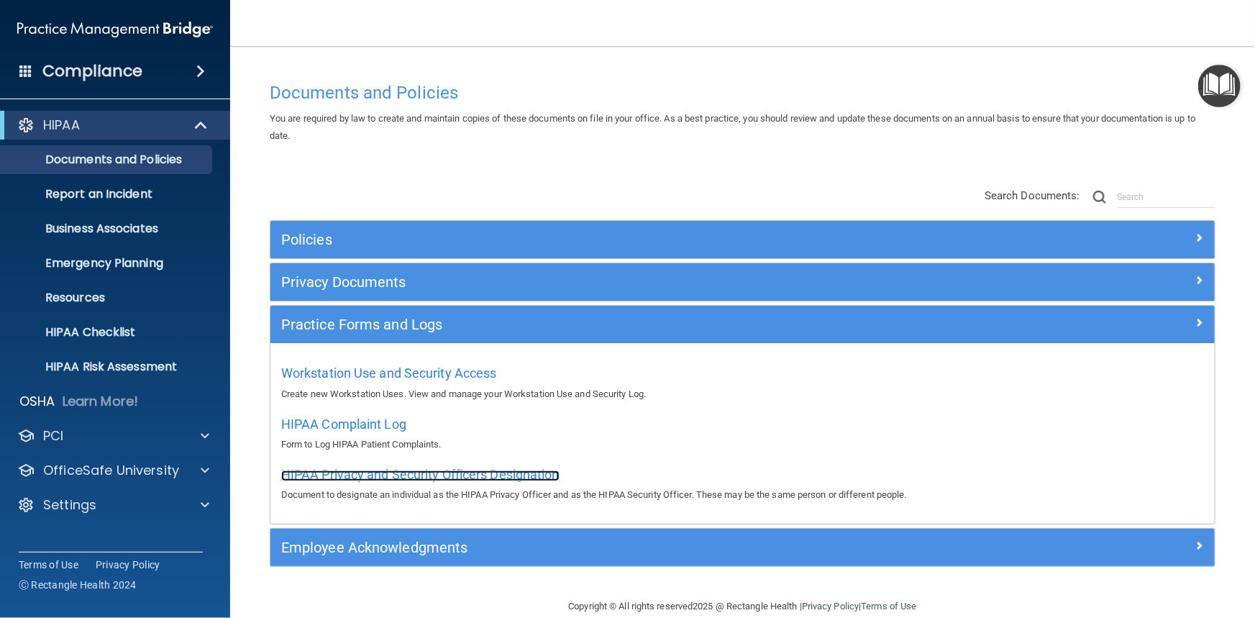
click at [491, 480] on span "HIPAA Privacy and Security Officers Designation" at bounding box center [420, 474] width 278 height 15
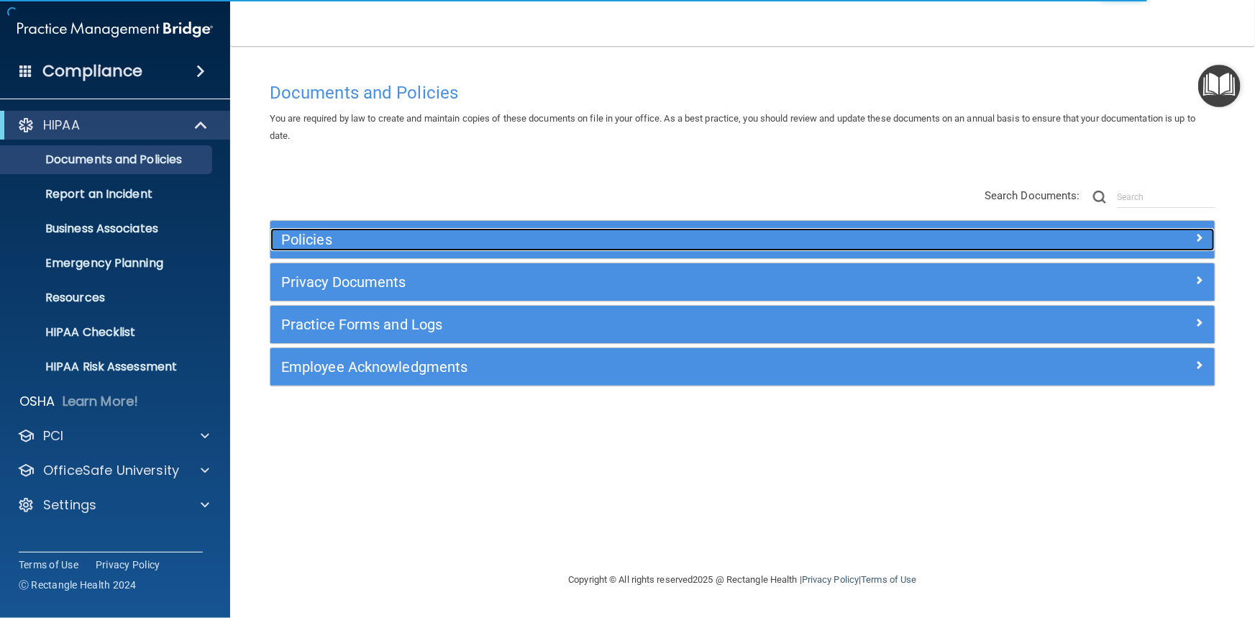
click at [318, 239] on h5 "Policies" at bounding box center [624, 239] width 687 height 16
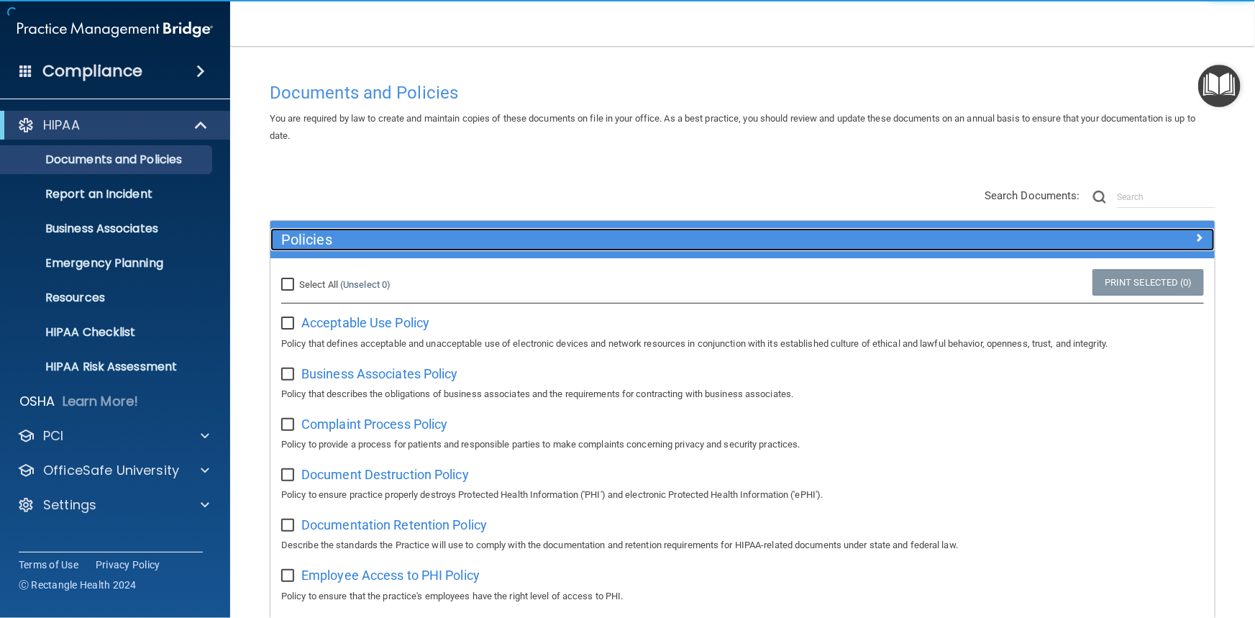
click at [318, 239] on h5 "Policies" at bounding box center [624, 239] width 687 height 16
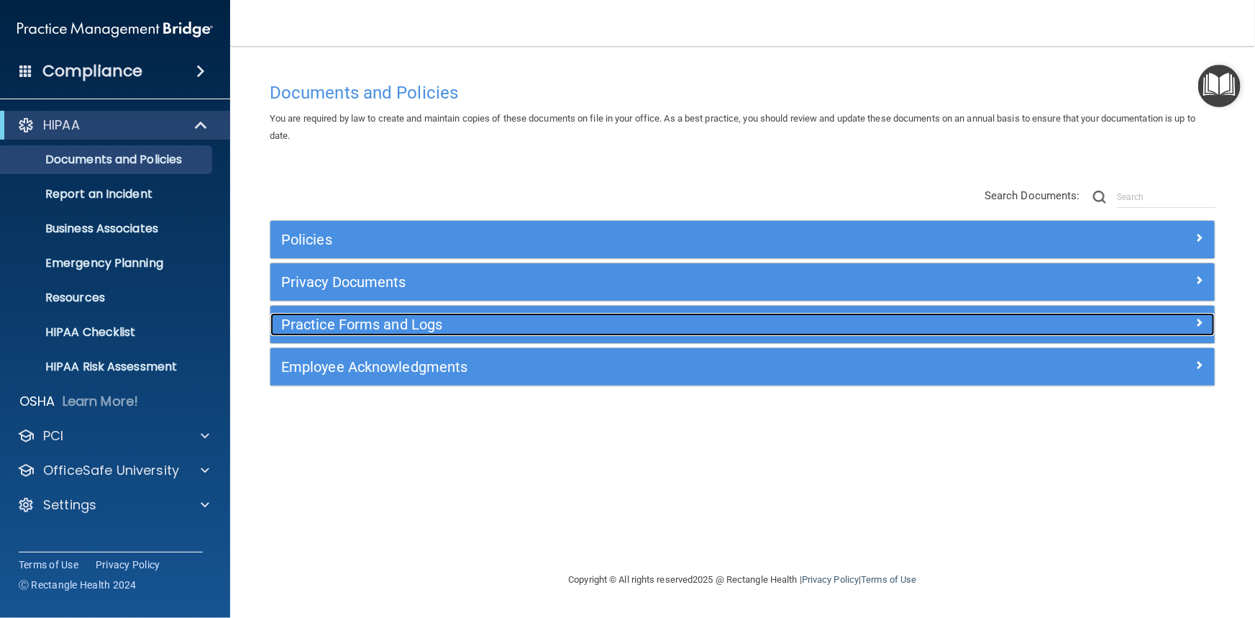
click at [483, 320] on h5 "Practice Forms and Logs" at bounding box center [624, 324] width 687 height 16
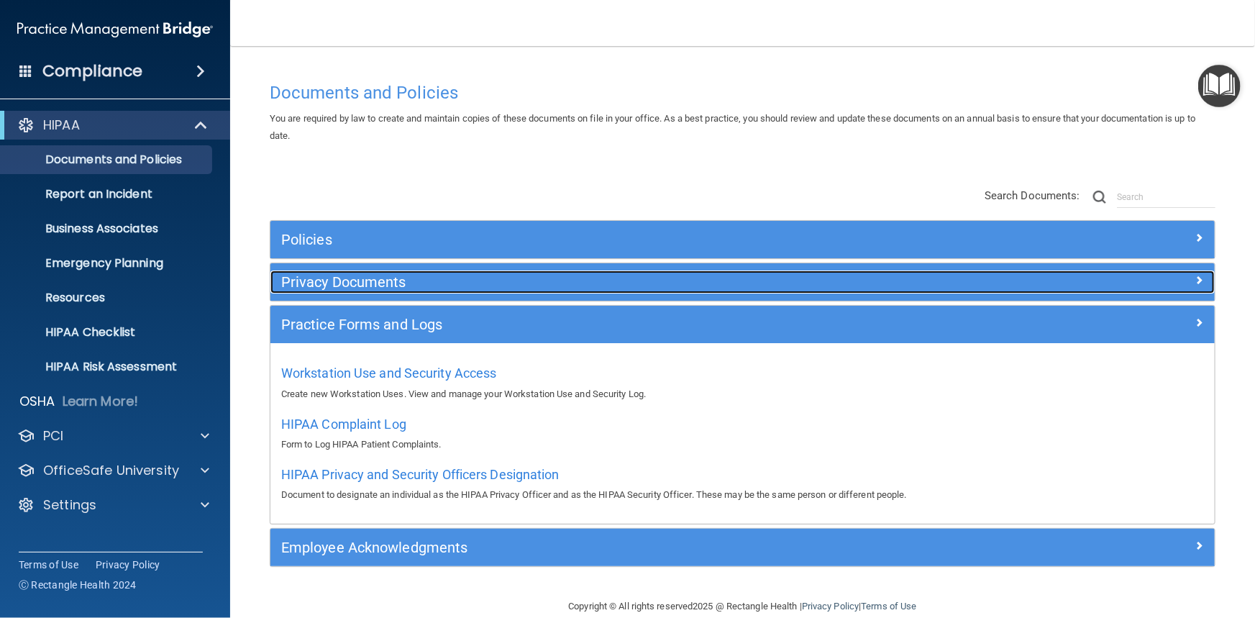
click at [468, 282] on h5 "Privacy Documents" at bounding box center [624, 282] width 687 height 16
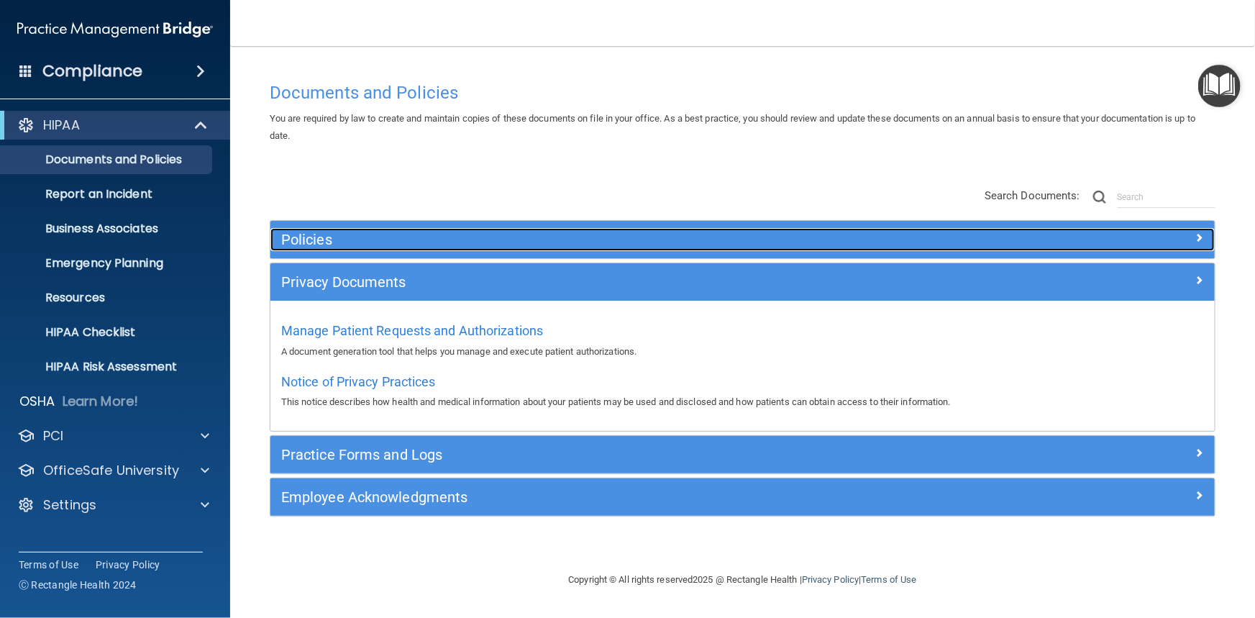
click at [426, 231] on h5 "Policies" at bounding box center [624, 239] width 687 height 16
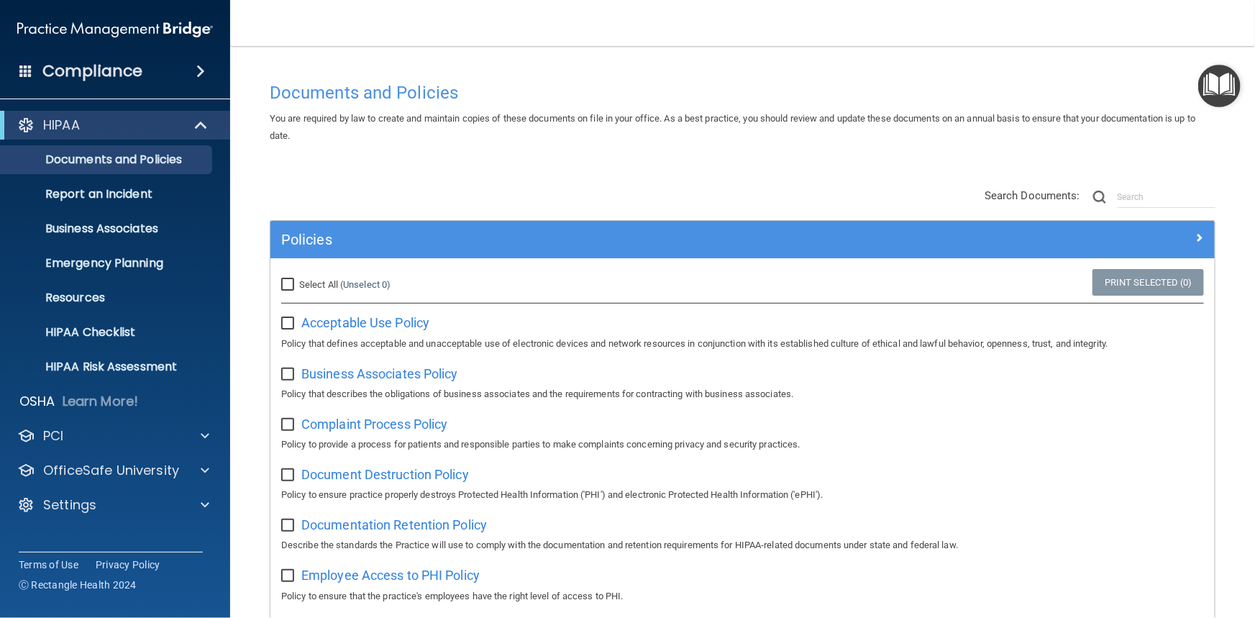
click at [294, 283] on input "Select All (Unselect 0) Unselect All" at bounding box center [289, 285] width 17 height 12
checkbox input "true"
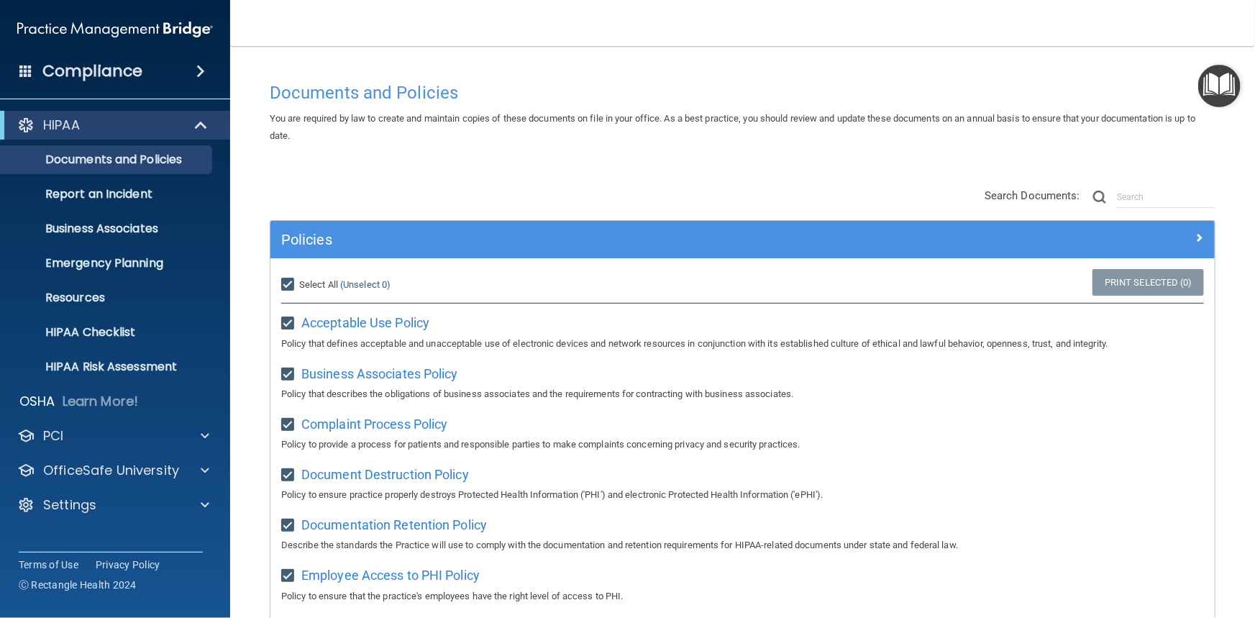
checkbox input "true"
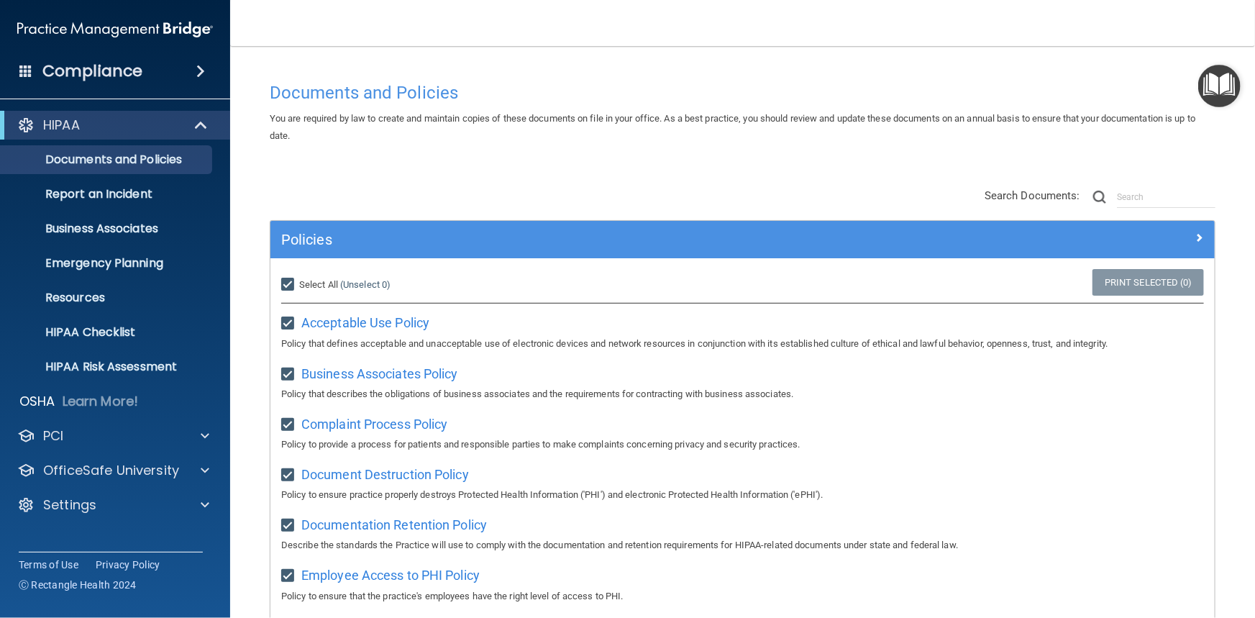
checkbox input "true"
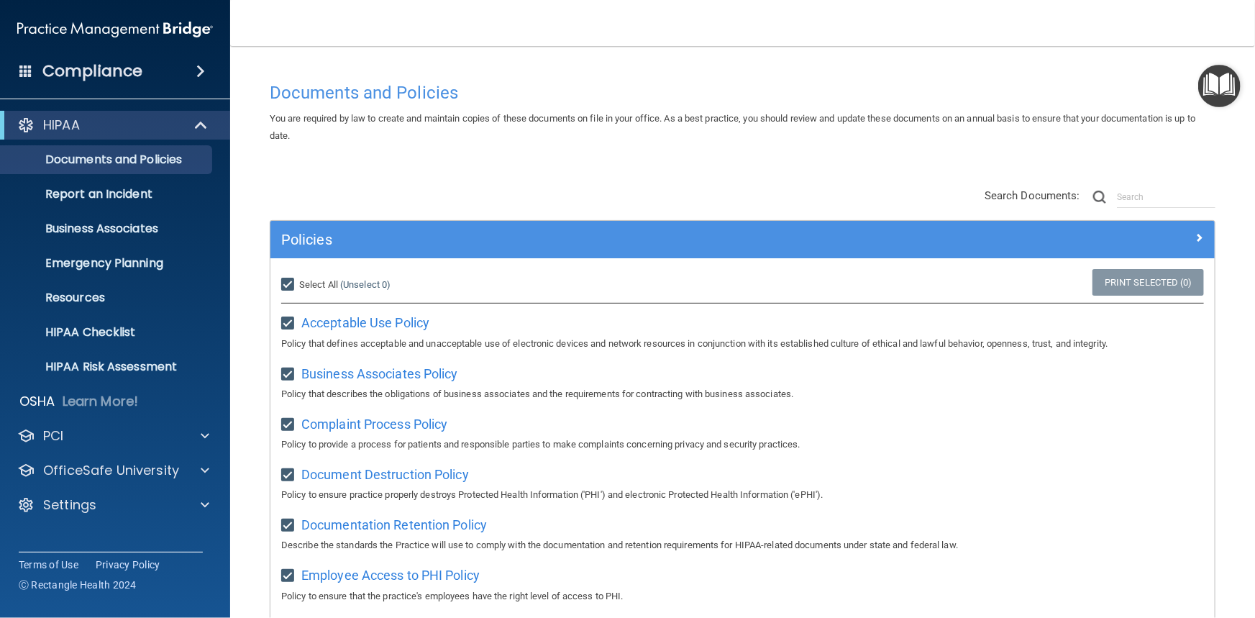
checkbox input "true"
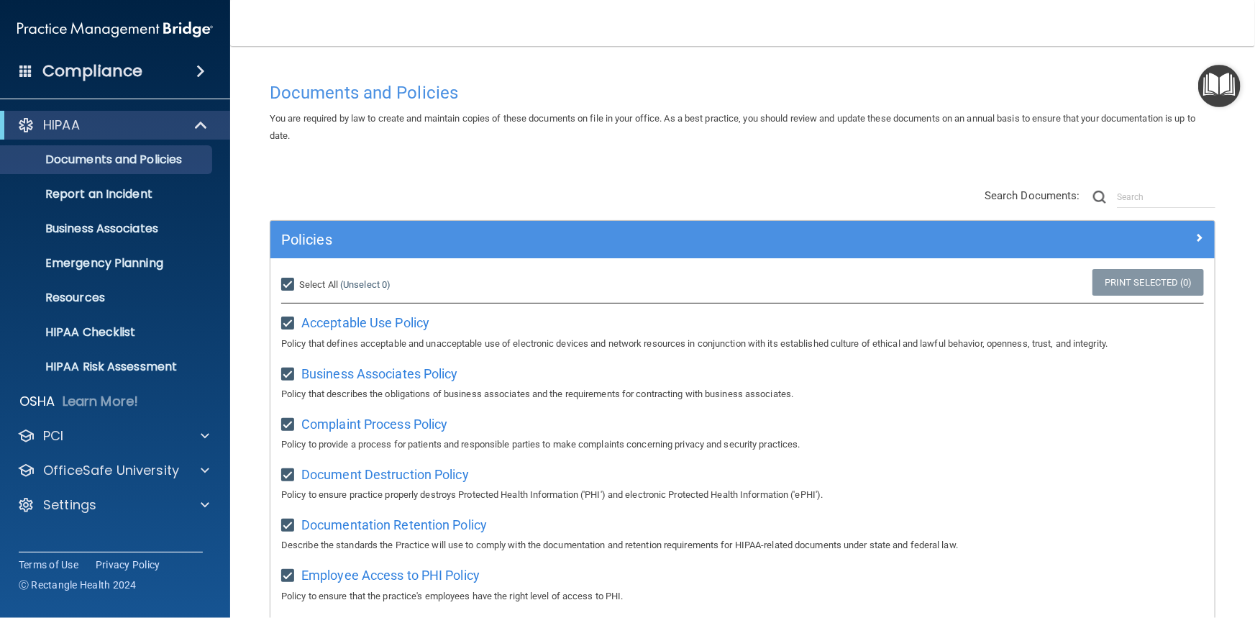
checkbox input "true"
click at [1142, 279] on link "Print Selected (21)" at bounding box center [1145, 282] width 116 height 27
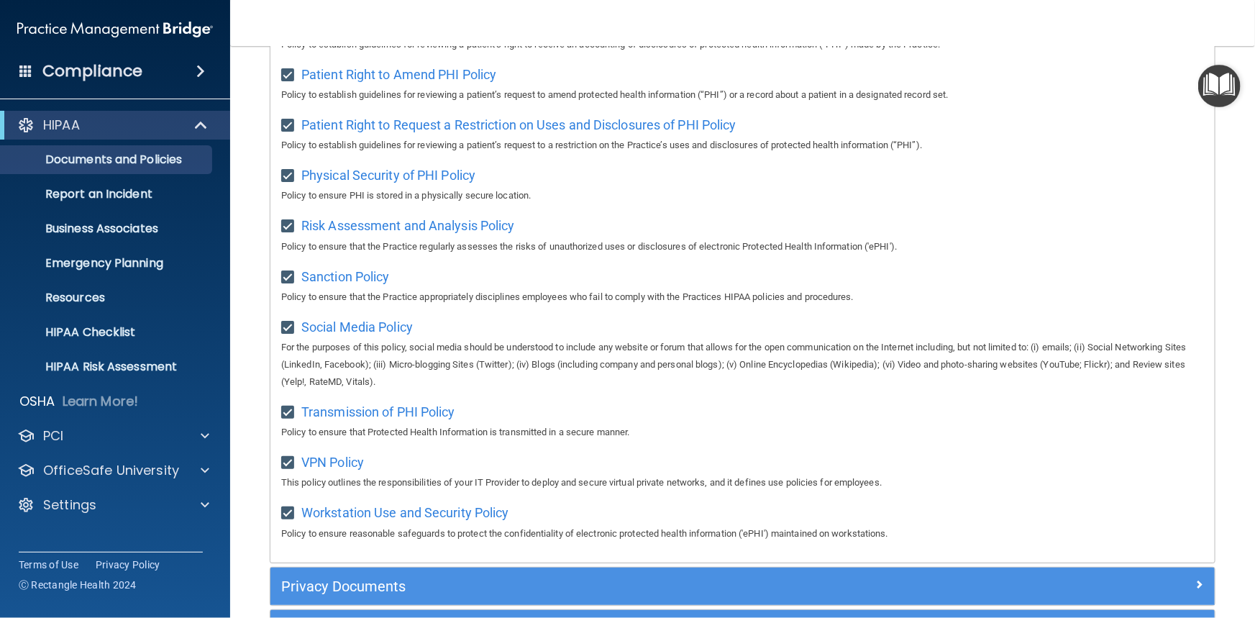
scroll to position [980, 0]
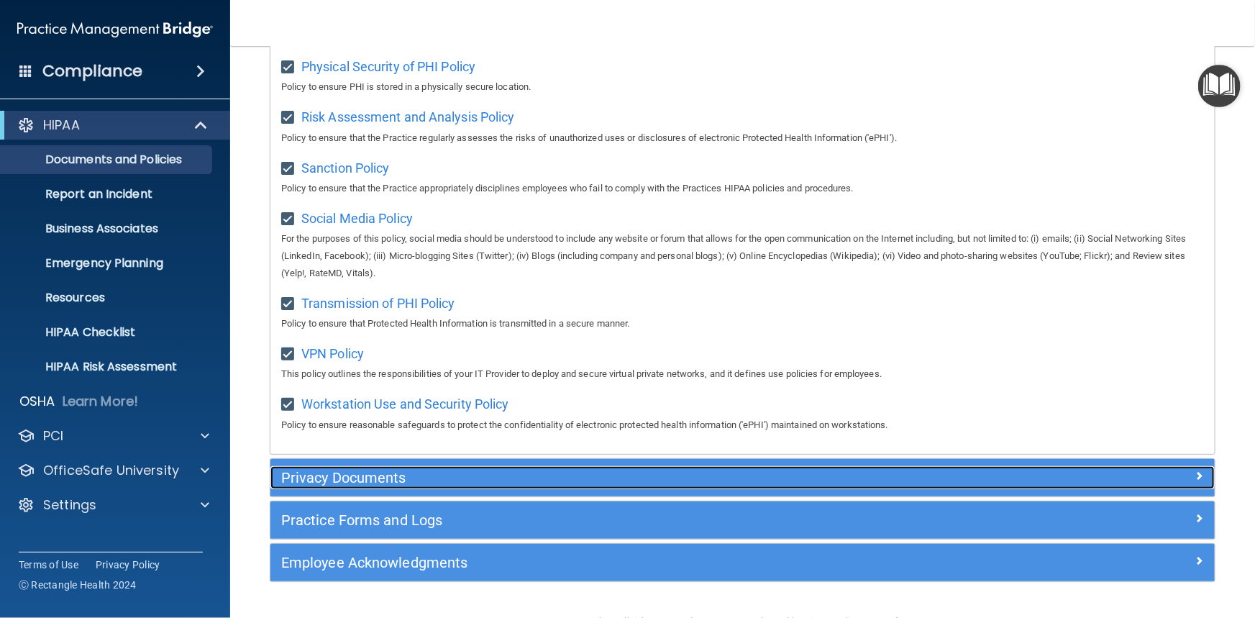
click at [639, 485] on h5 "Privacy Documents" at bounding box center [624, 477] width 687 height 16
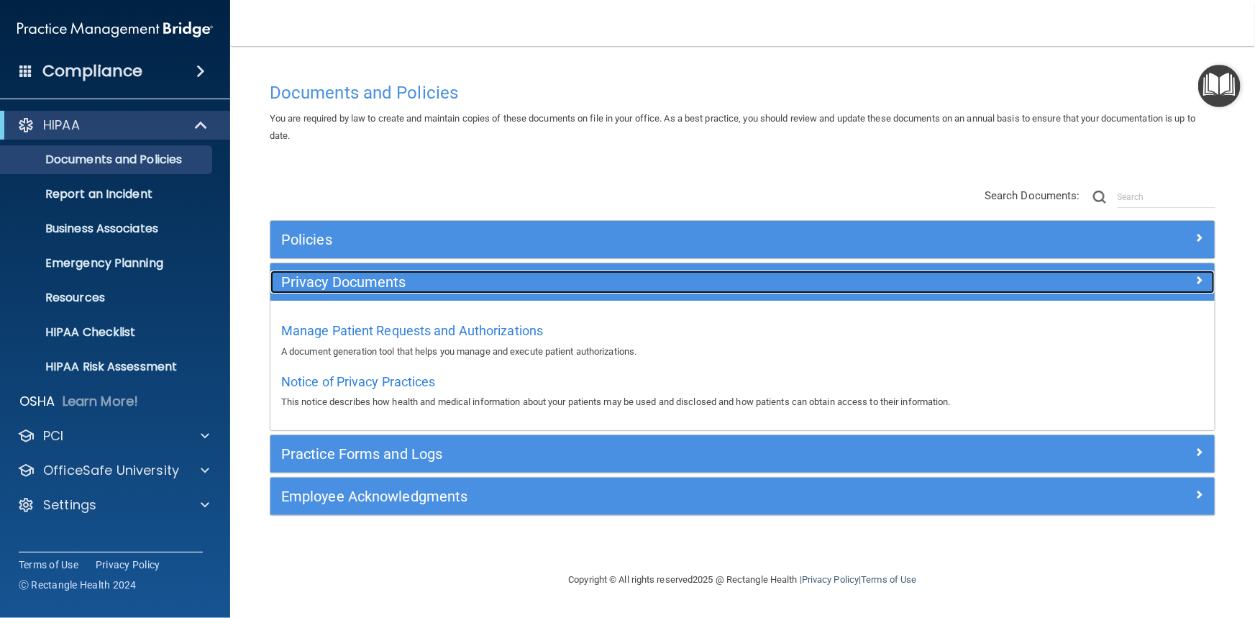
scroll to position [0, 0]
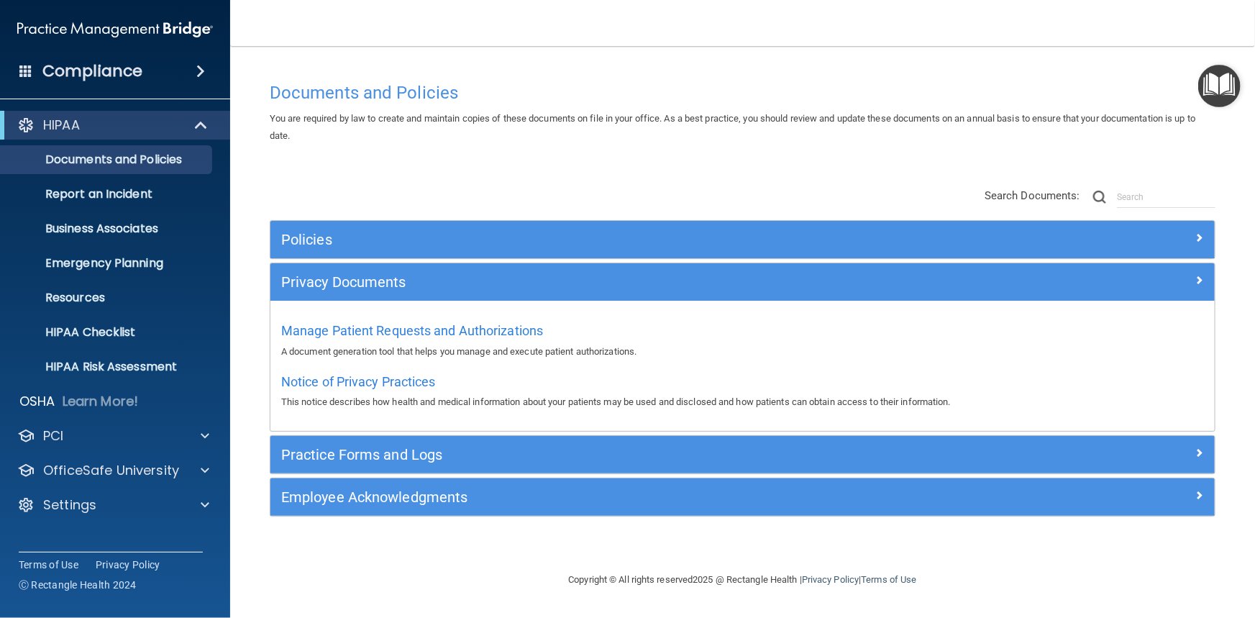
click at [637, 474] on div "Policies Select All (Unselect 21) Unselect All Print Selected (21) Acceptable U…" at bounding box center [742, 367] width 945 height 295
click at [630, 539] on div "Documents and Policies You are required by law to create and maintain copies of…" at bounding box center [742, 323] width 967 height 496
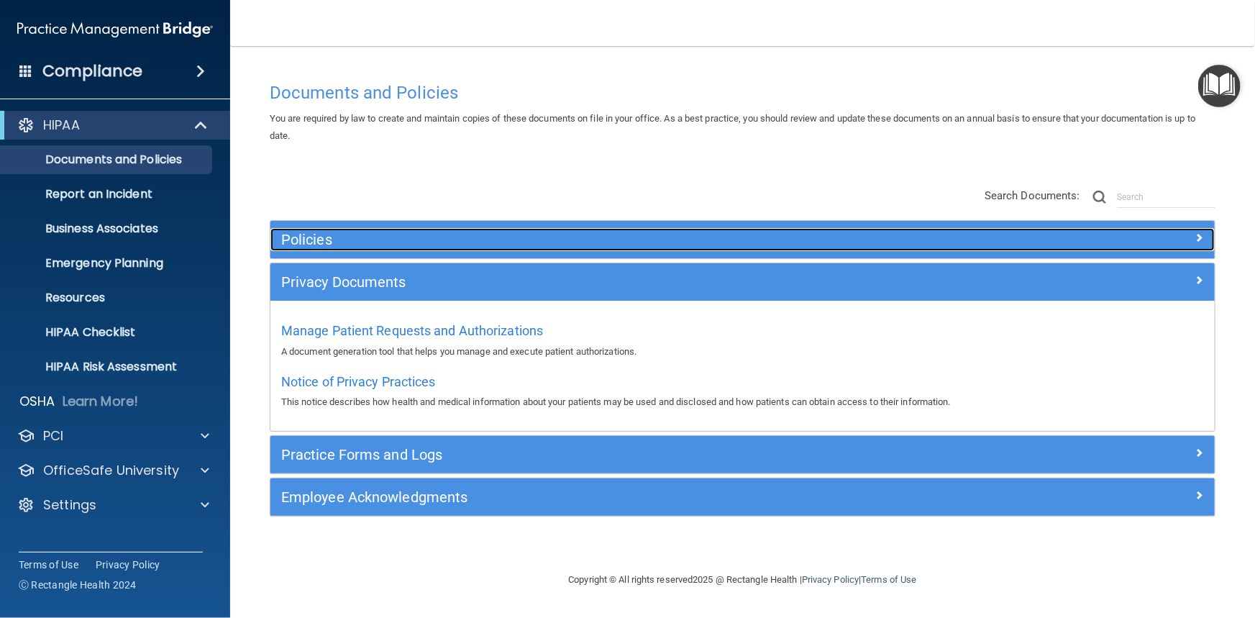
click at [332, 242] on h5 "Policies" at bounding box center [624, 239] width 687 height 16
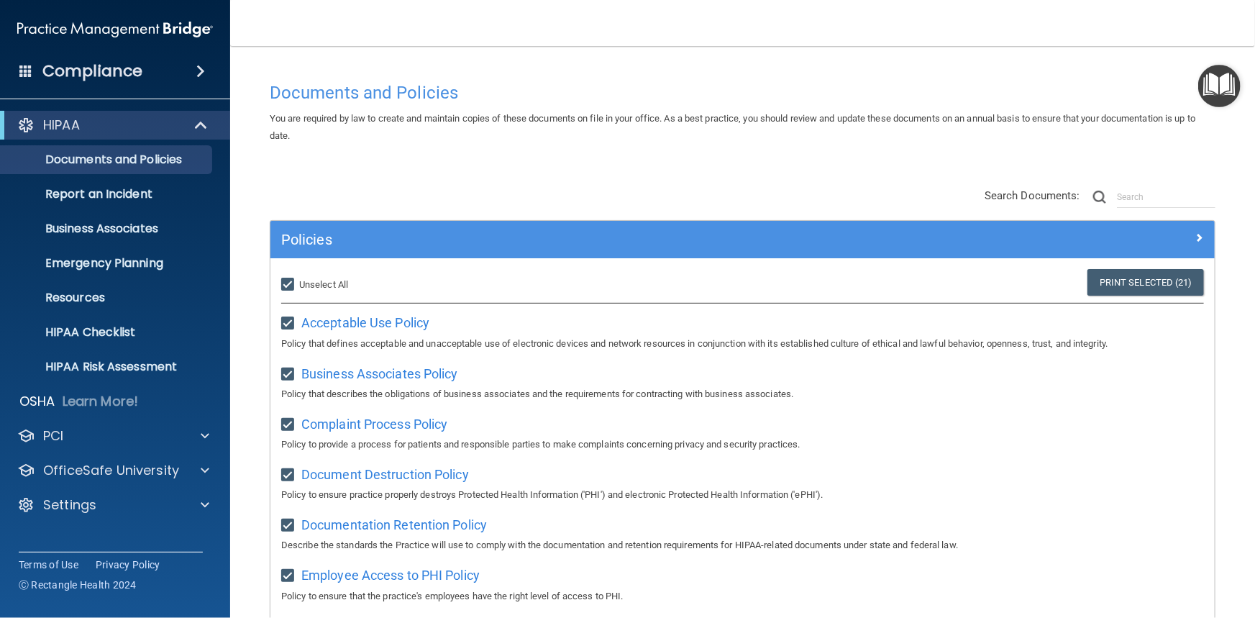
click at [293, 283] on input "Select All (Unselect 21) Unselect All" at bounding box center [289, 285] width 17 height 12
checkbox input "false"
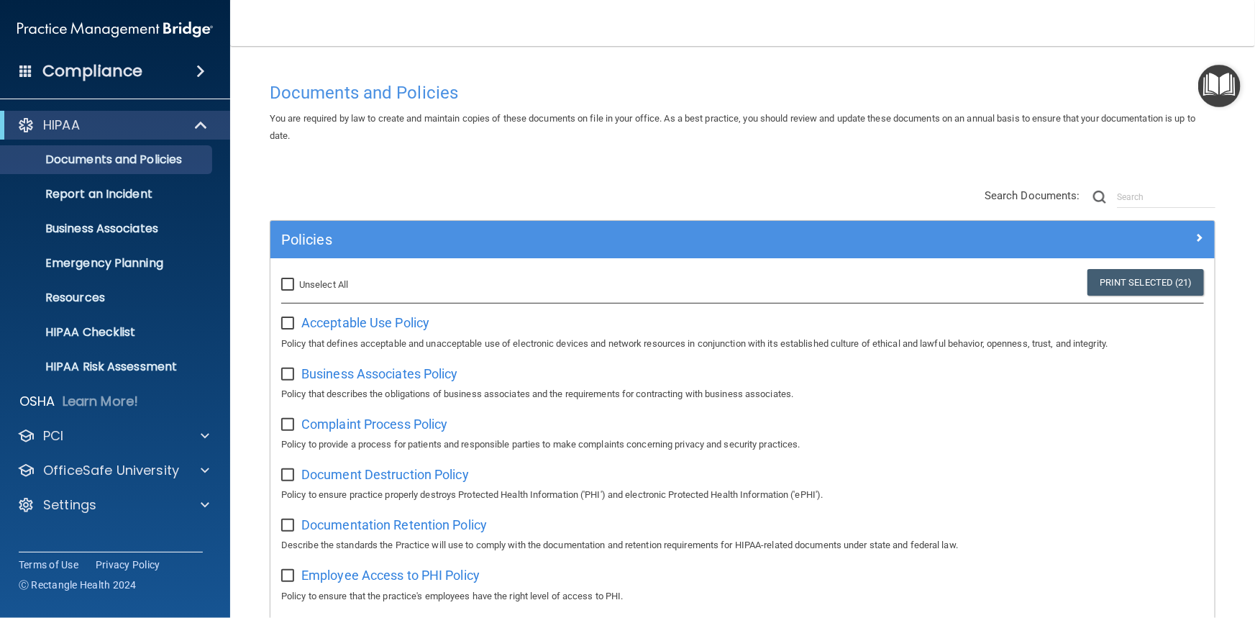
checkbox input "false"
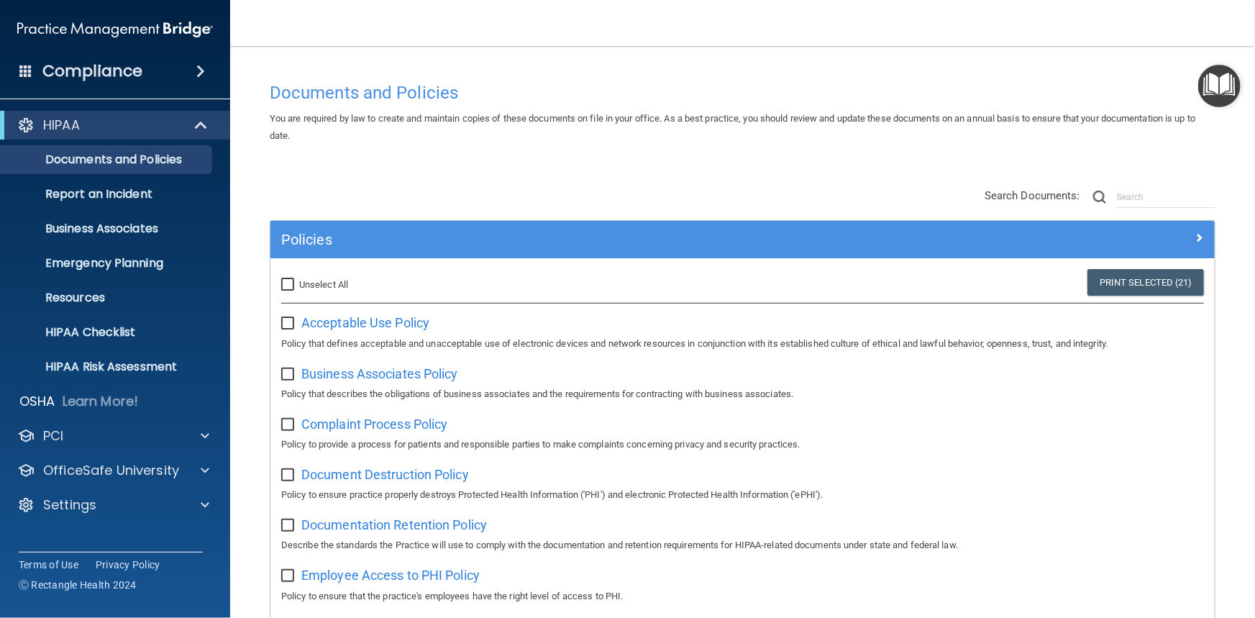
checkbox input "false"
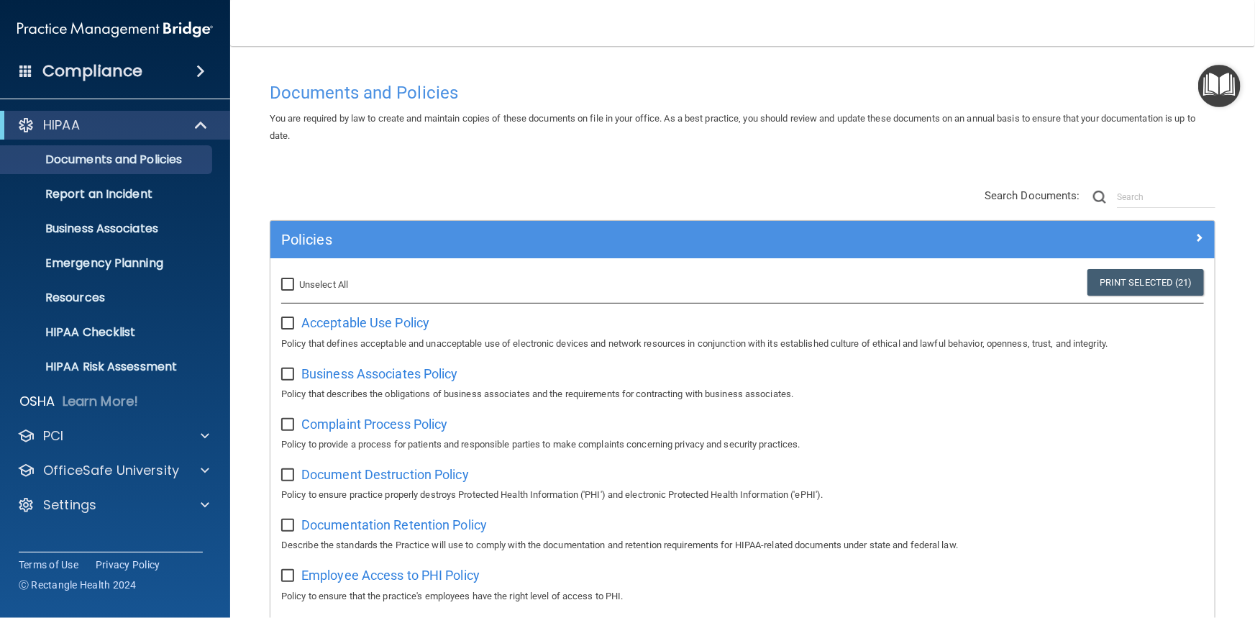
checkbox input "false"
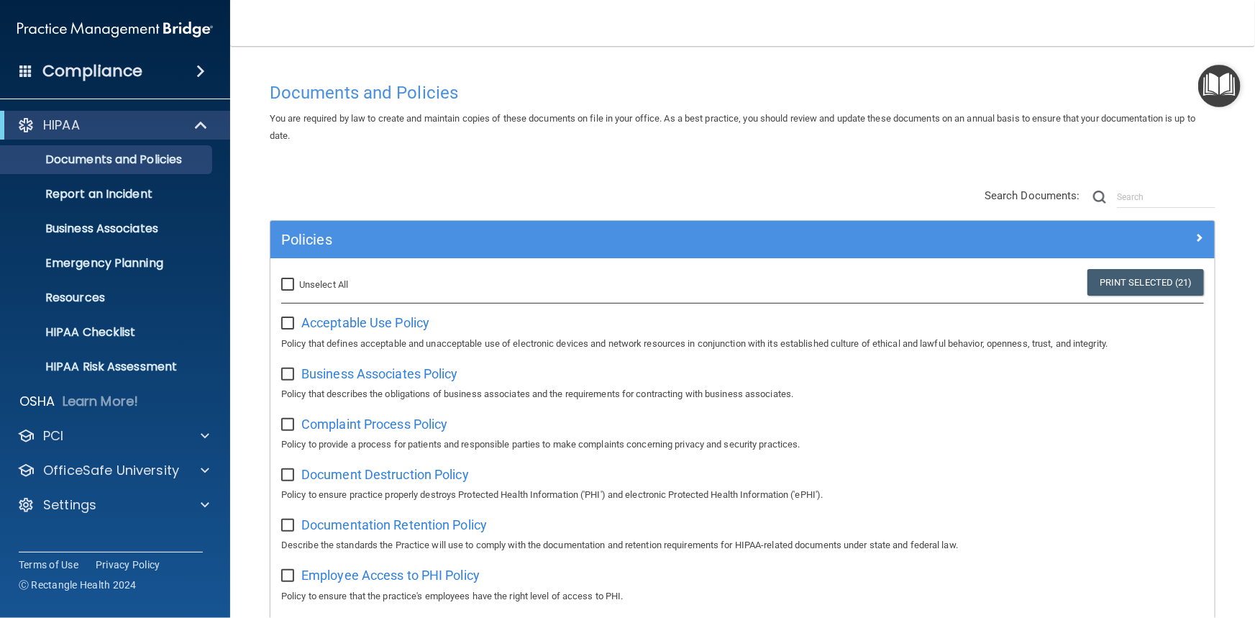
checkbox input "false"
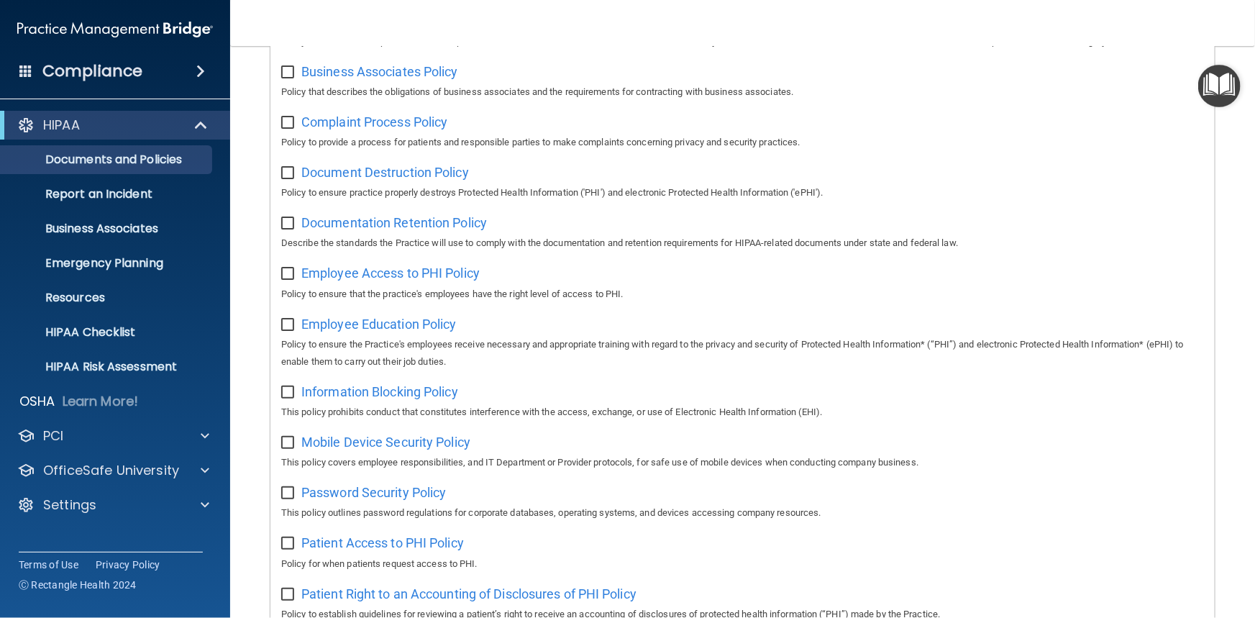
scroll to position [326, 0]
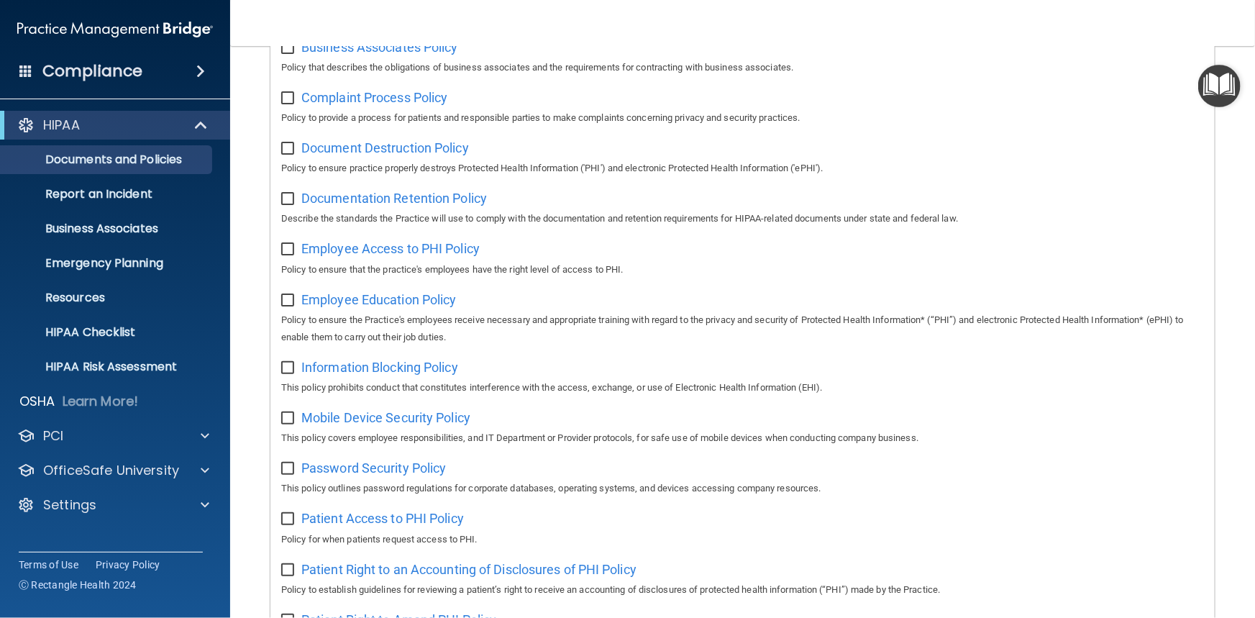
click at [285, 470] on input "checkbox" at bounding box center [289, 469] width 17 height 12
checkbox input "true"
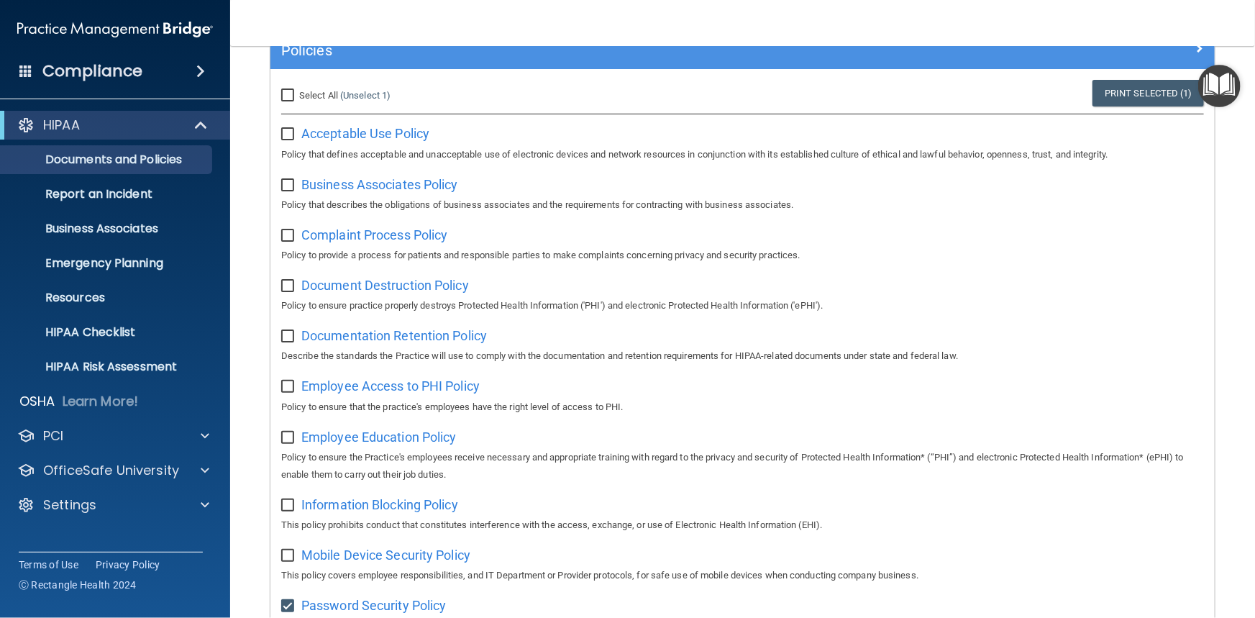
scroll to position [130, 0]
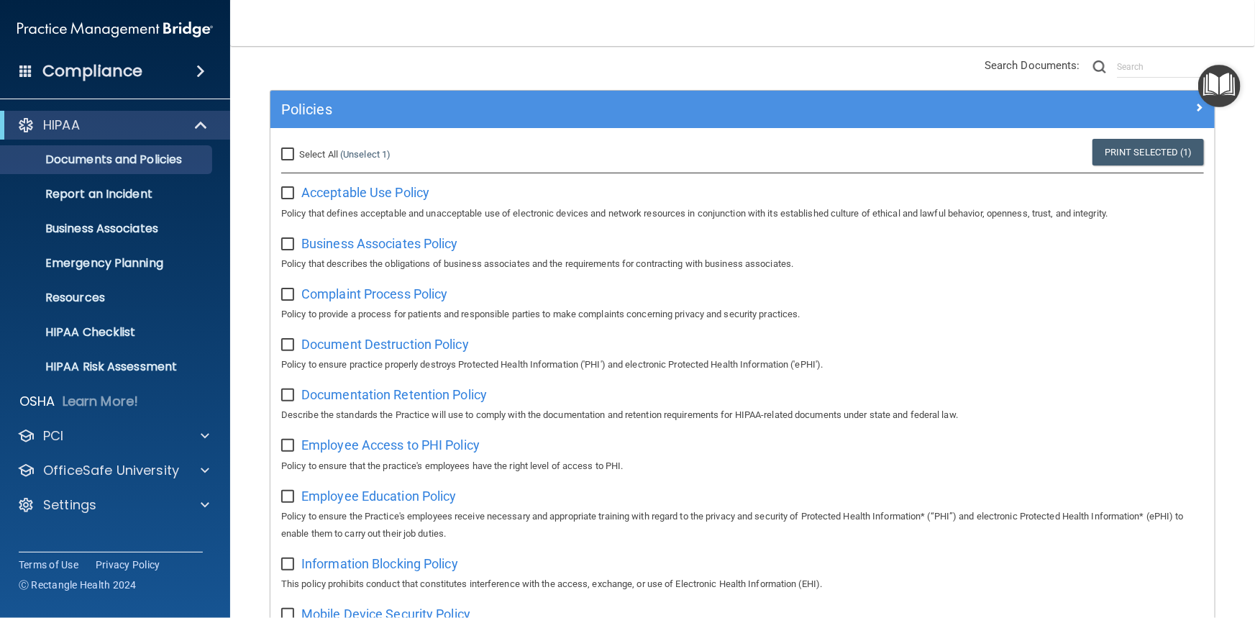
click at [291, 195] on input "checkbox" at bounding box center [289, 194] width 17 height 12
checkbox input "true"
click at [1119, 150] on link "Print Selected (2)" at bounding box center [1147, 152] width 111 height 27
click at [128, 507] on div "Settings" at bounding box center [95, 504] width 178 height 17
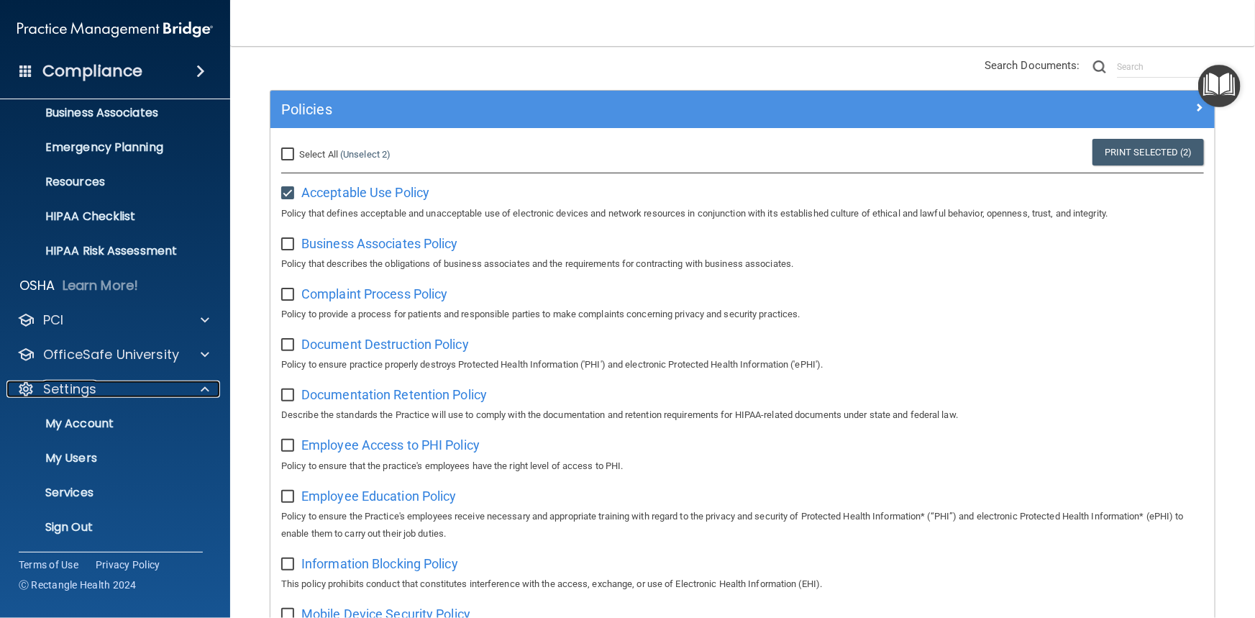
scroll to position [116, 0]
click at [84, 531] on p "Sign Out" at bounding box center [107, 526] width 196 height 14
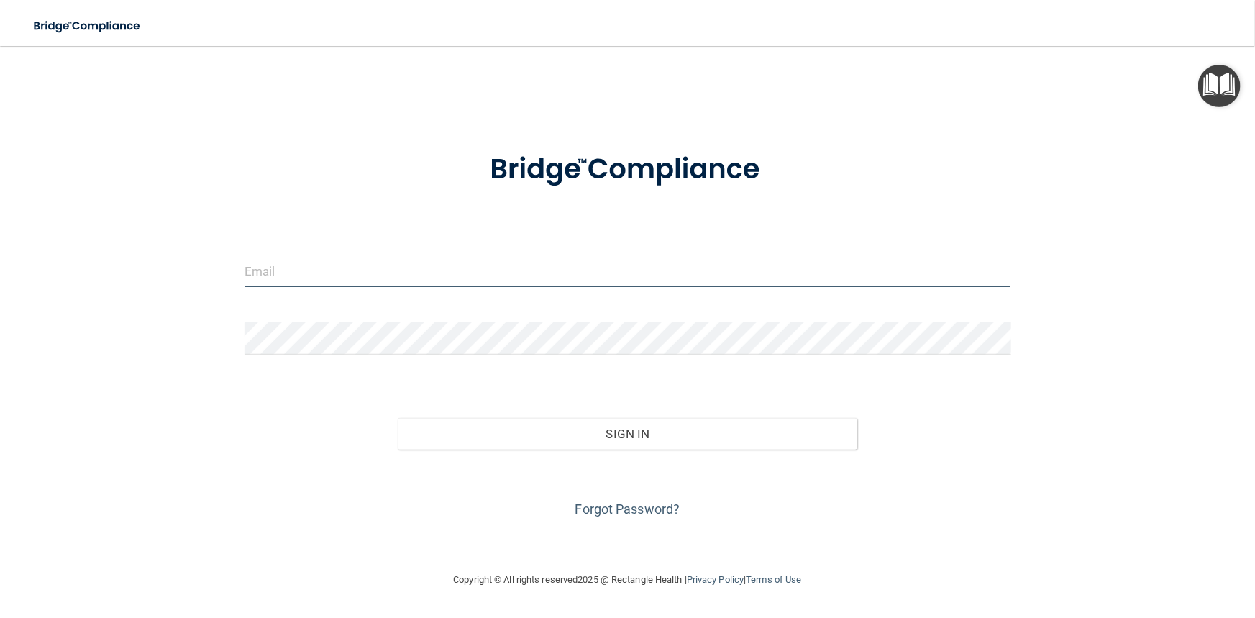
type input "[PERSON_NAME][EMAIL_ADDRESS][DOMAIN_NAME]"
